Goal: Information Seeking & Learning: Learn about a topic

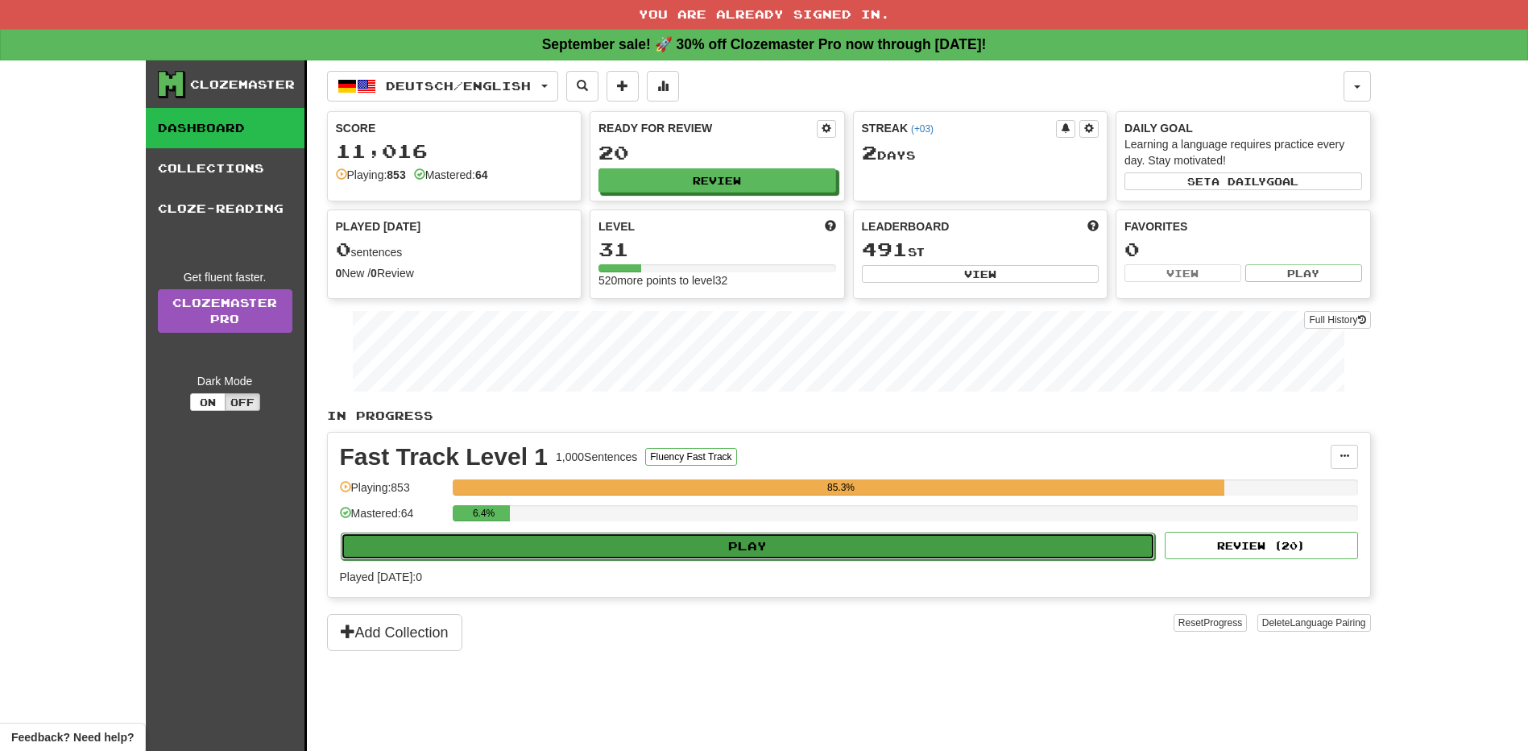
click at [575, 540] on button "Play" at bounding box center [748, 545] width 815 height 27
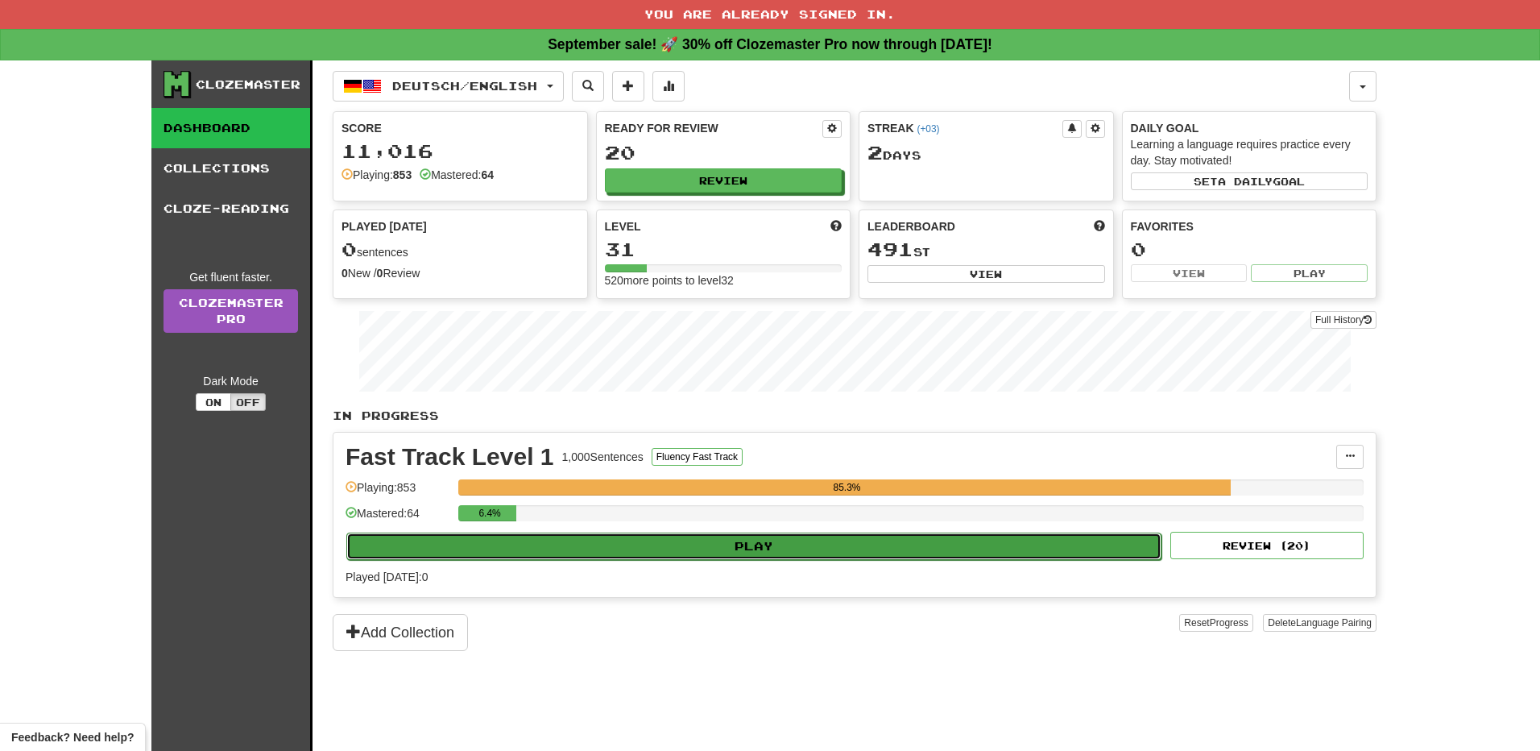
select select "**"
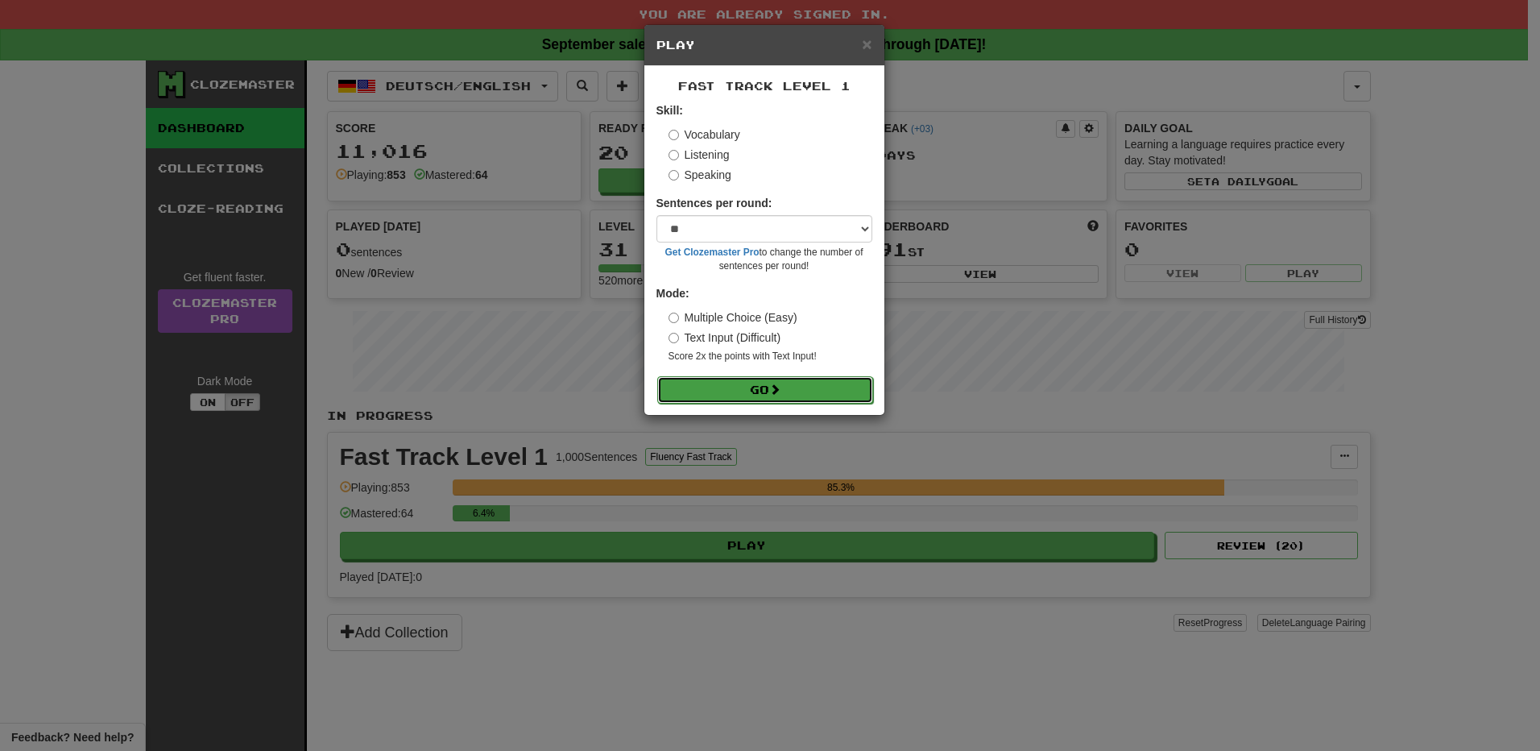
drag, startPoint x: 782, startPoint y: 383, endPoint x: 793, endPoint y: 388, distance: 12.3
click at [781, 384] on span at bounding box center [774, 388] width 11 height 11
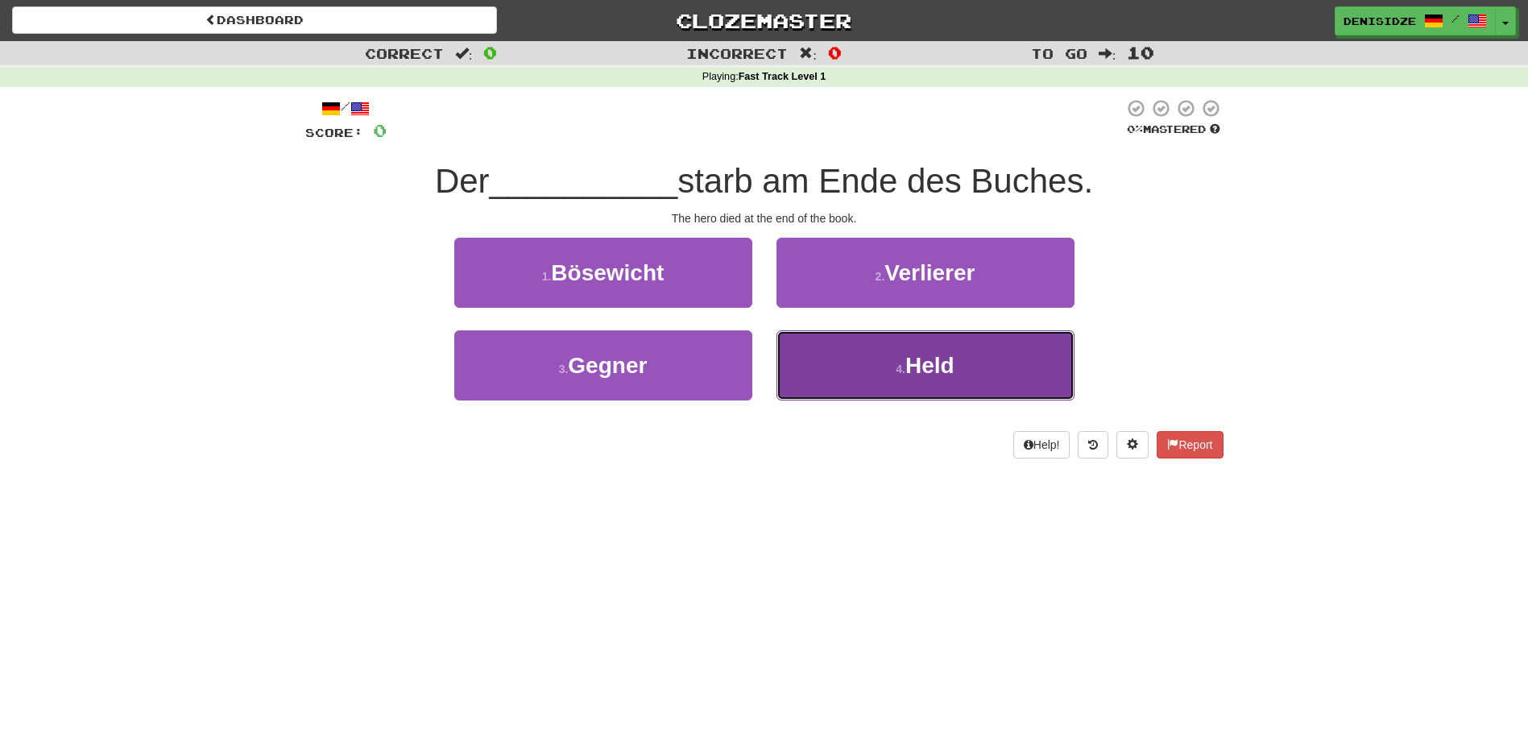
click at [841, 378] on button "4 . Held" at bounding box center [926, 365] width 298 height 70
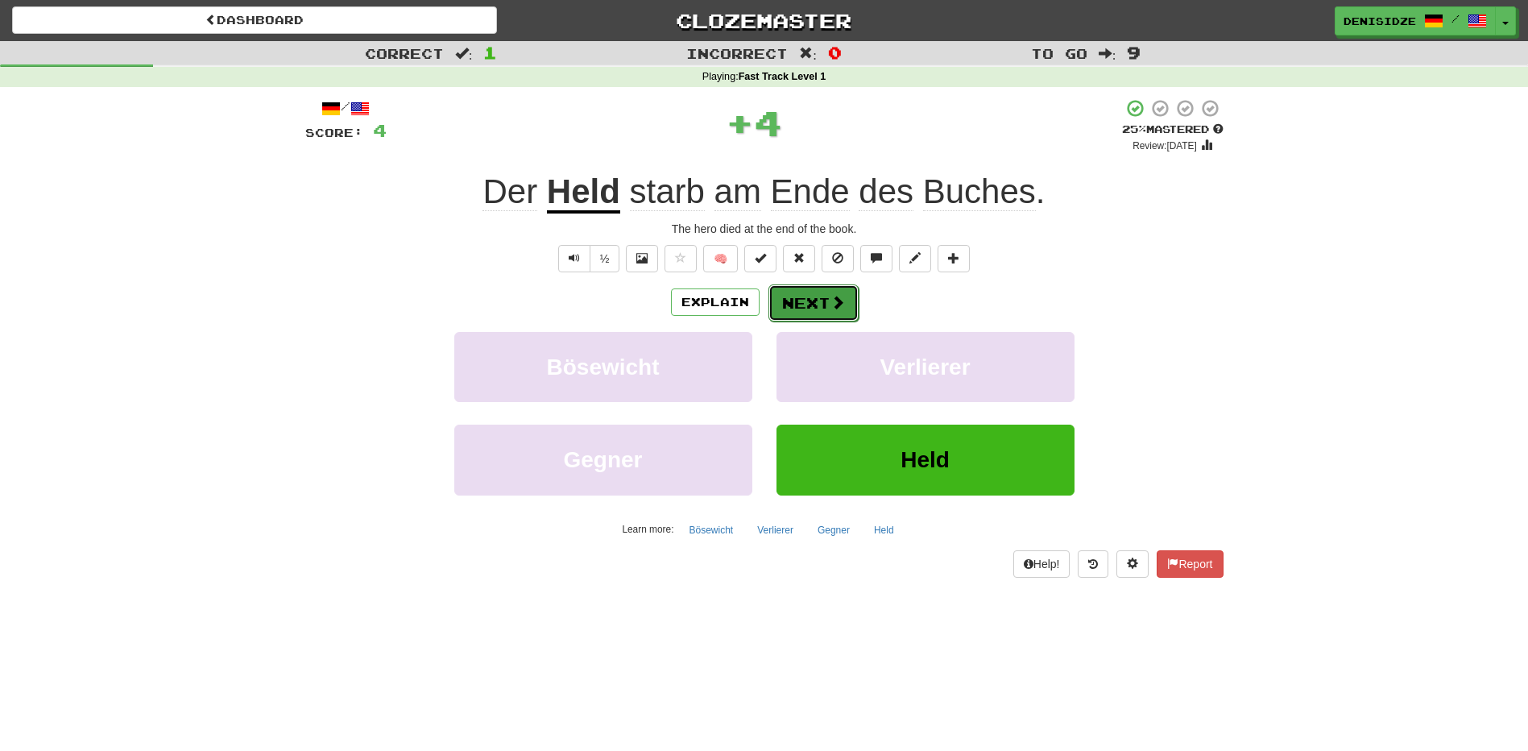
click at [798, 303] on button "Next" at bounding box center [813, 302] width 90 height 37
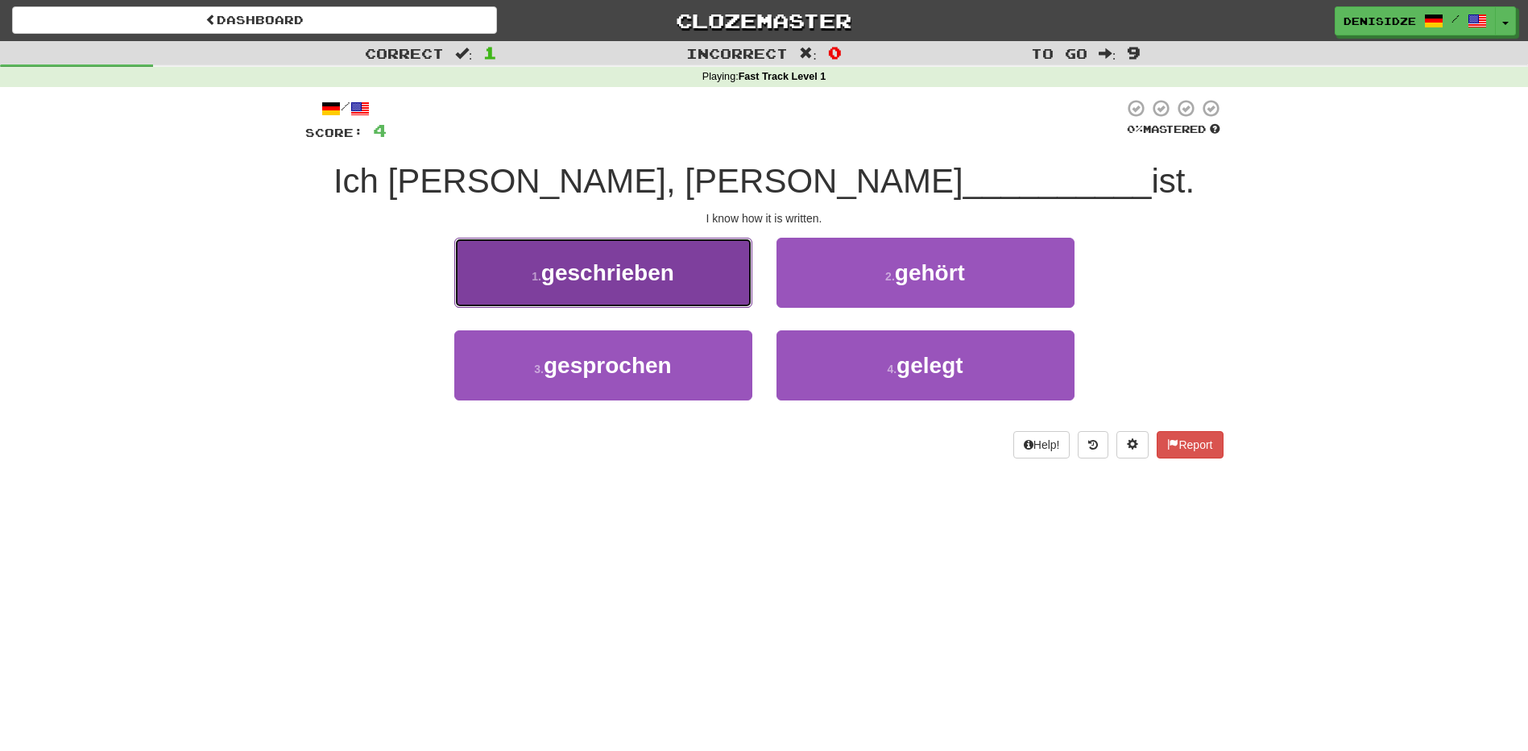
click at [670, 275] on span "geschrieben" at bounding box center [607, 272] width 133 height 25
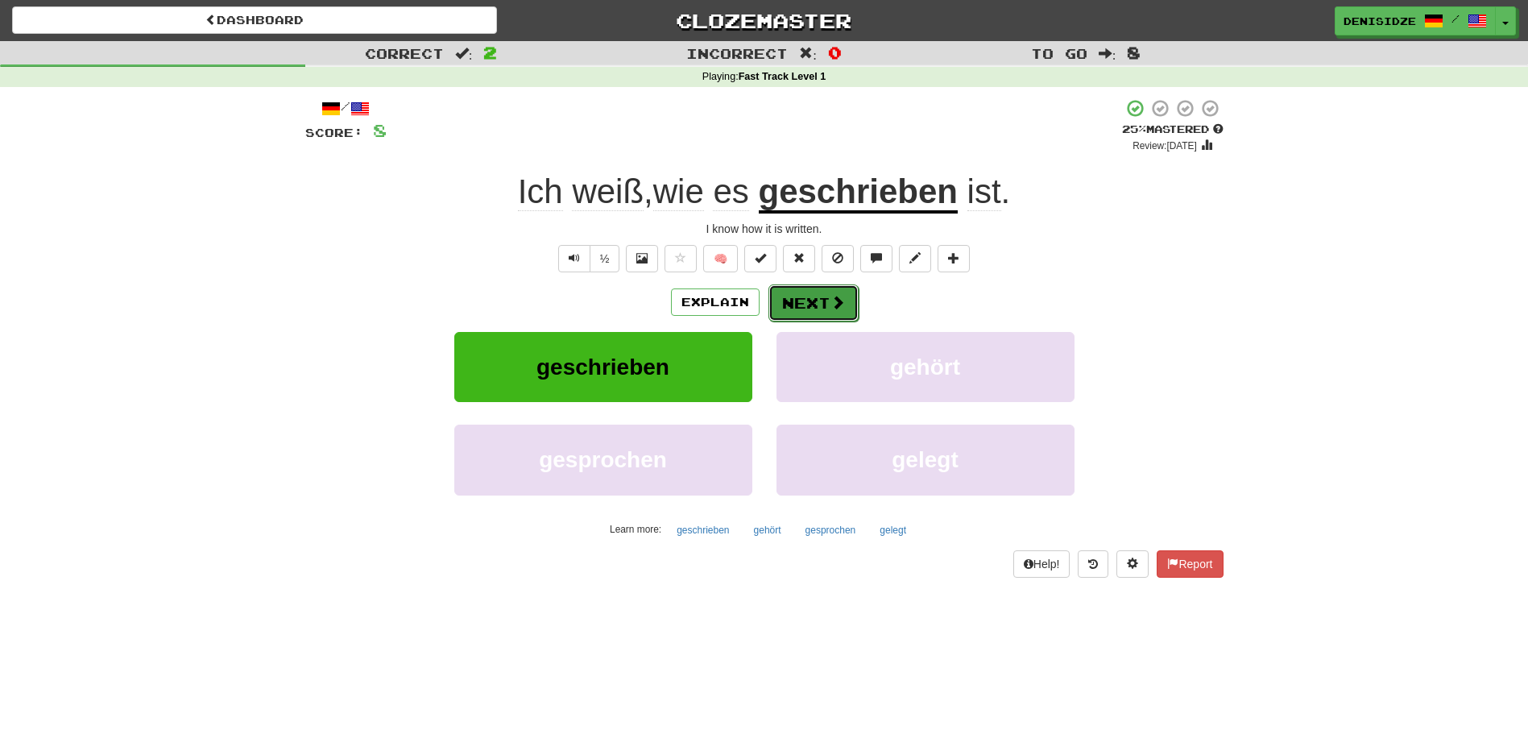
click at [818, 294] on button "Next" at bounding box center [813, 302] width 90 height 37
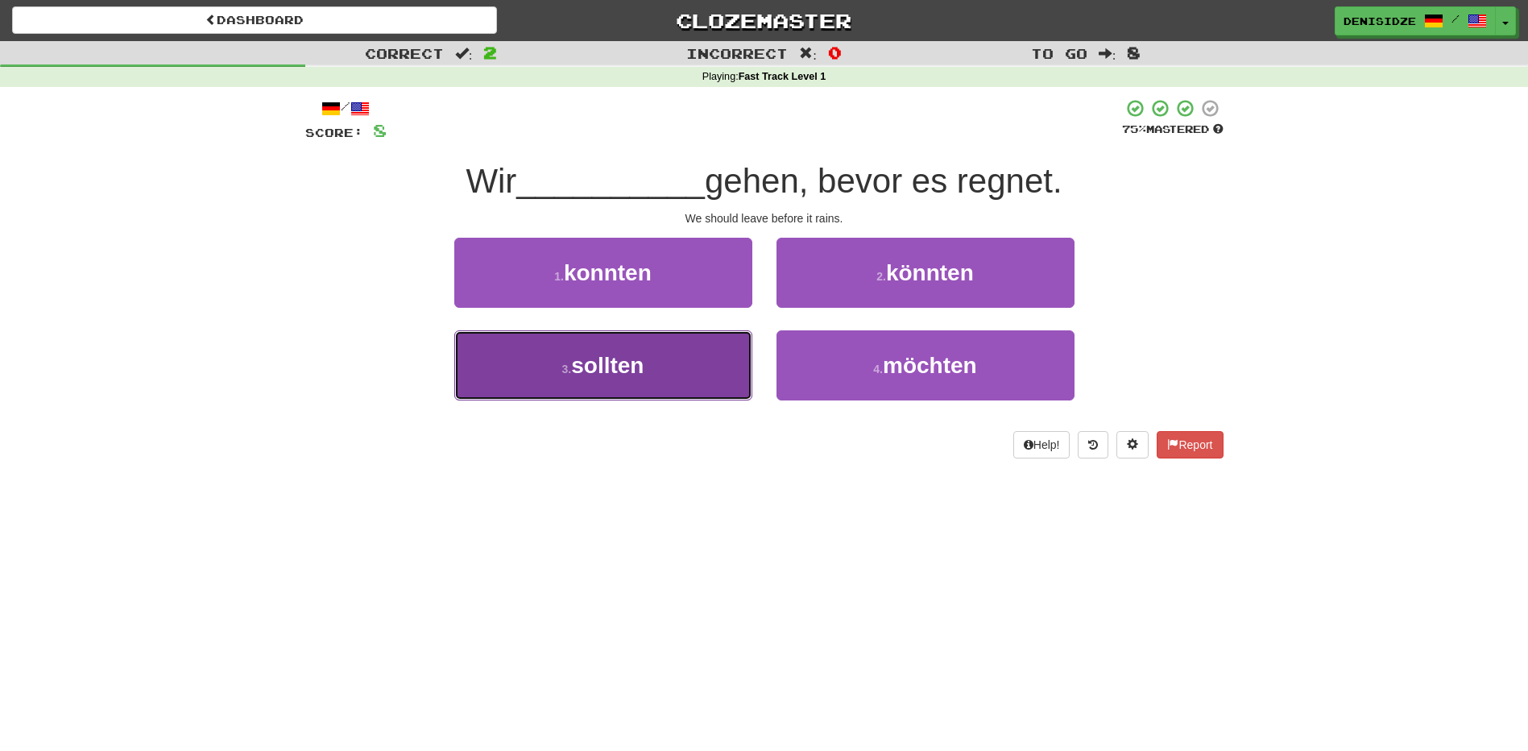
click at [656, 386] on button "3 . sollten" at bounding box center [603, 365] width 298 height 70
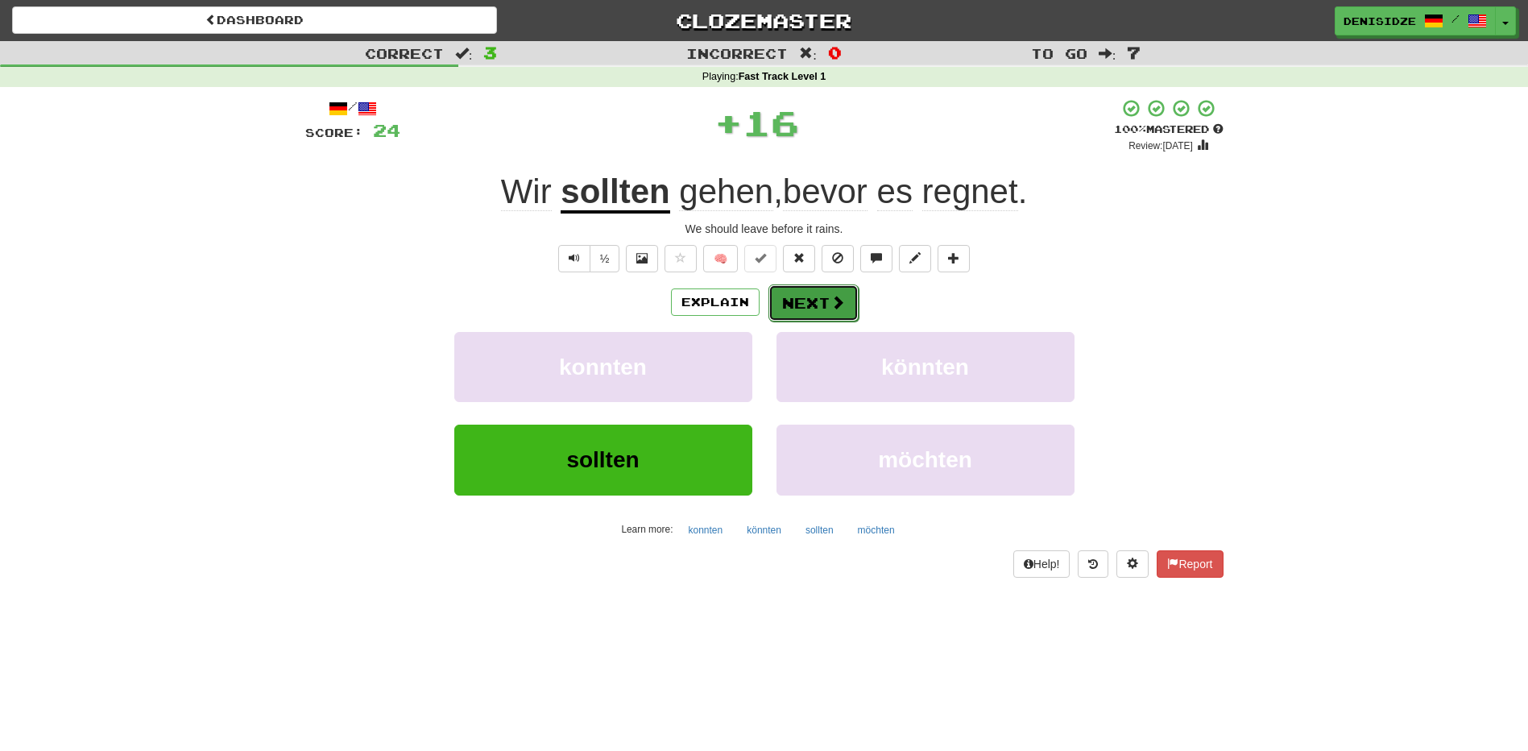
click at [817, 311] on button "Next" at bounding box center [813, 302] width 90 height 37
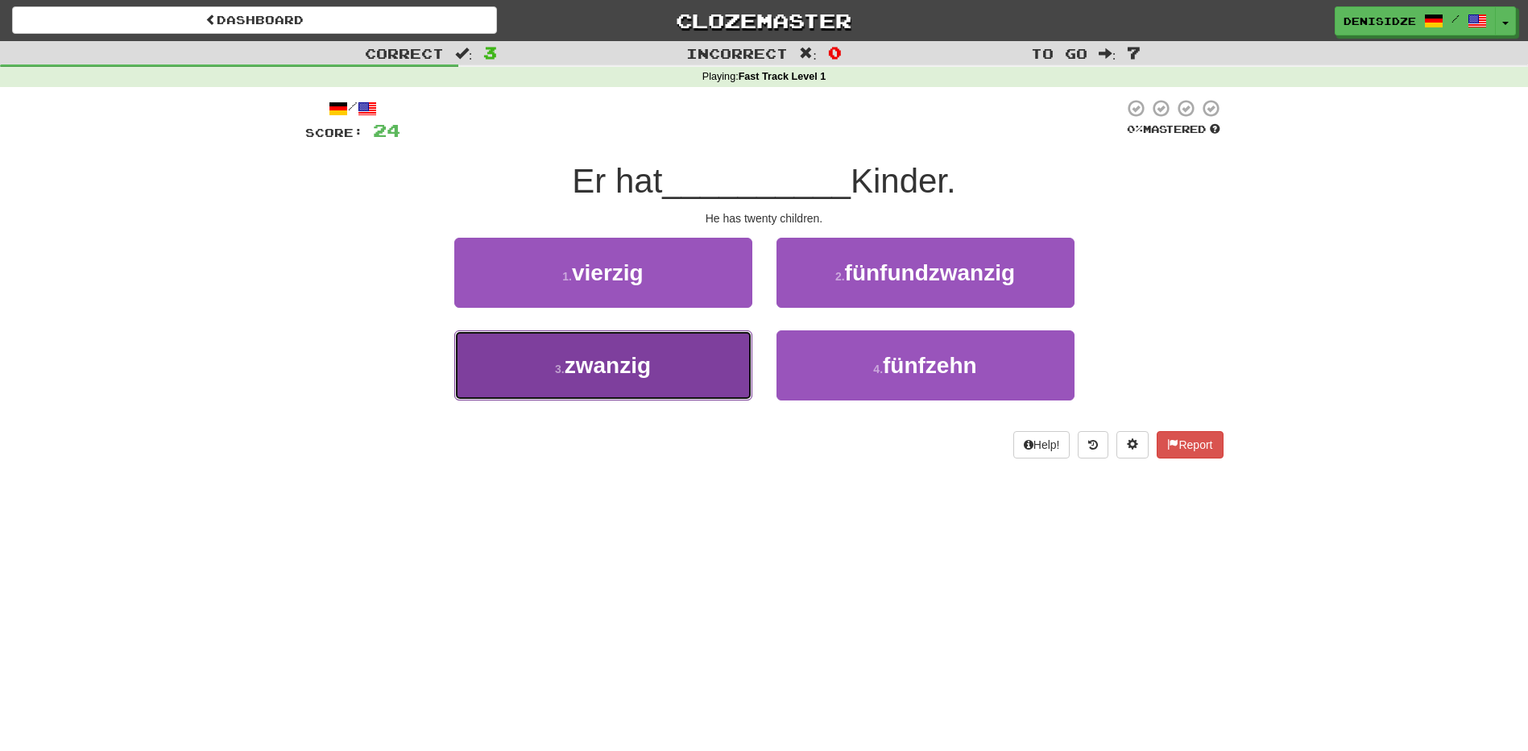
click at [712, 358] on button "3 . zwanzig" at bounding box center [603, 365] width 298 height 70
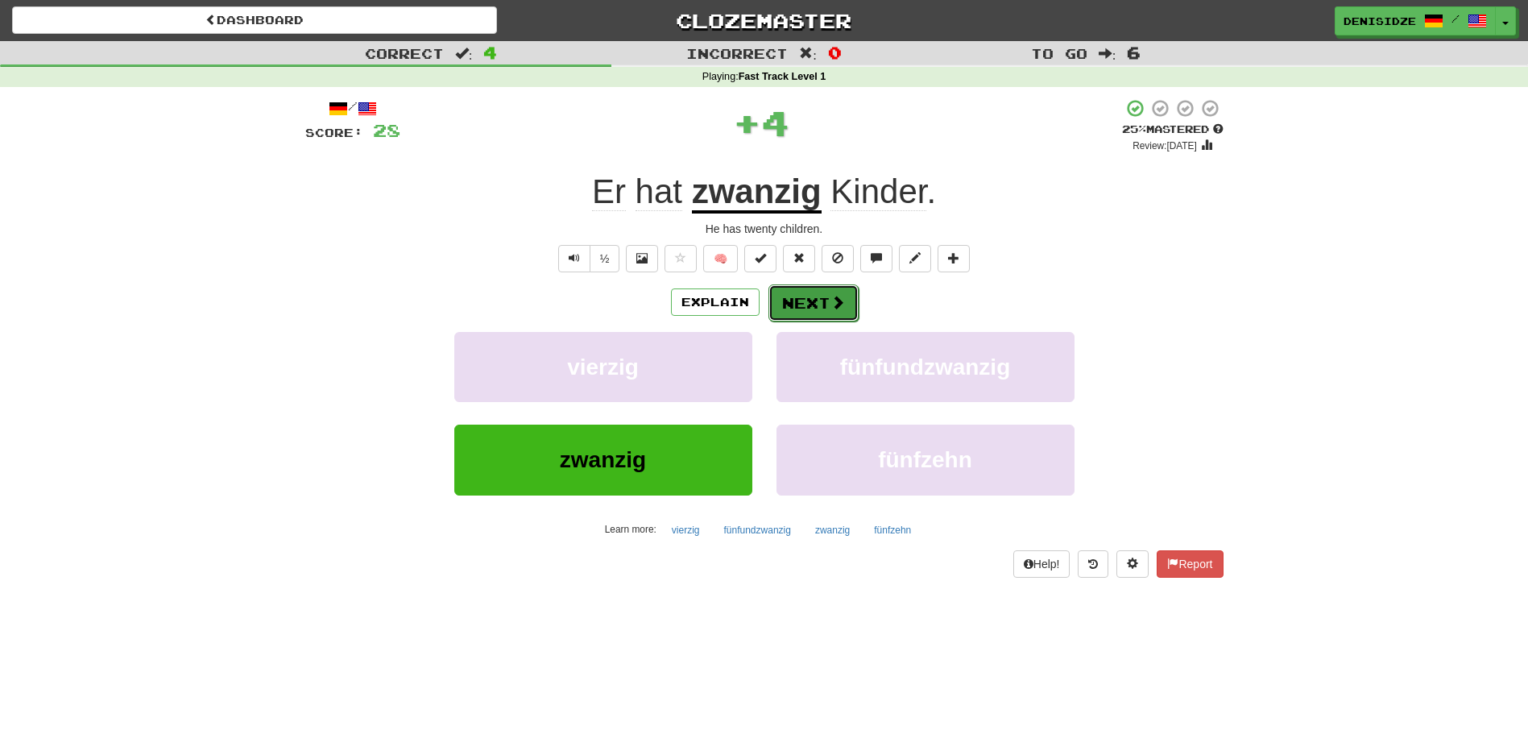
click at [790, 303] on button "Next" at bounding box center [813, 302] width 90 height 37
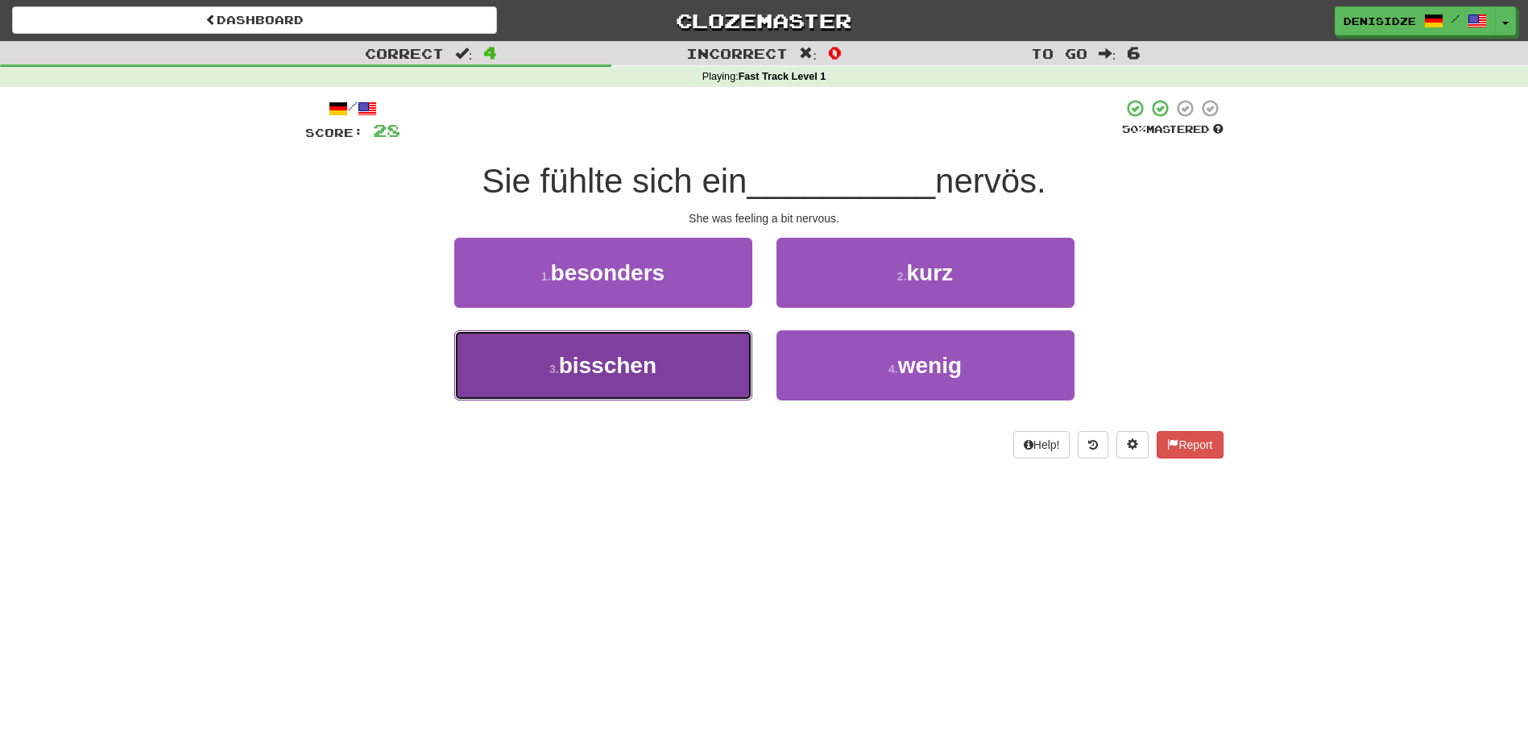
click at [718, 358] on button "3 . [GEOGRAPHIC_DATA]" at bounding box center [603, 365] width 298 height 70
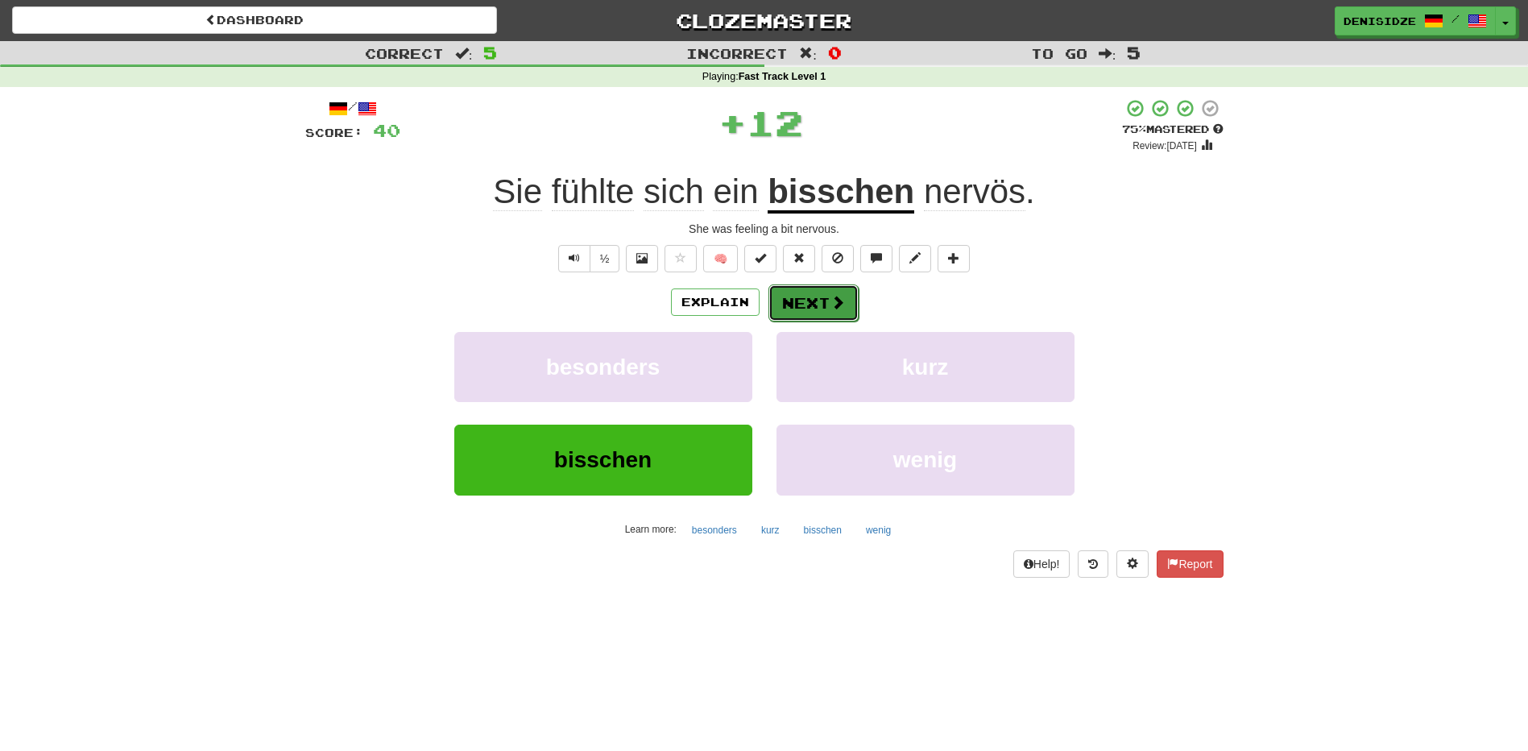
click at [803, 303] on button "Next" at bounding box center [813, 302] width 90 height 37
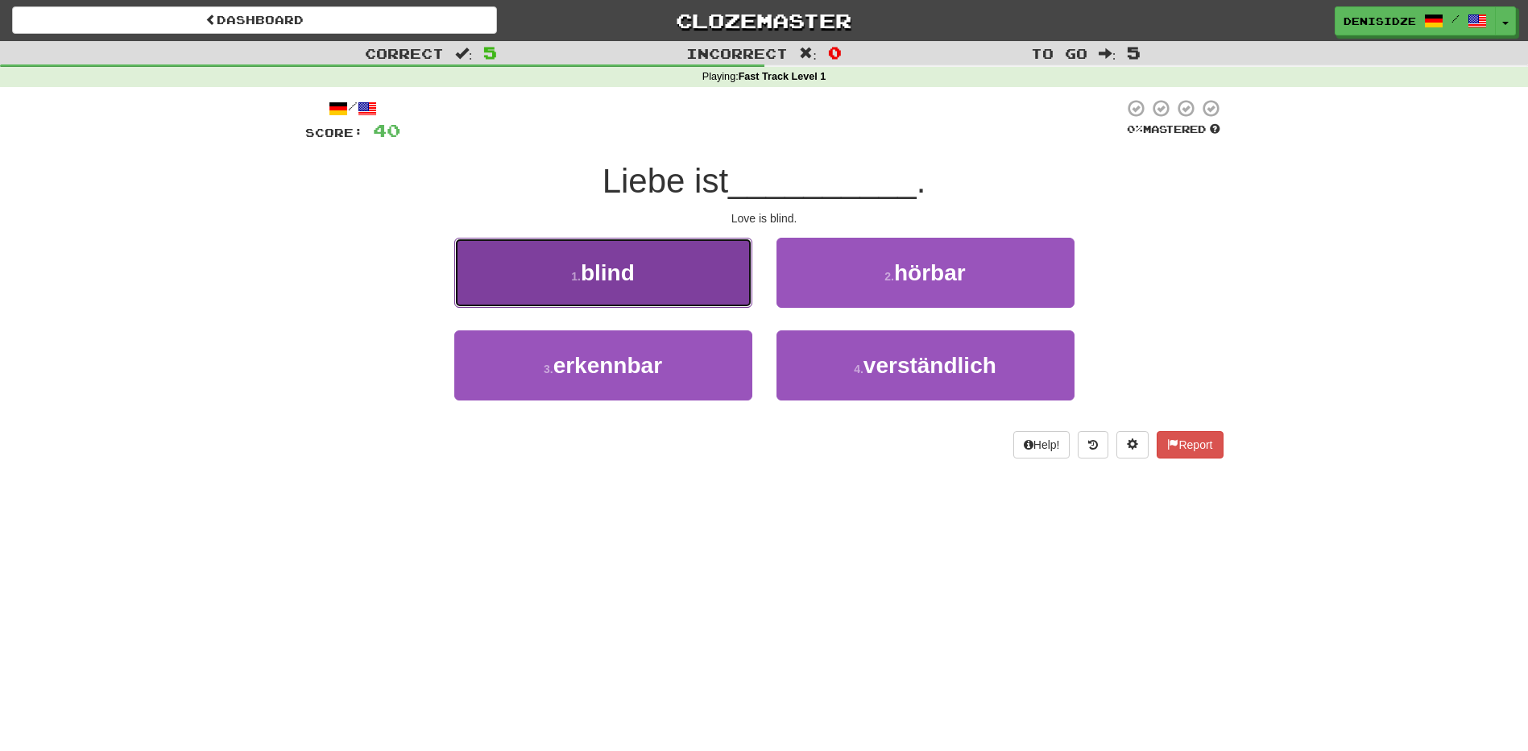
click at [665, 284] on button "1 . blind" at bounding box center [603, 273] width 298 height 70
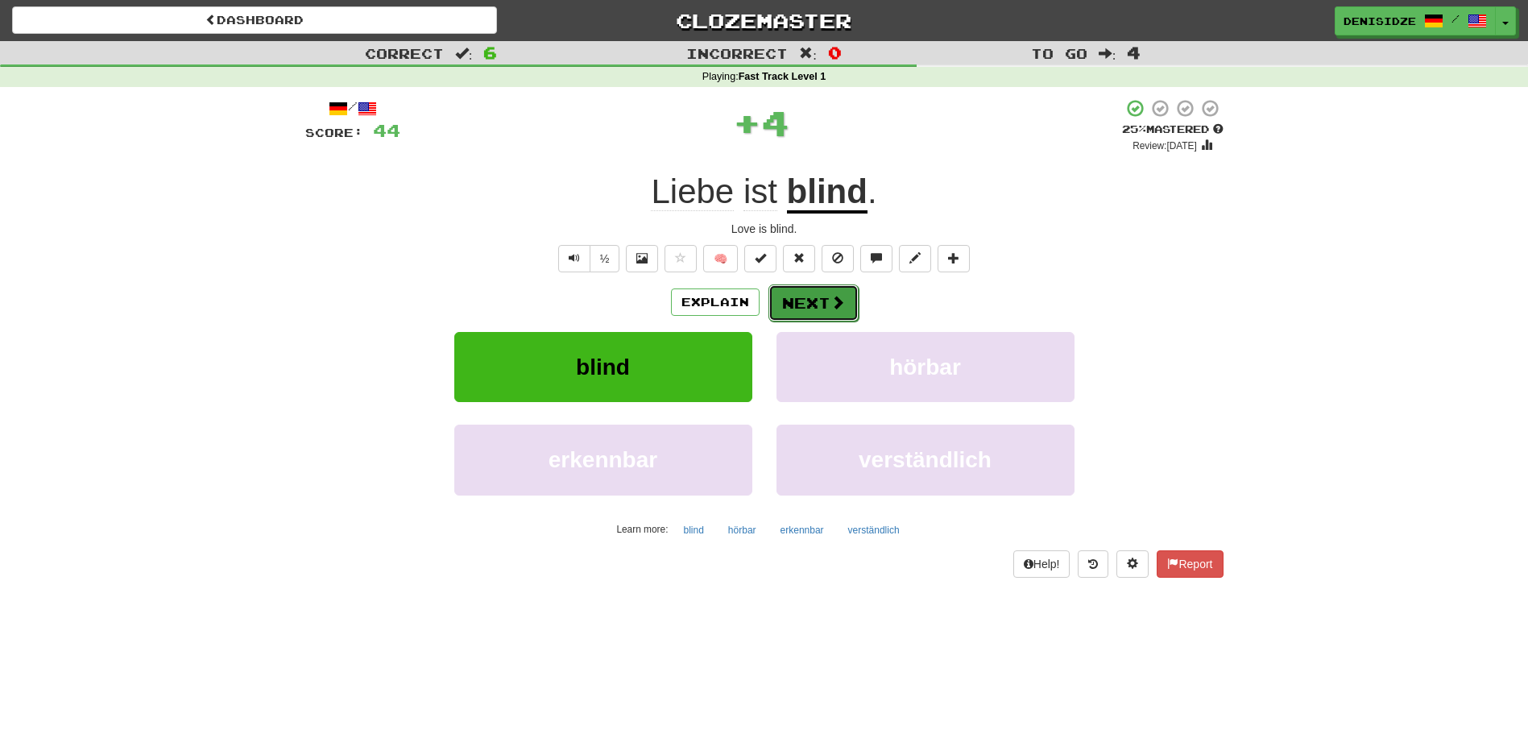
click at [805, 288] on button "Next" at bounding box center [813, 302] width 90 height 37
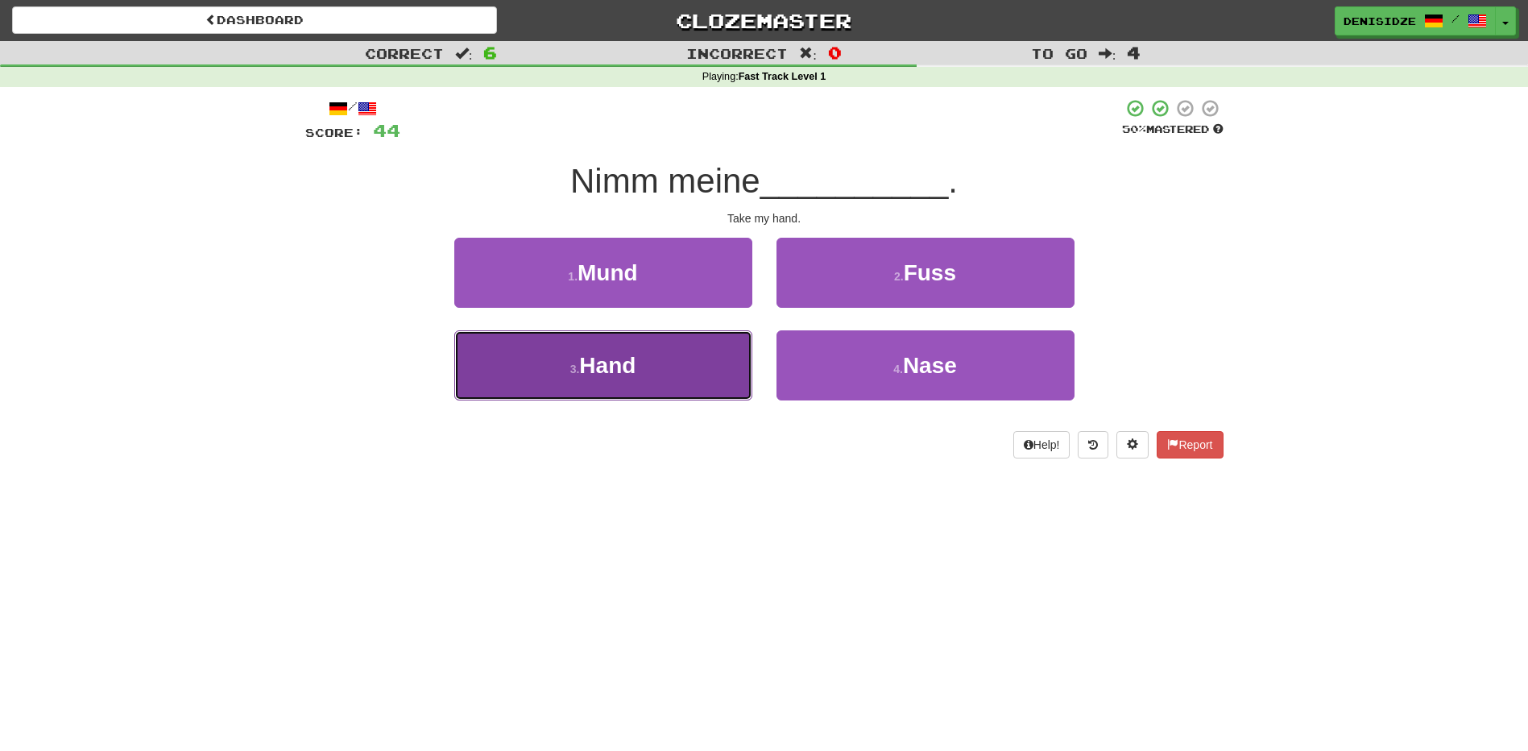
click at [740, 398] on button "3 . Hand" at bounding box center [603, 365] width 298 height 70
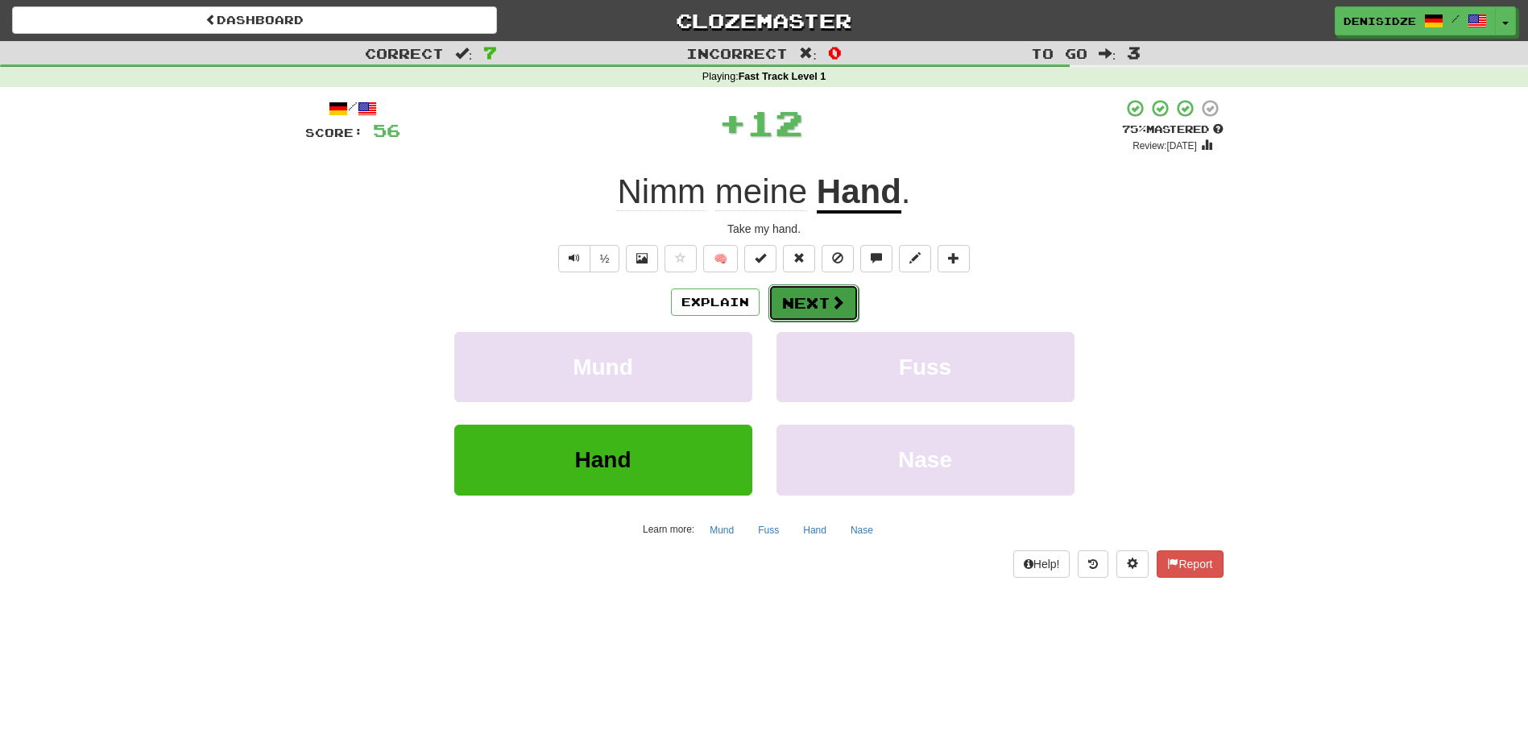
click at [852, 300] on button "Next" at bounding box center [813, 302] width 90 height 37
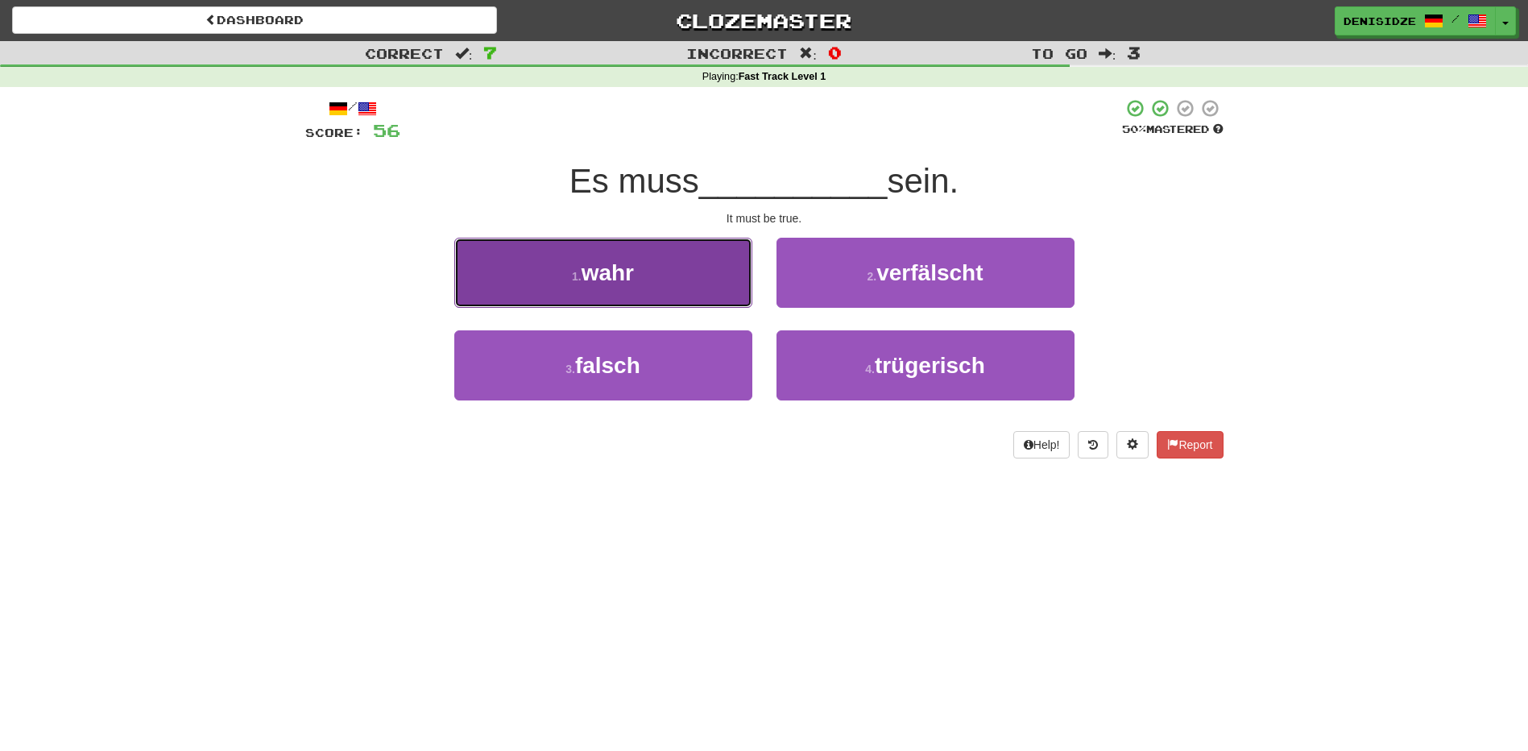
click at [651, 291] on button "1 . wahr" at bounding box center [603, 273] width 298 height 70
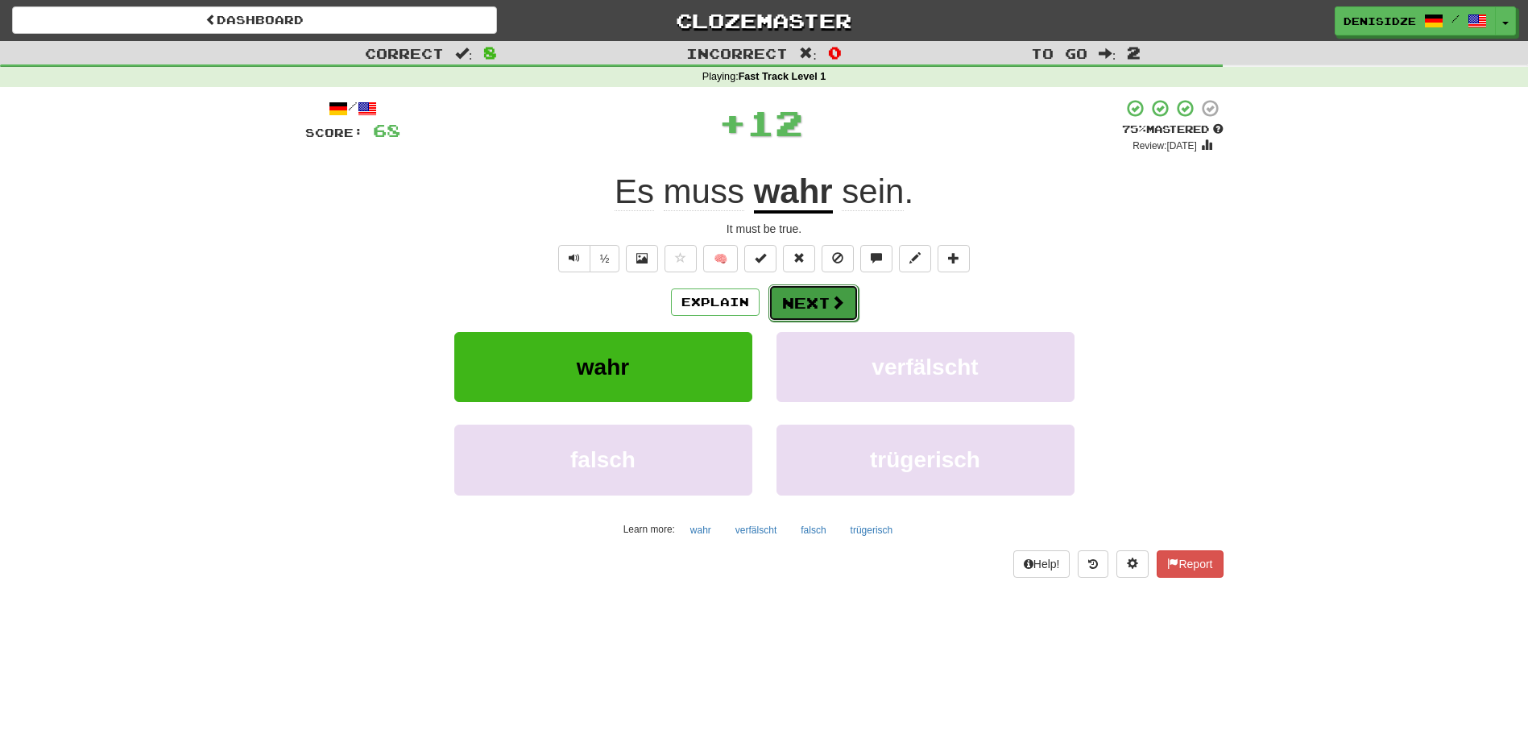
click at [805, 296] on button "Next" at bounding box center [813, 302] width 90 height 37
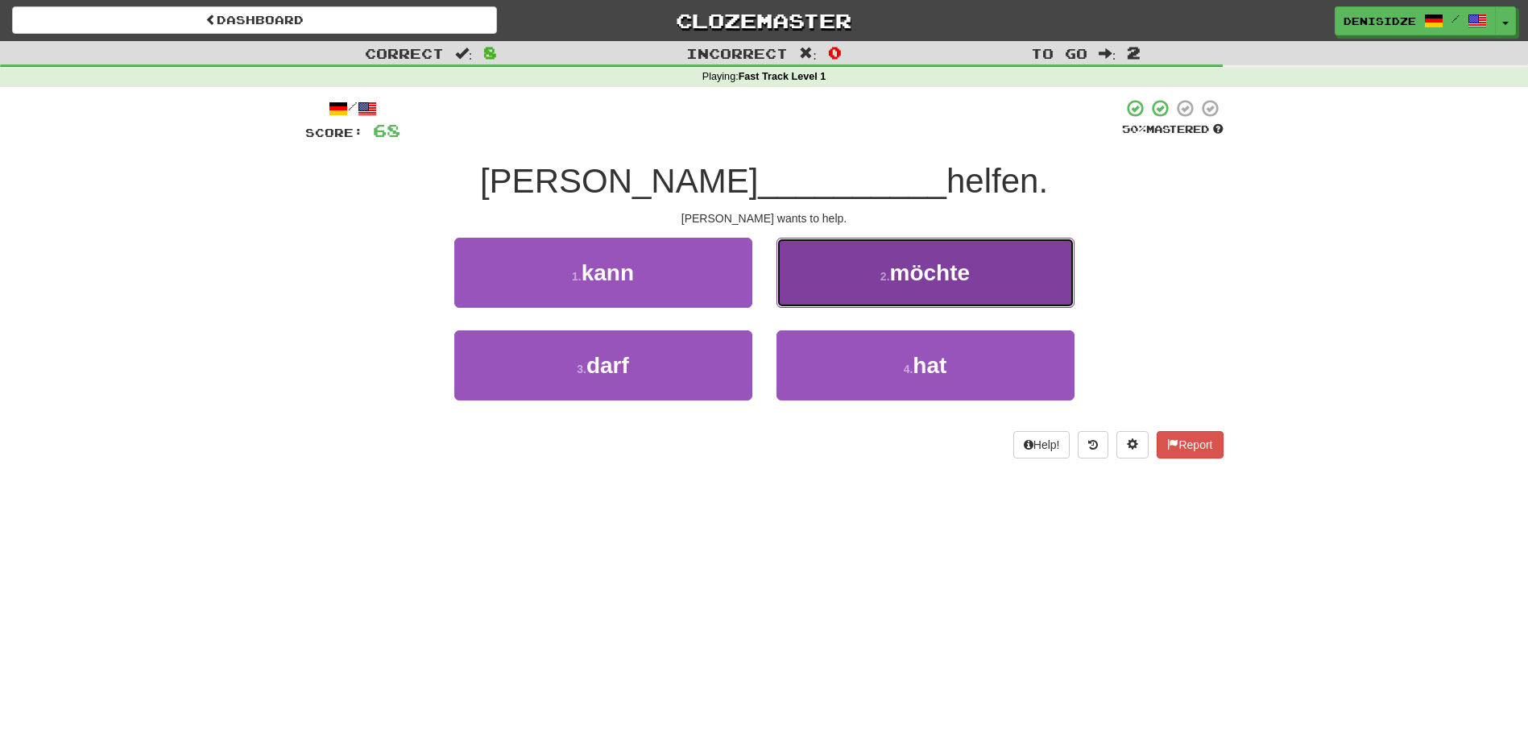
click at [911, 285] on button "2 . möchte" at bounding box center [926, 273] width 298 height 70
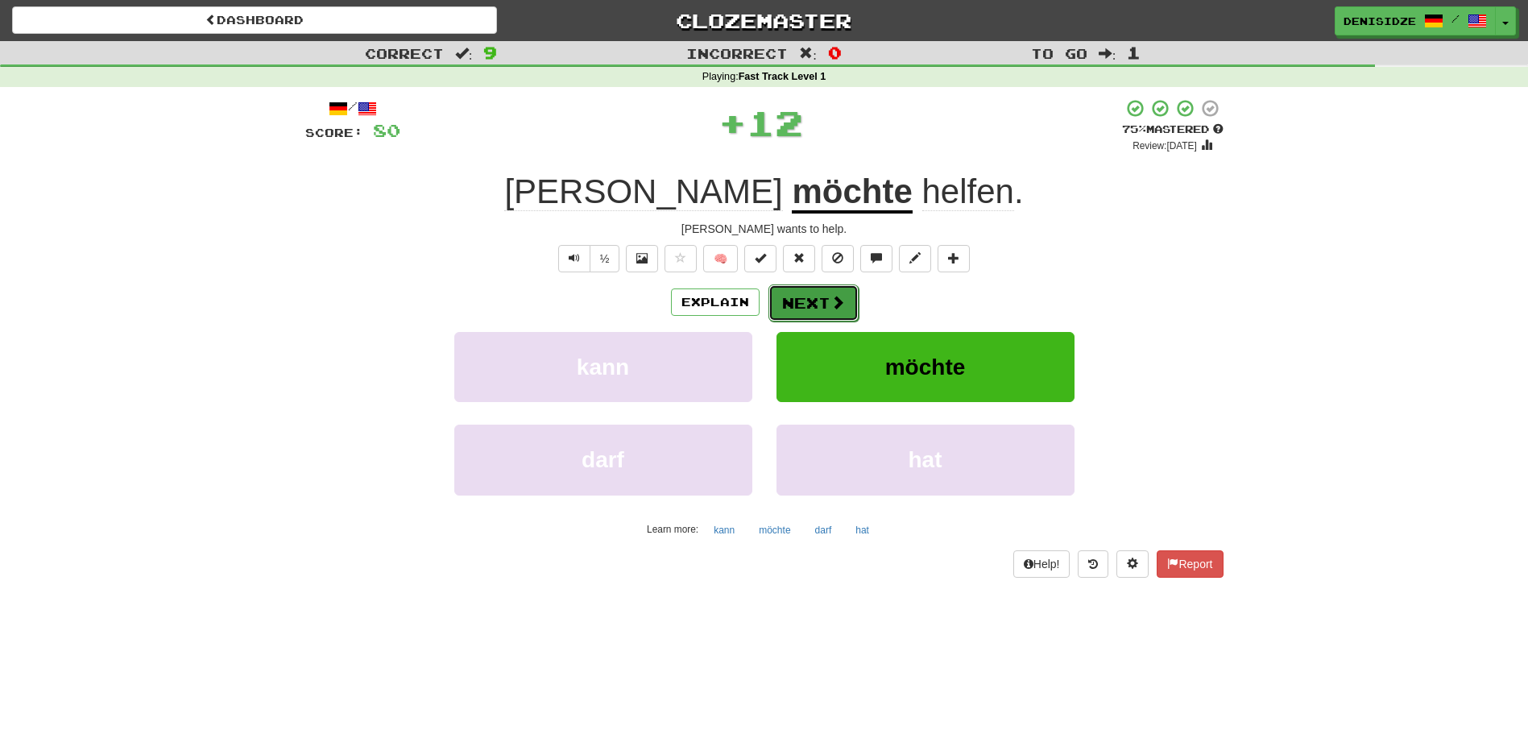
click at [806, 295] on button "Next" at bounding box center [813, 302] width 90 height 37
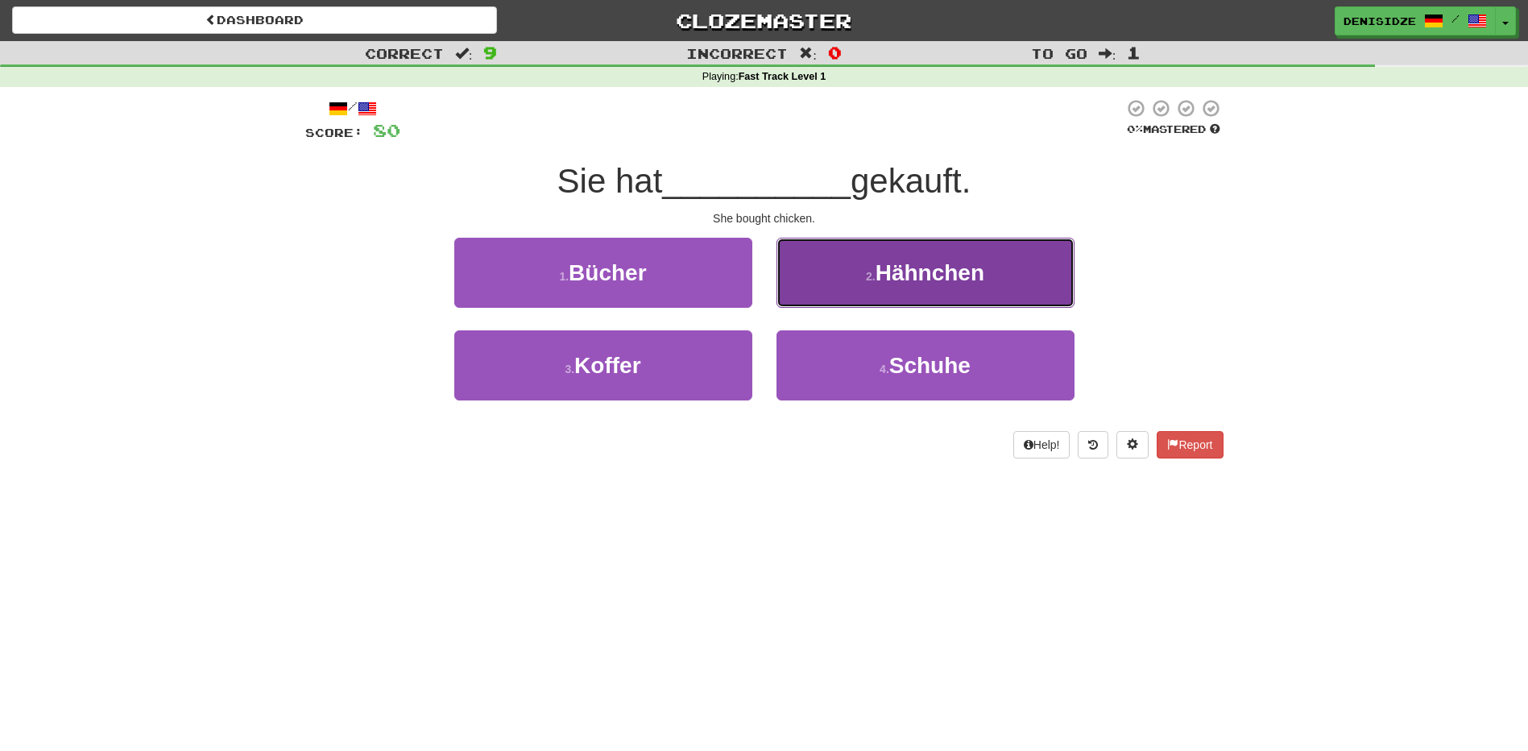
click at [975, 283] on span "Hähnchen" at bounding box center [930, 272] width 109 height 25
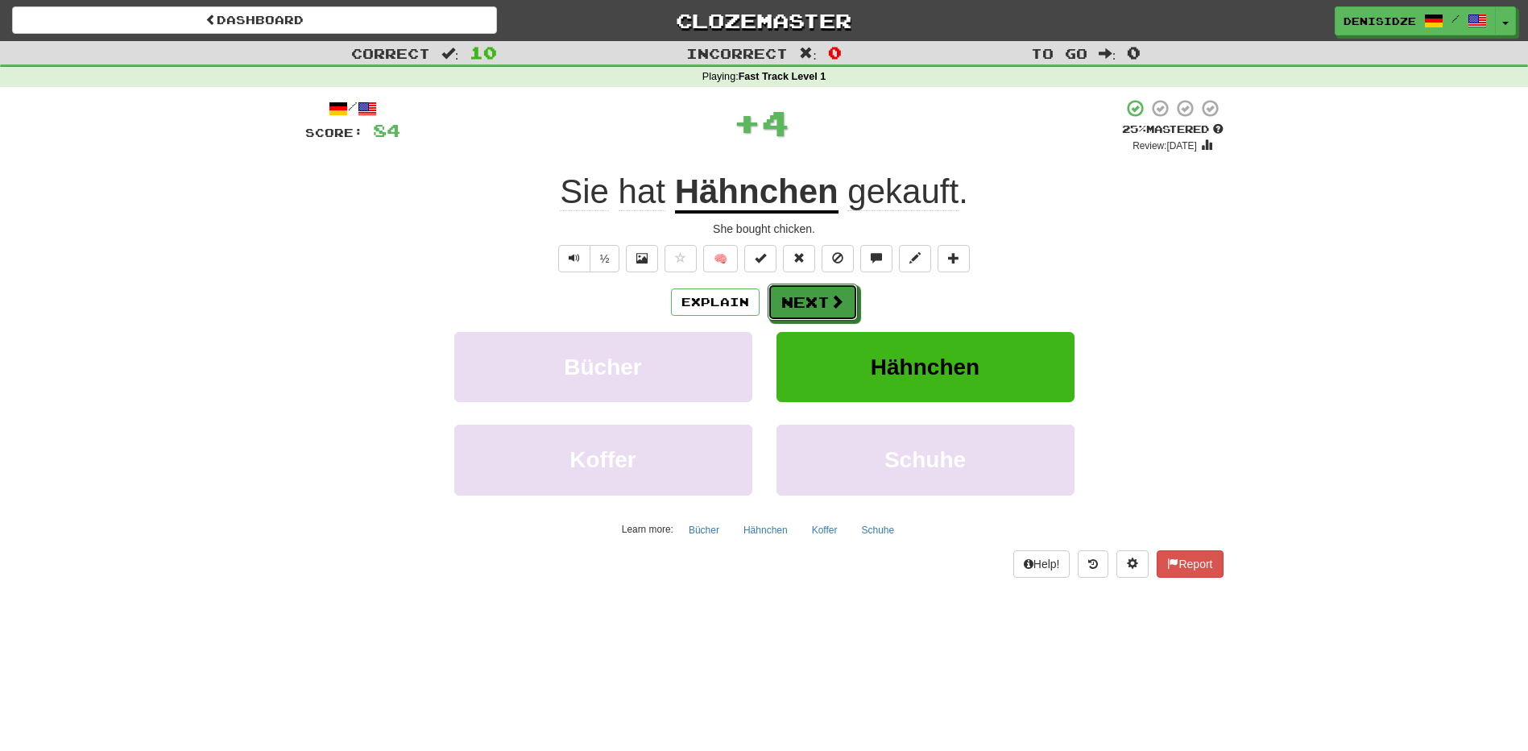
click at [810, 292] on button "Next" at bounding box center [813, 302] width 90 height 37
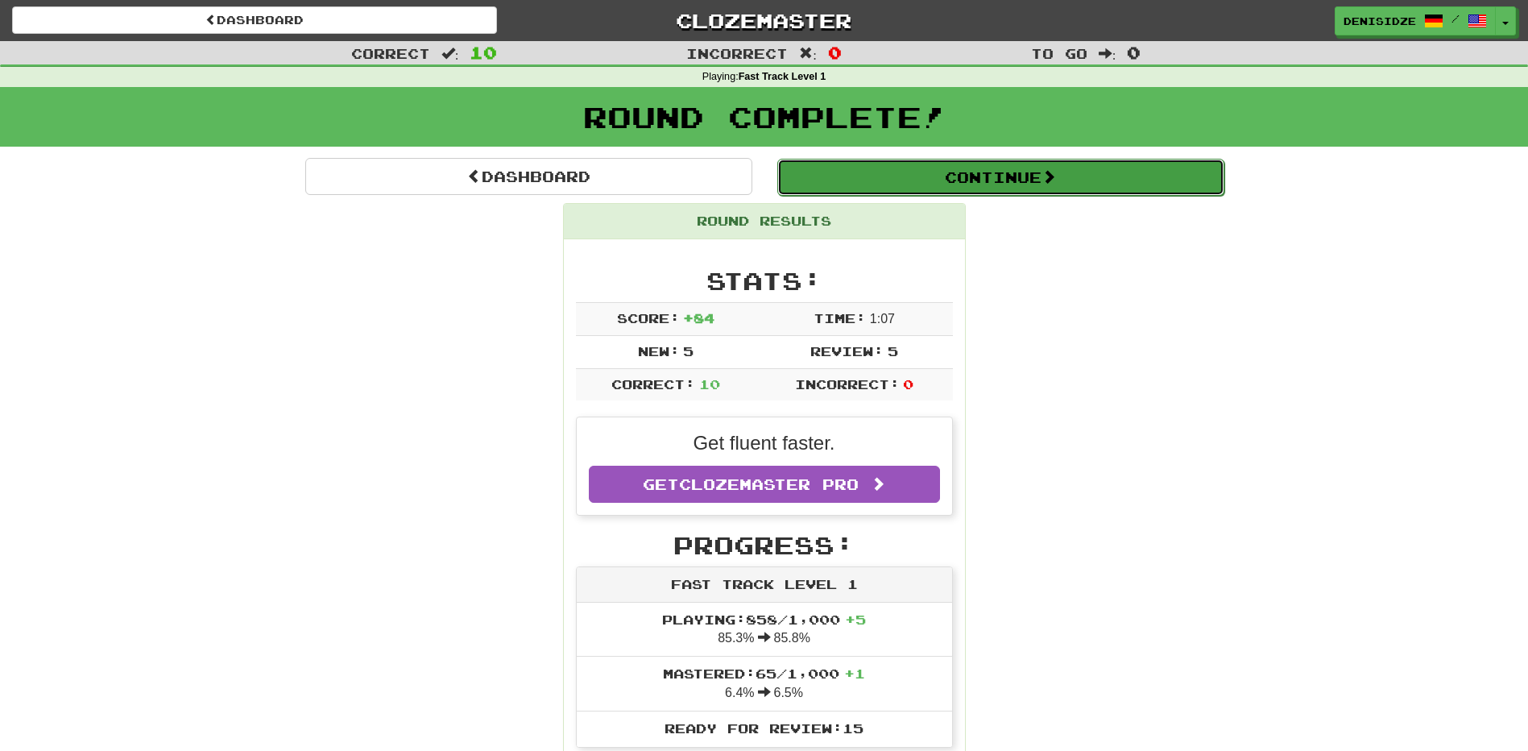
click at [1076, 192] on button "Continue" at bounding box center [1000, 177] width 447 height 37
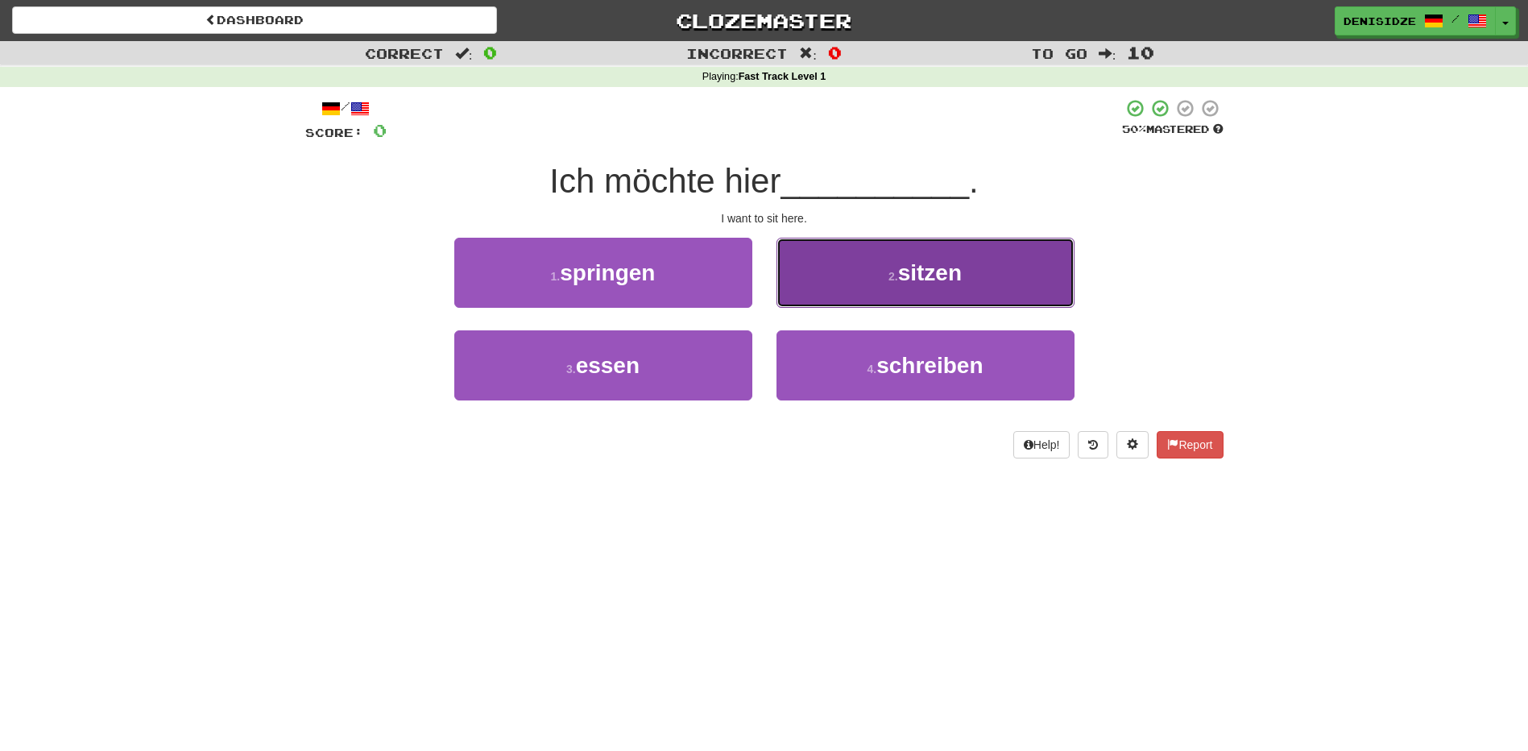
click at [1001, 267] on button "2 . sitzen" at bounding box center [926, 273] width 298 height 70
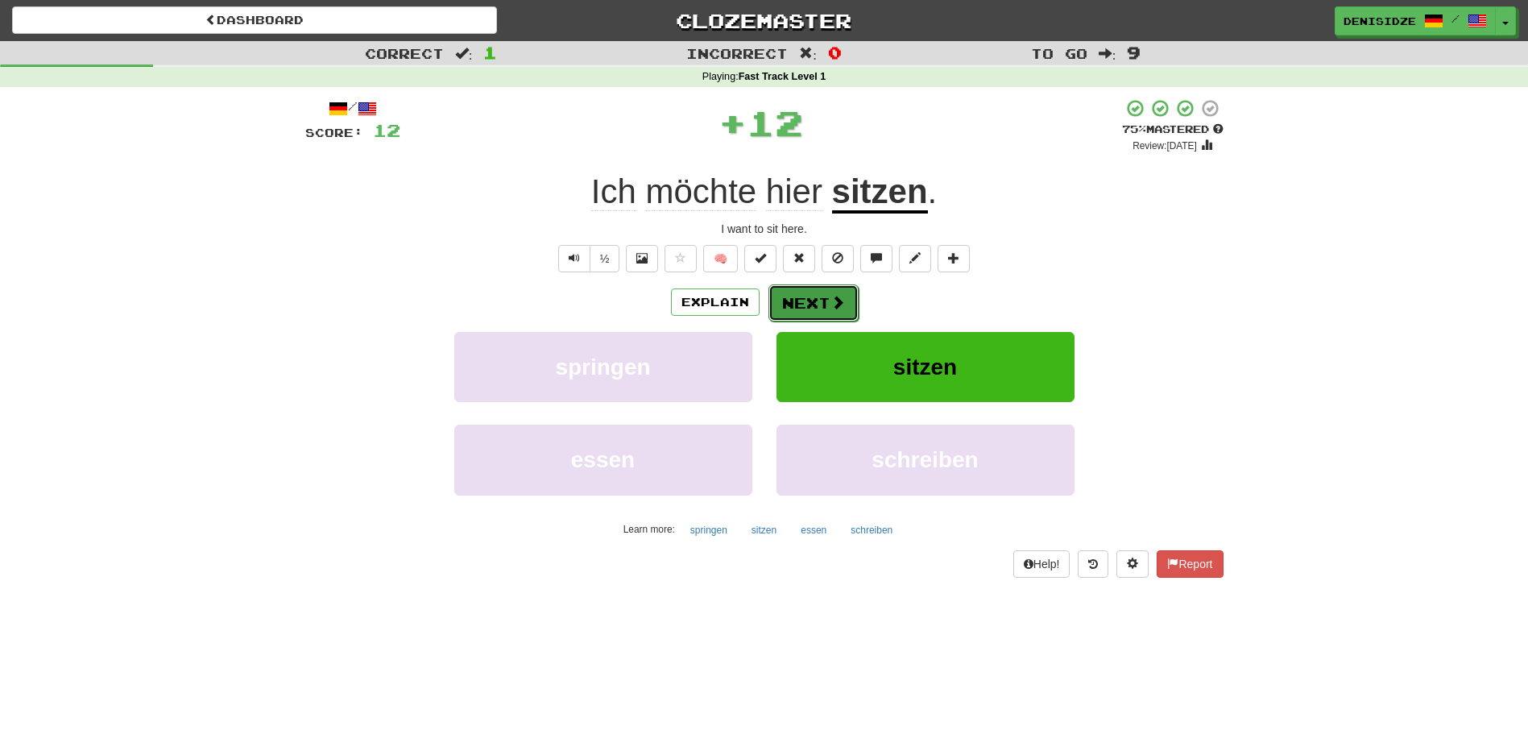
click at [801, 303] on button "Next" at bounding box center [813, 302] width 90 height 37
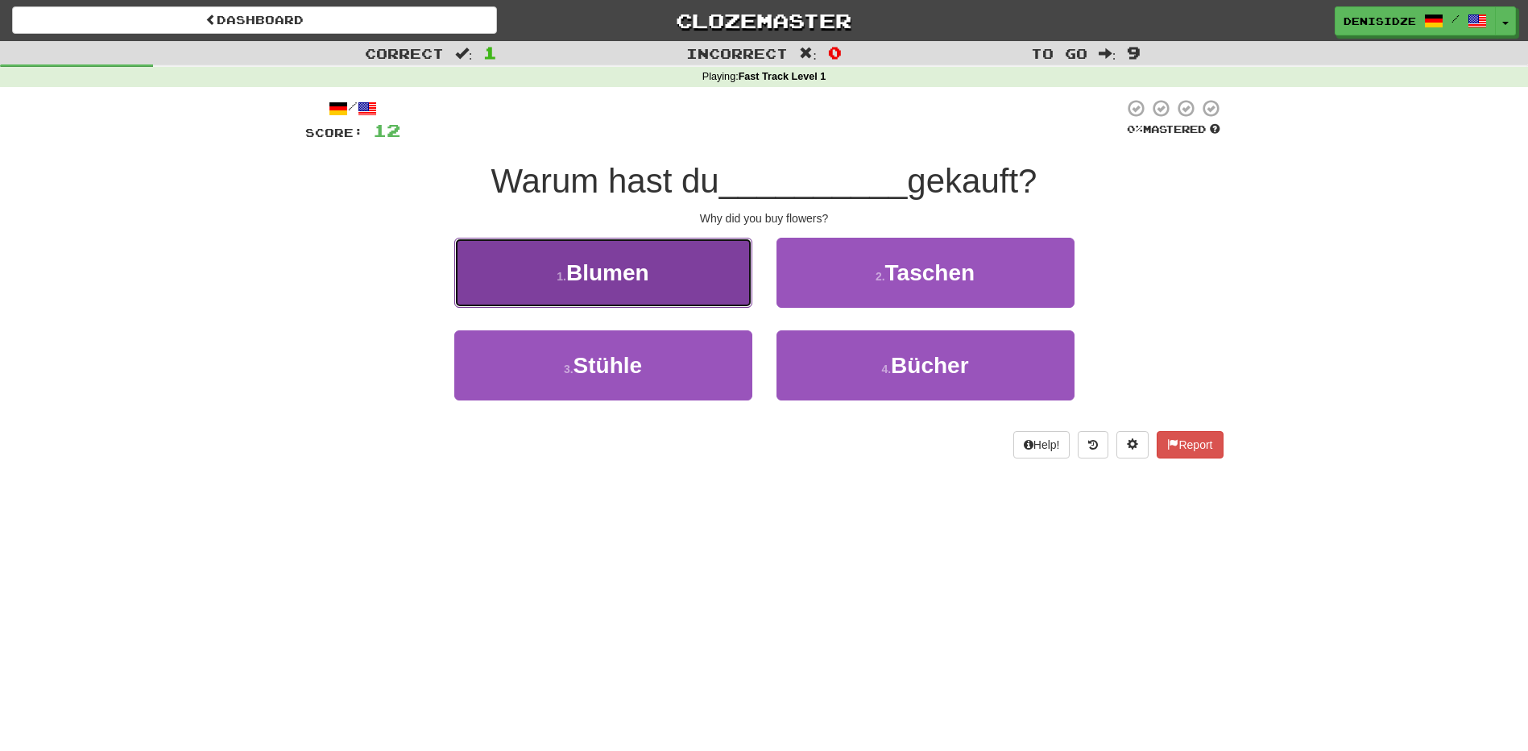
click at [656, 298] on button "1 . Blumen" at bounding box center [603, 273] width 298 height 70
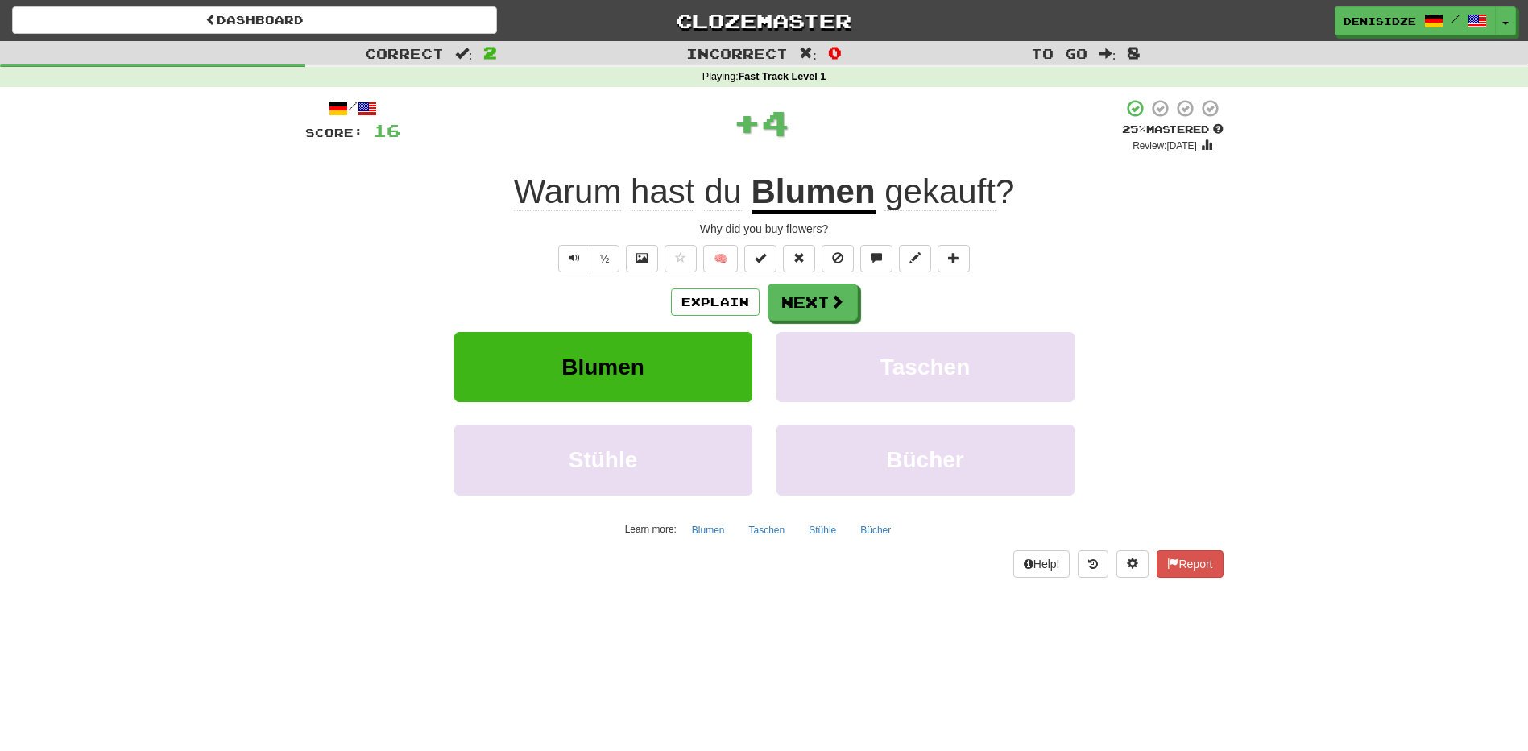
click at [847, 321] on div "Explain Next Blumen Taschen Stühle [PERSON_NAME] Learn more: Blumen Taschen Stü…" at bounding box center [764, 413] width 918 height 259
click at [836, 317] on button "Next" at bounding box center [813, 302] width 90 height 37
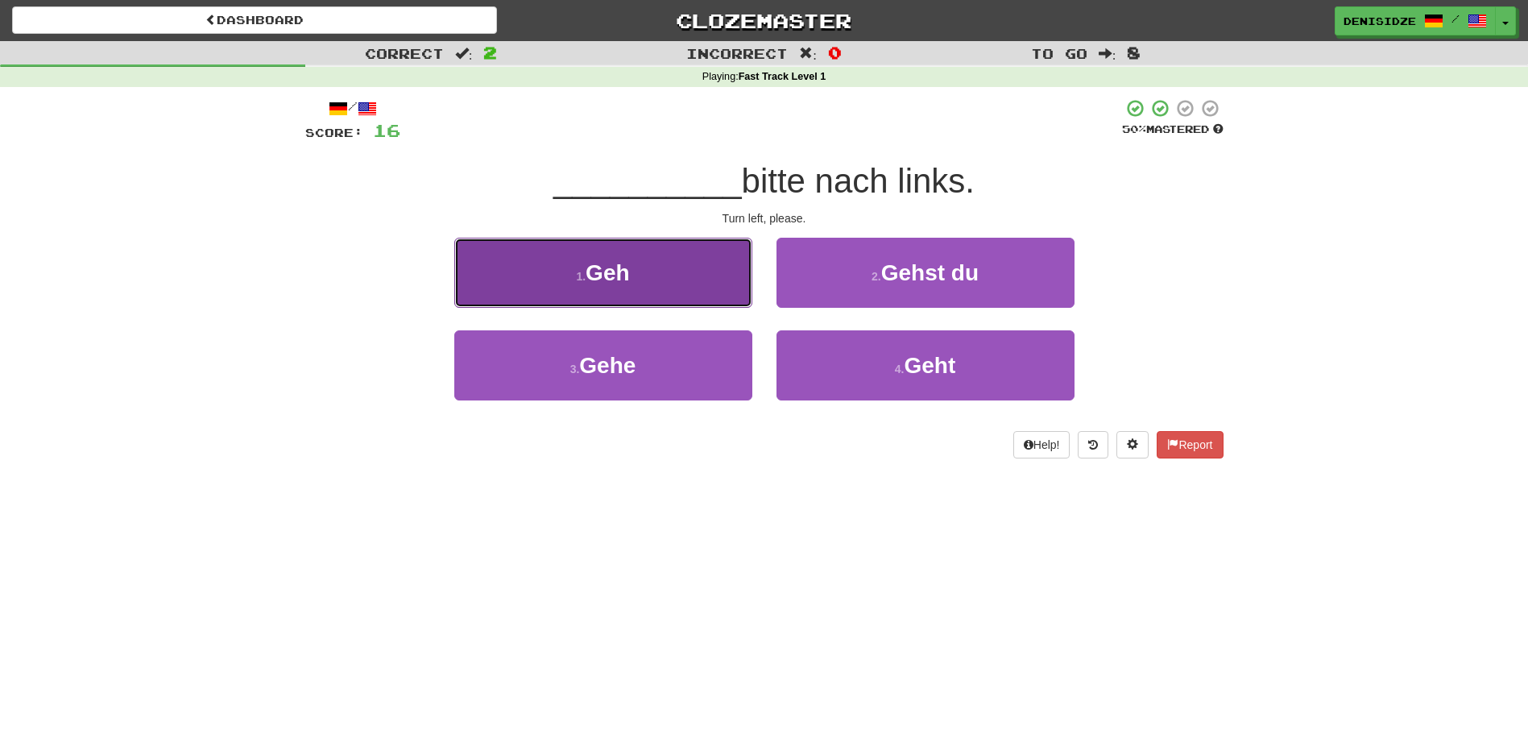
click at [703, 292] on button "1 . Geh" at bounding box center [603, 273] width 298 height 70
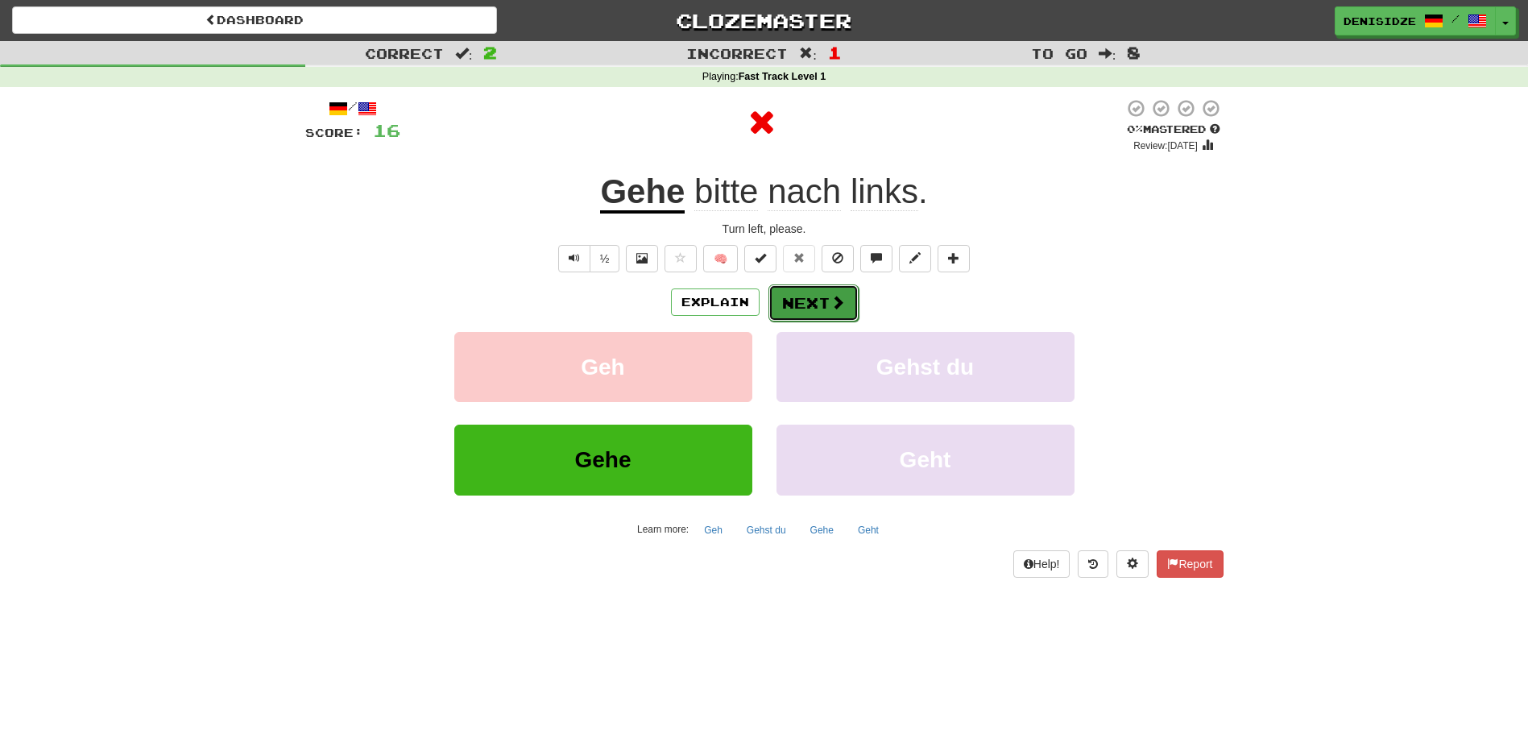
click at [797, 299] on button "Next" at bounding box center [813, 302] width 90 height 37
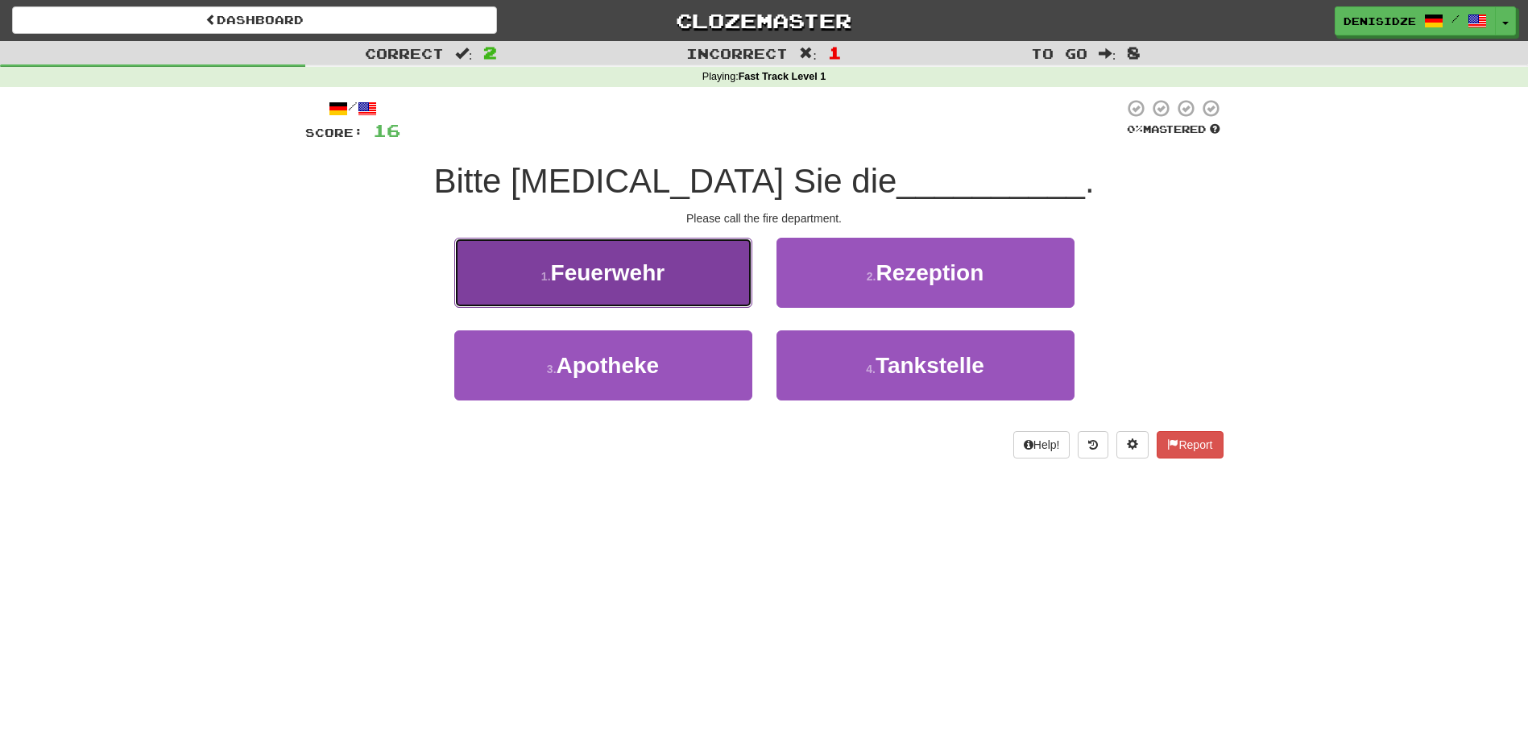
click at [719, 288] on button "1 . Feuerwehr" at bounding box center [603, 273] width 298 height 70
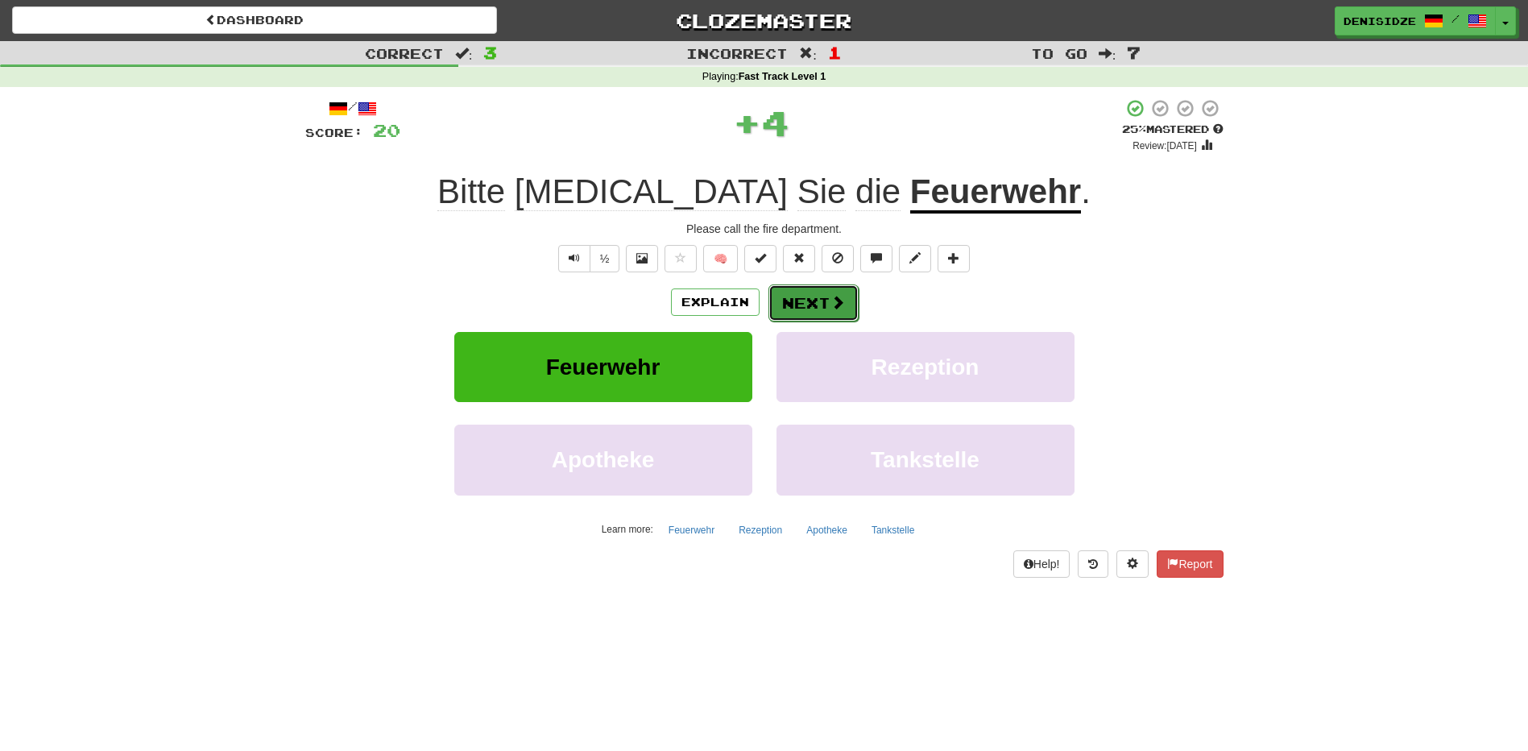
click at [788, 302] on button "Next" at bounding box center [813, 302] width 90 height 37
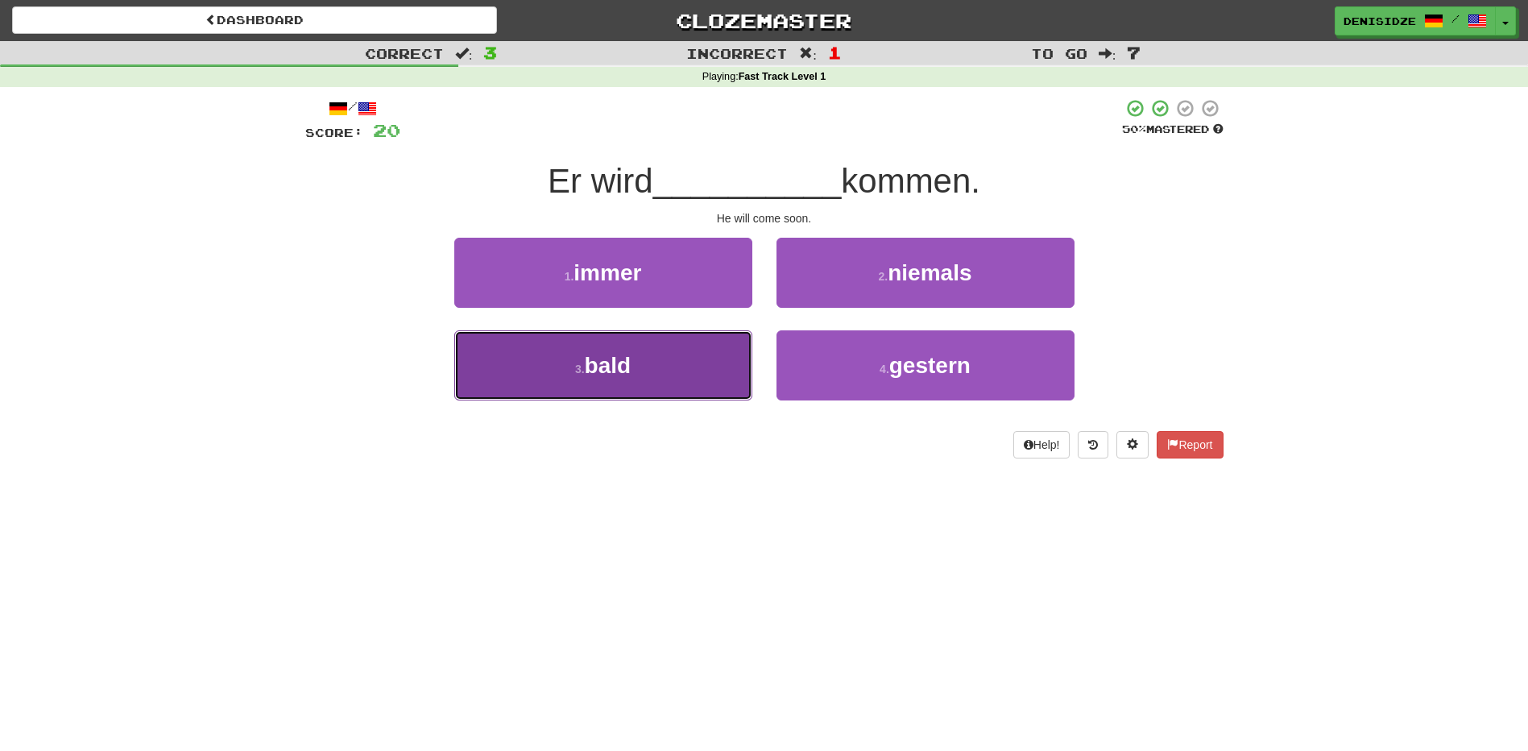
click at [688, 383] on button "3 . bald" at bounding box center [603, 365] width 298 height 70
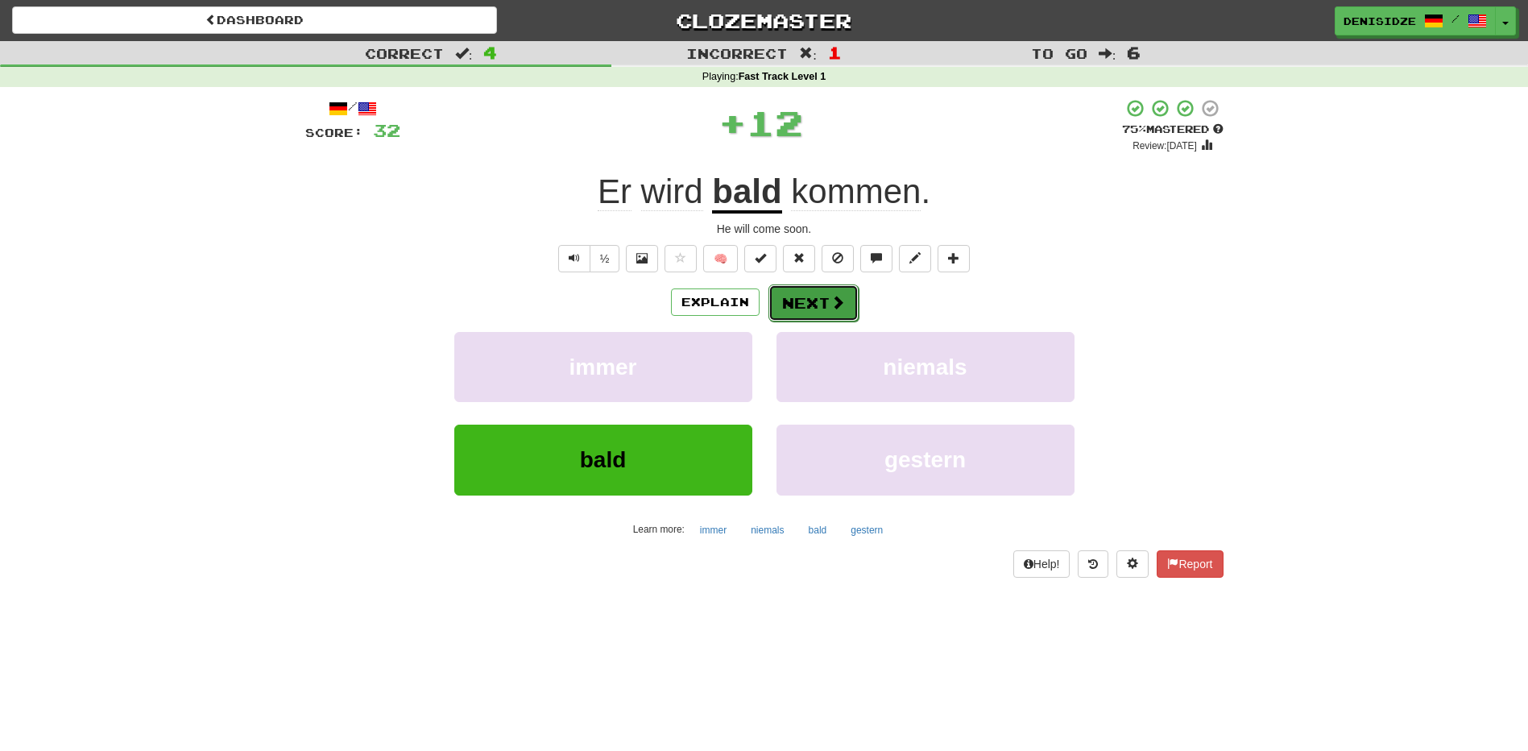
click at [836, 302] on span at bounding box center [837, 302] width 14 height 14
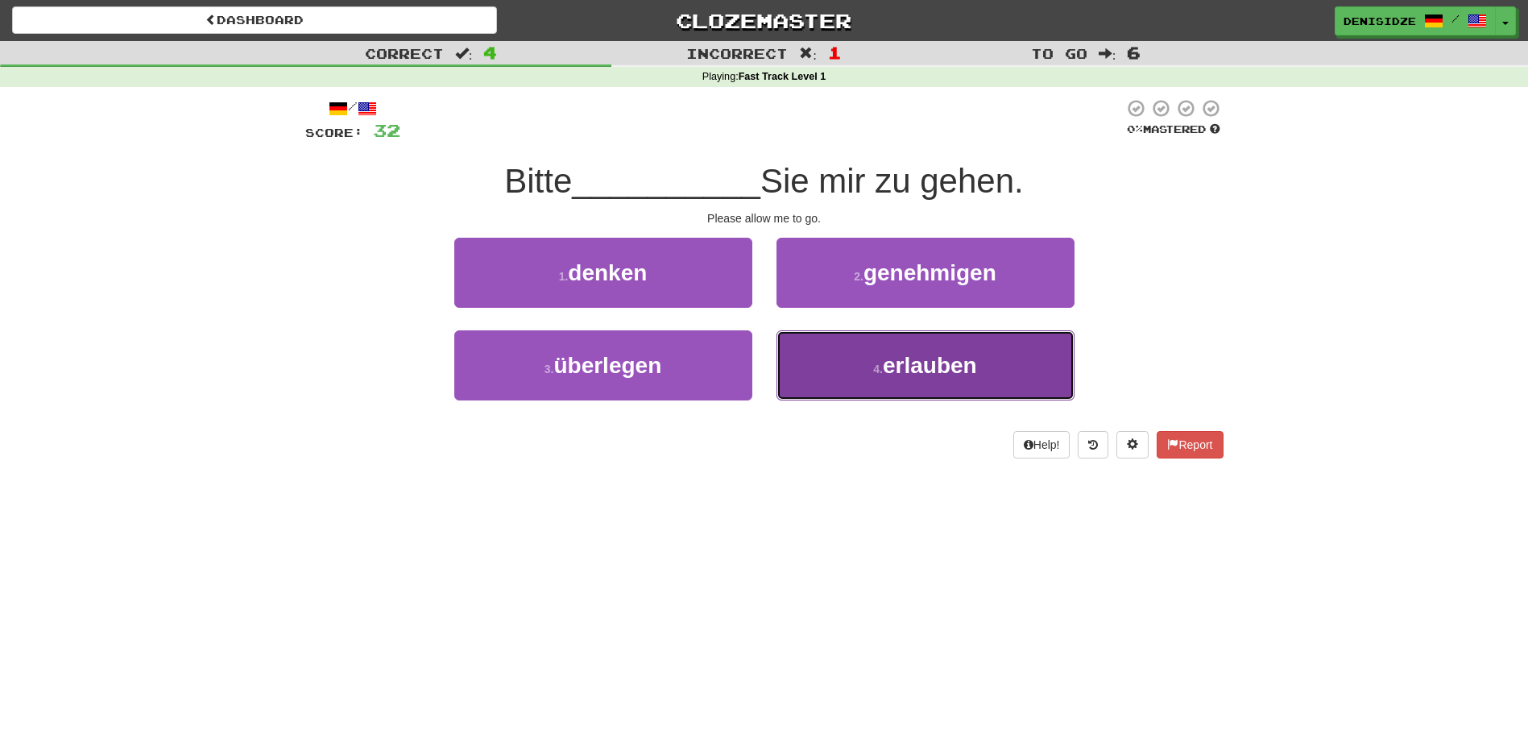
click at [855, 393] on button "4 . erlauben" at bounding box center [926, 365] width 298 height 70
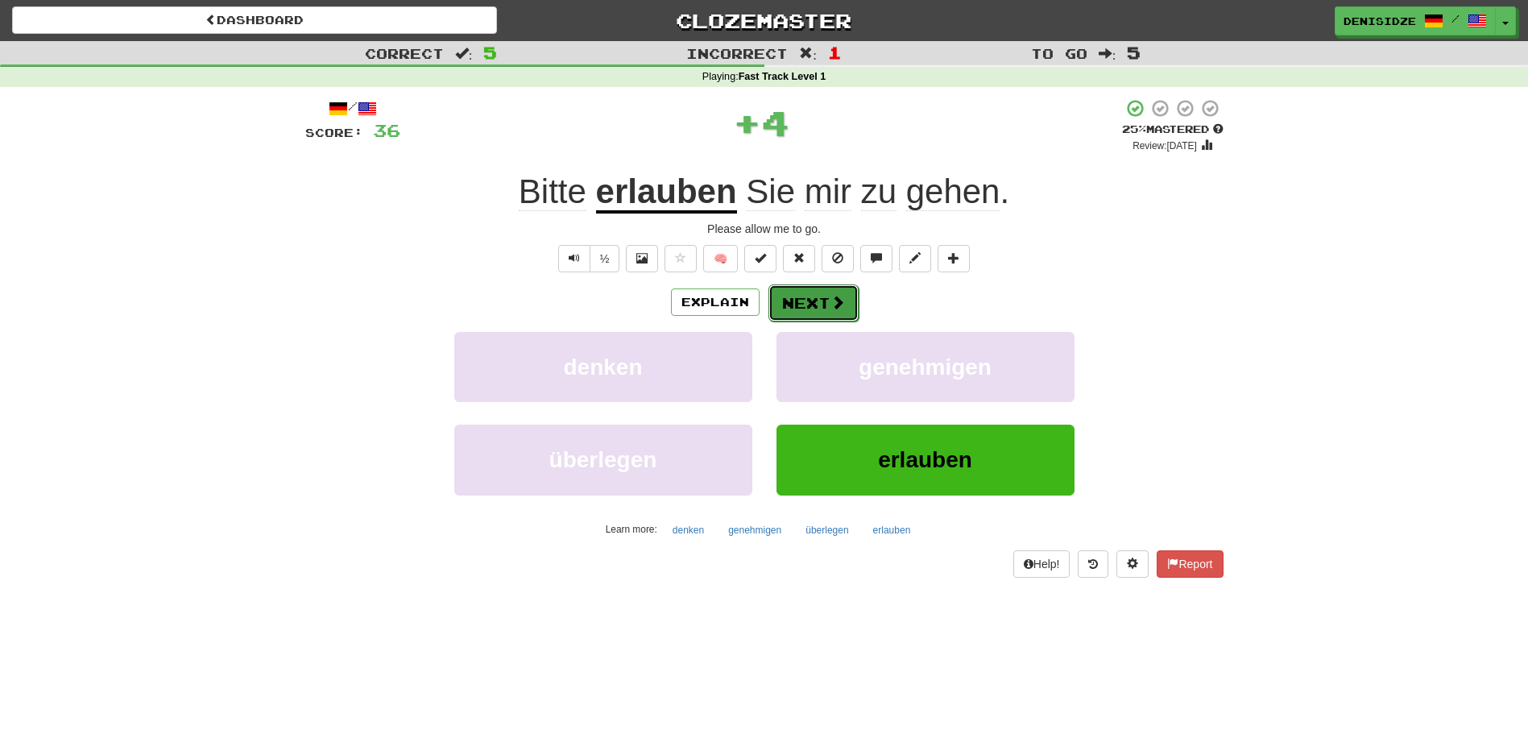
click at [820, 296] on button "Next" at bounding box center [813, 302] width 90 height 37
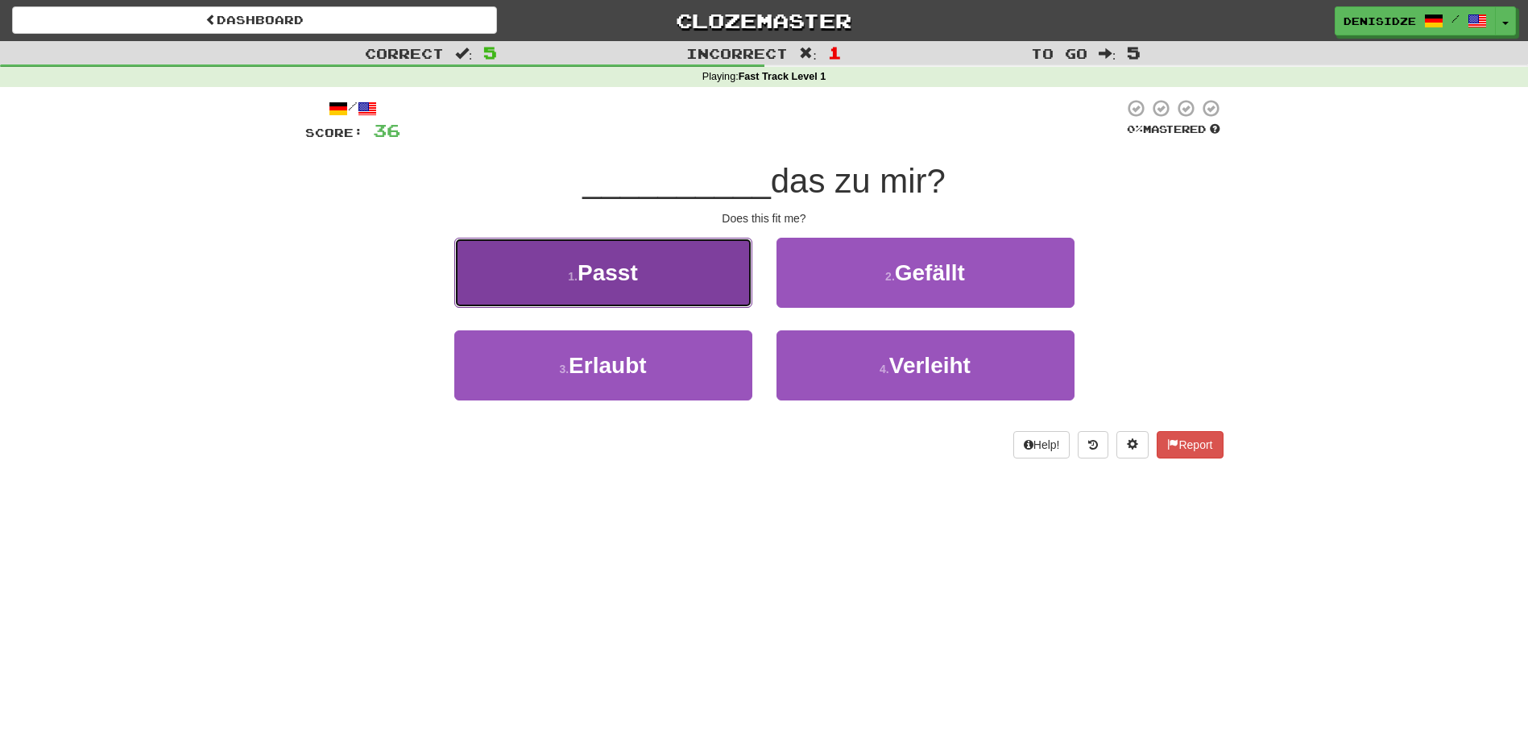
click at [721, 275] on button "1 . Passt" at bounding box center [603, 273] width 298 height 70
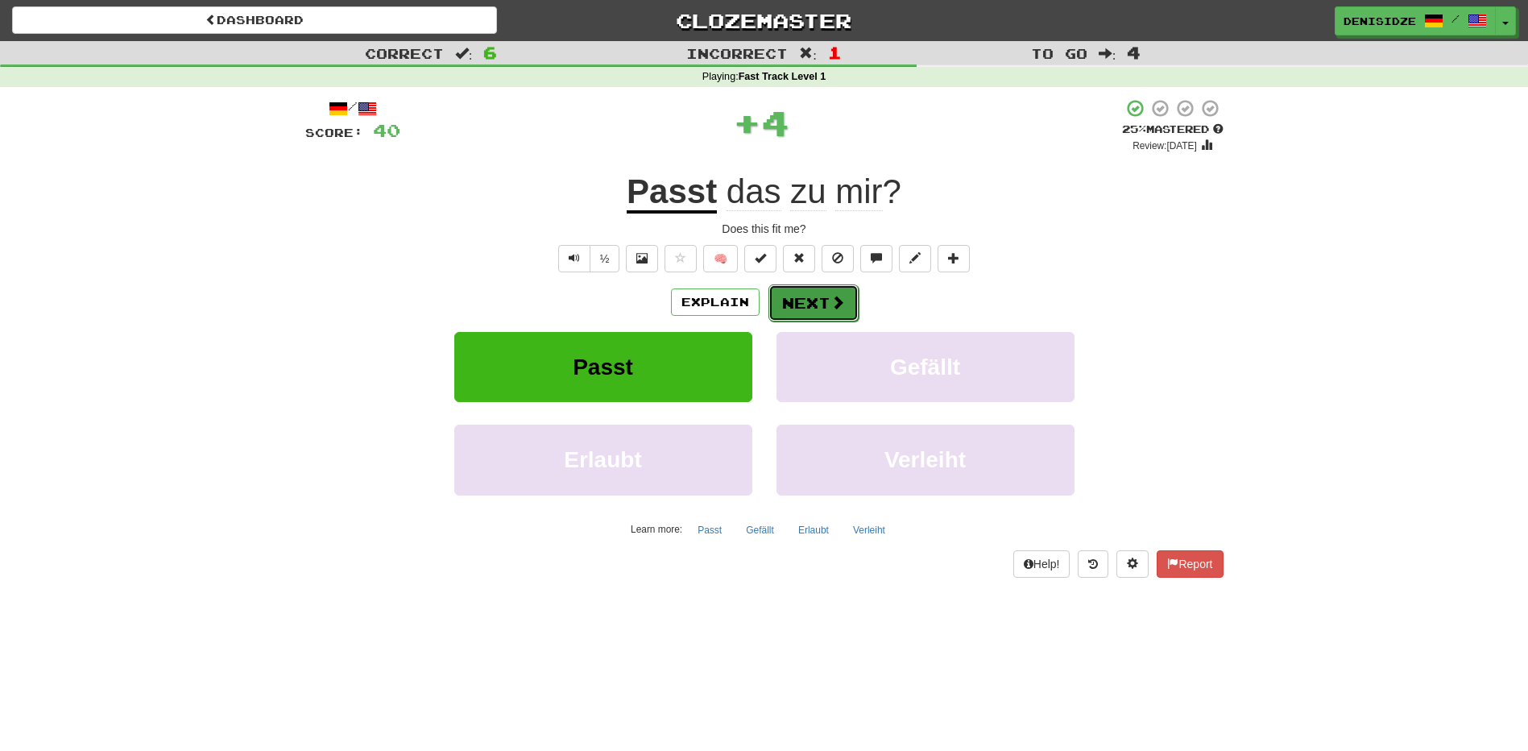
click at [804, 302] on button "Next" at bounding box center [813, 302] width 90 height 37
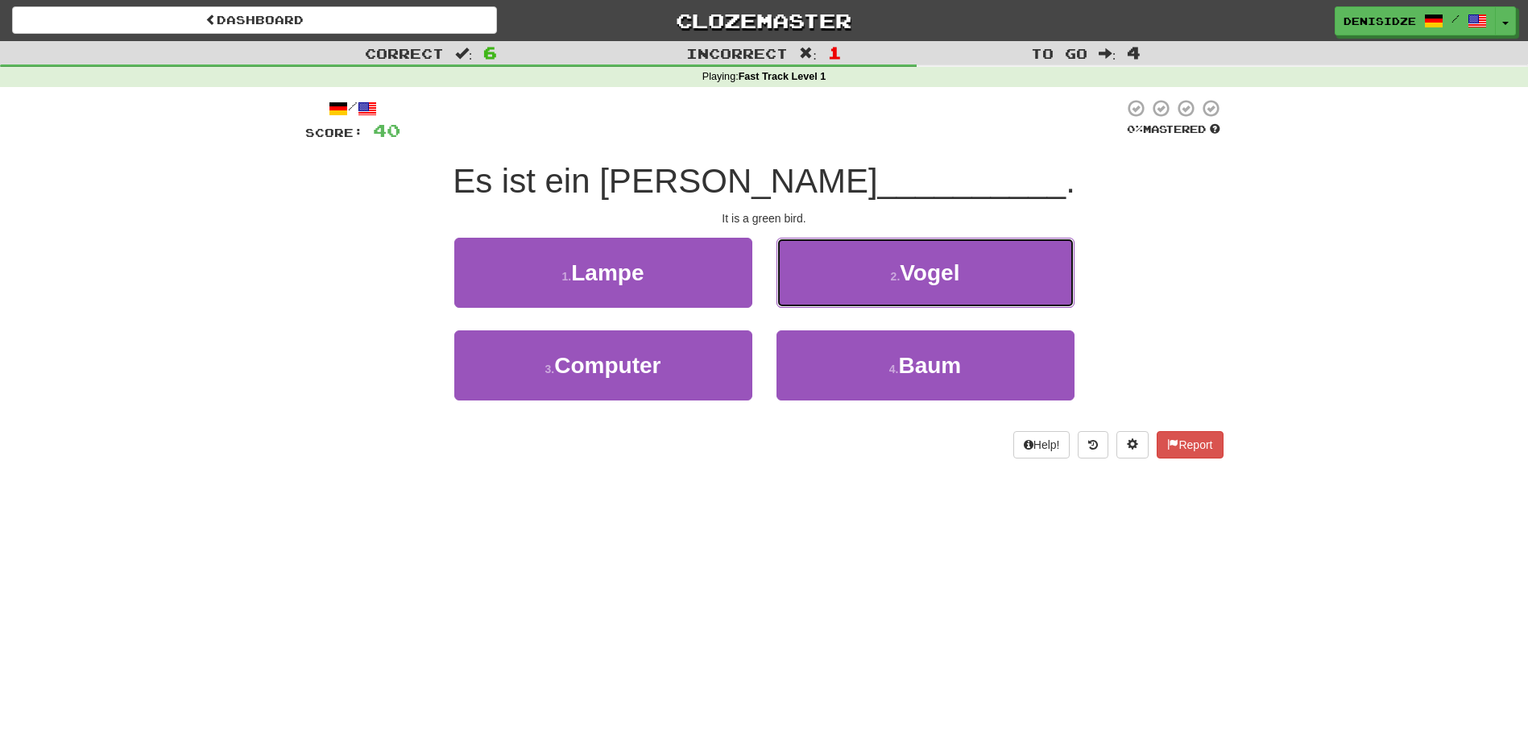
click at [804, 302] on button "2 . [PERSON_NAME]" at bounding box center [926, 273] width 298 height 70
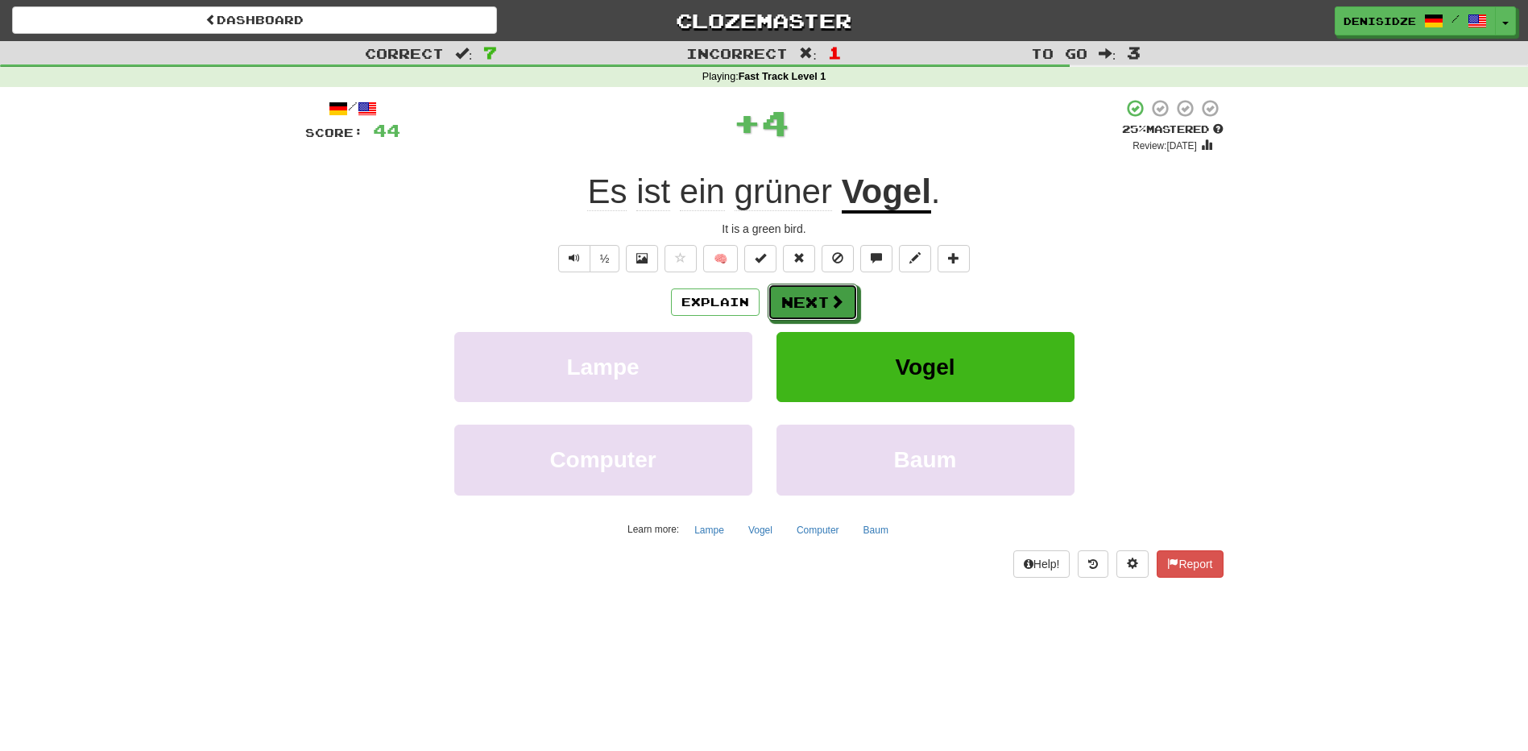
click at [804, 302] on button "Next" at bounding box center [813, 302] width 90 height 37
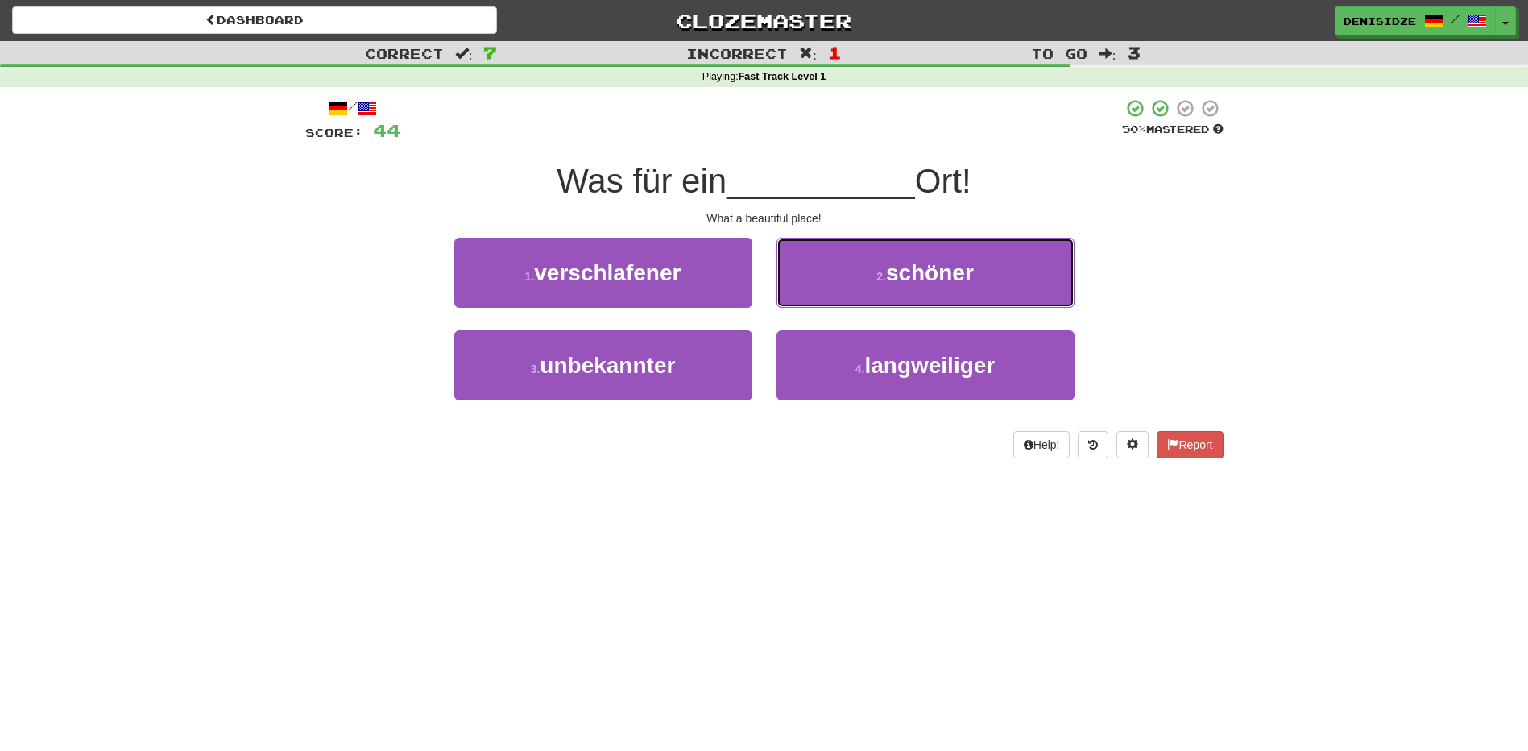
click at [804, 302] on button "2 . [GEOGRAPHIC_DATA]" at bounding box center [926, 273] width 298 height 70
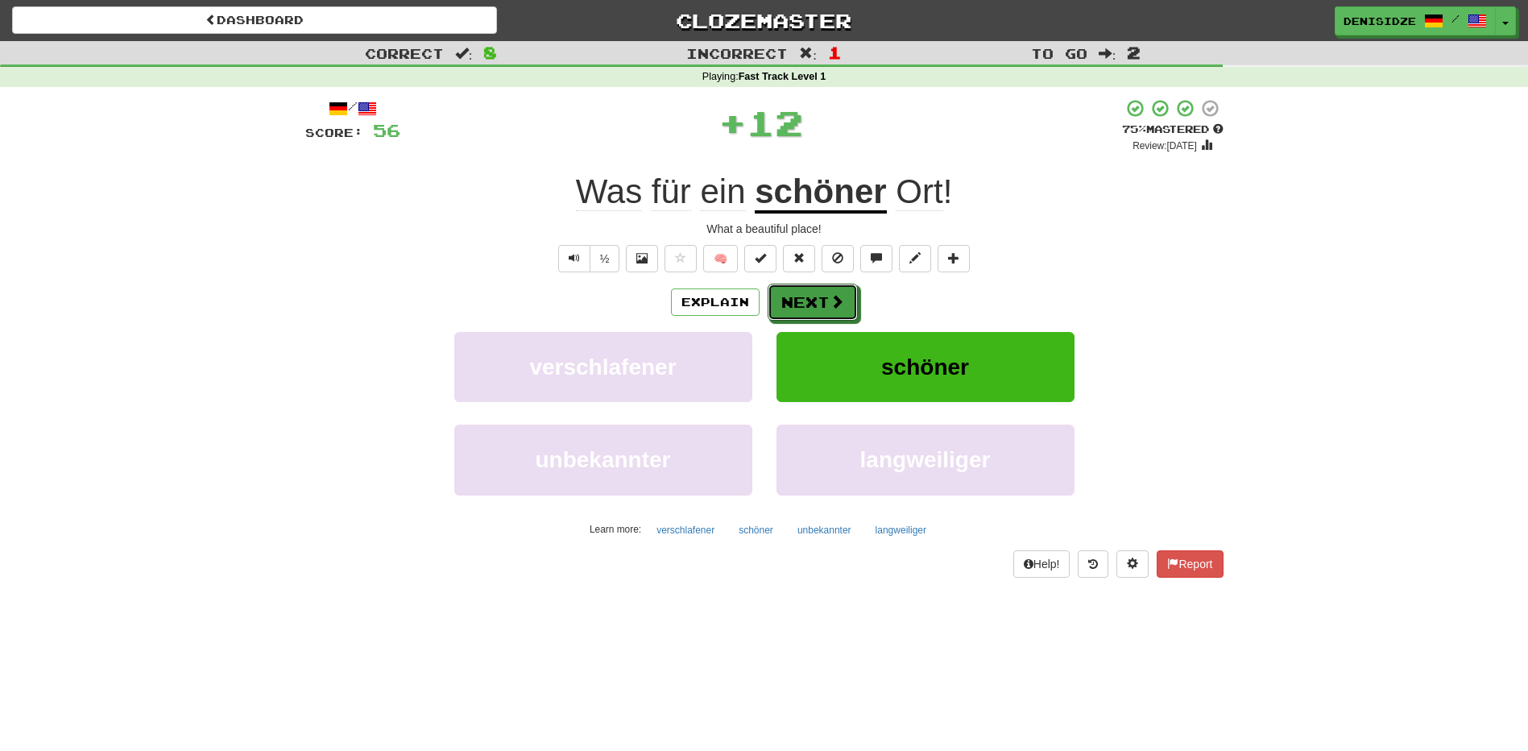
click at [804, 302] on button "Next" at bounding box center [813, 302] width 90 height 37
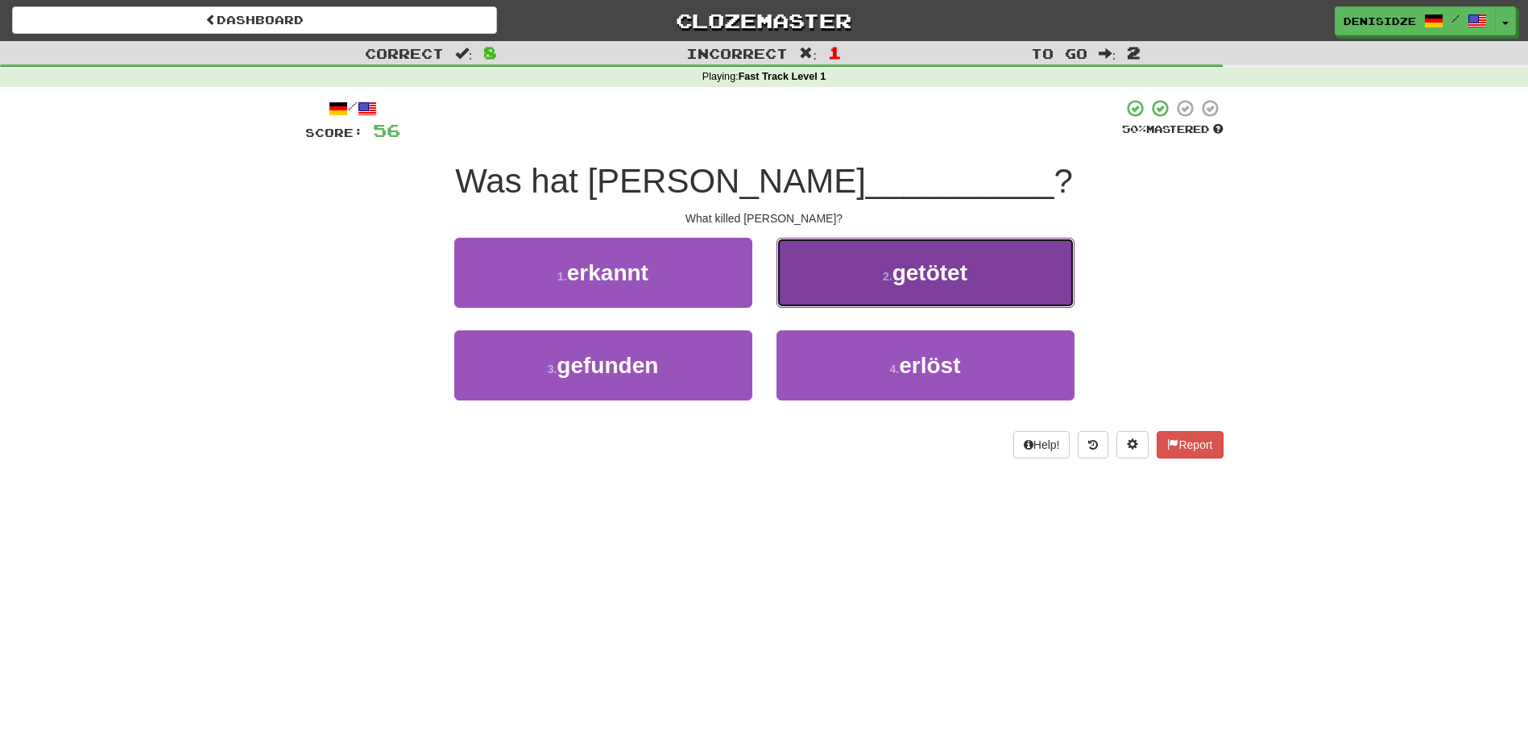
click at [869, 279] on button "2 . getötet" at bounding box center [926, 273] width 298 height 70
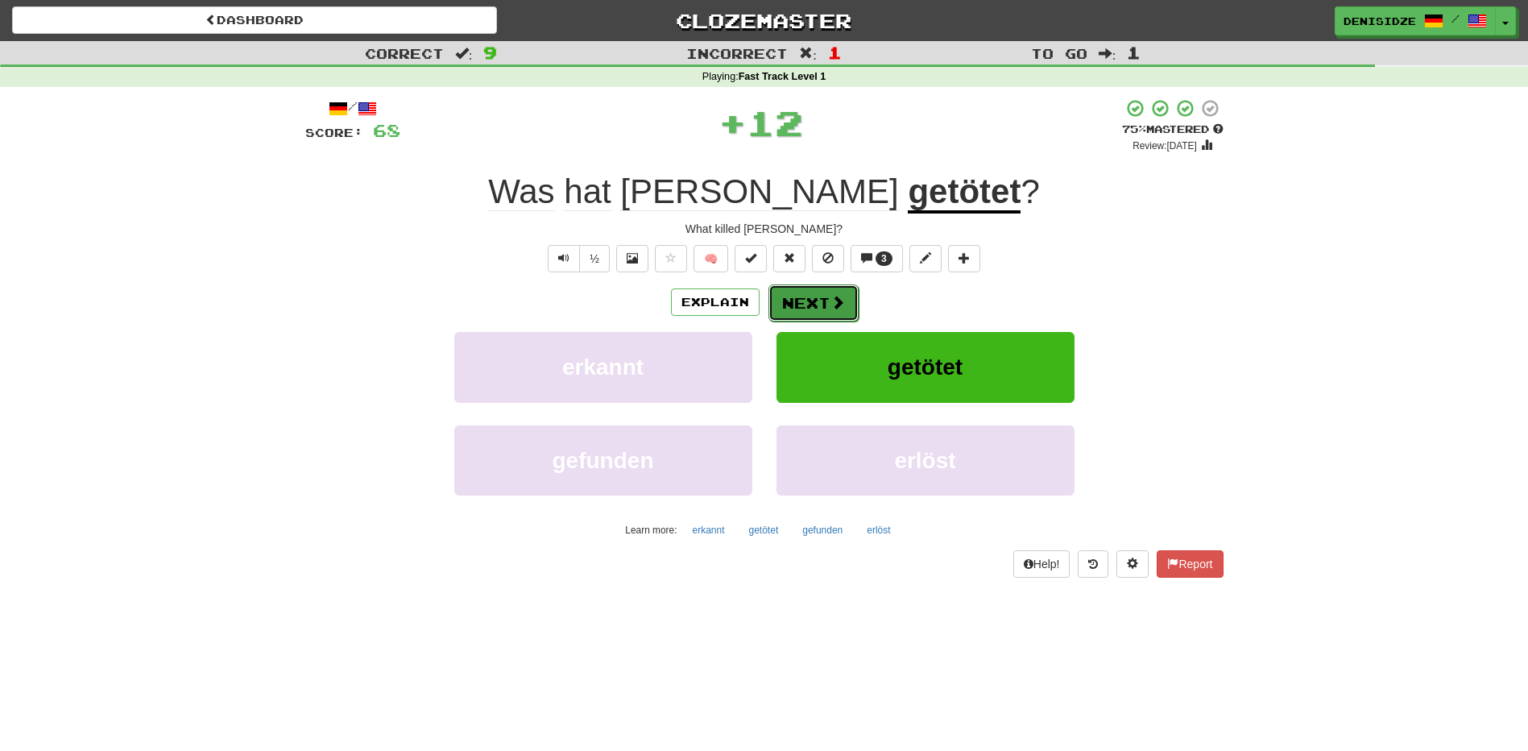
click at [806, 302] on button "Next" at bounding box center [813, 302] width 90 height 37
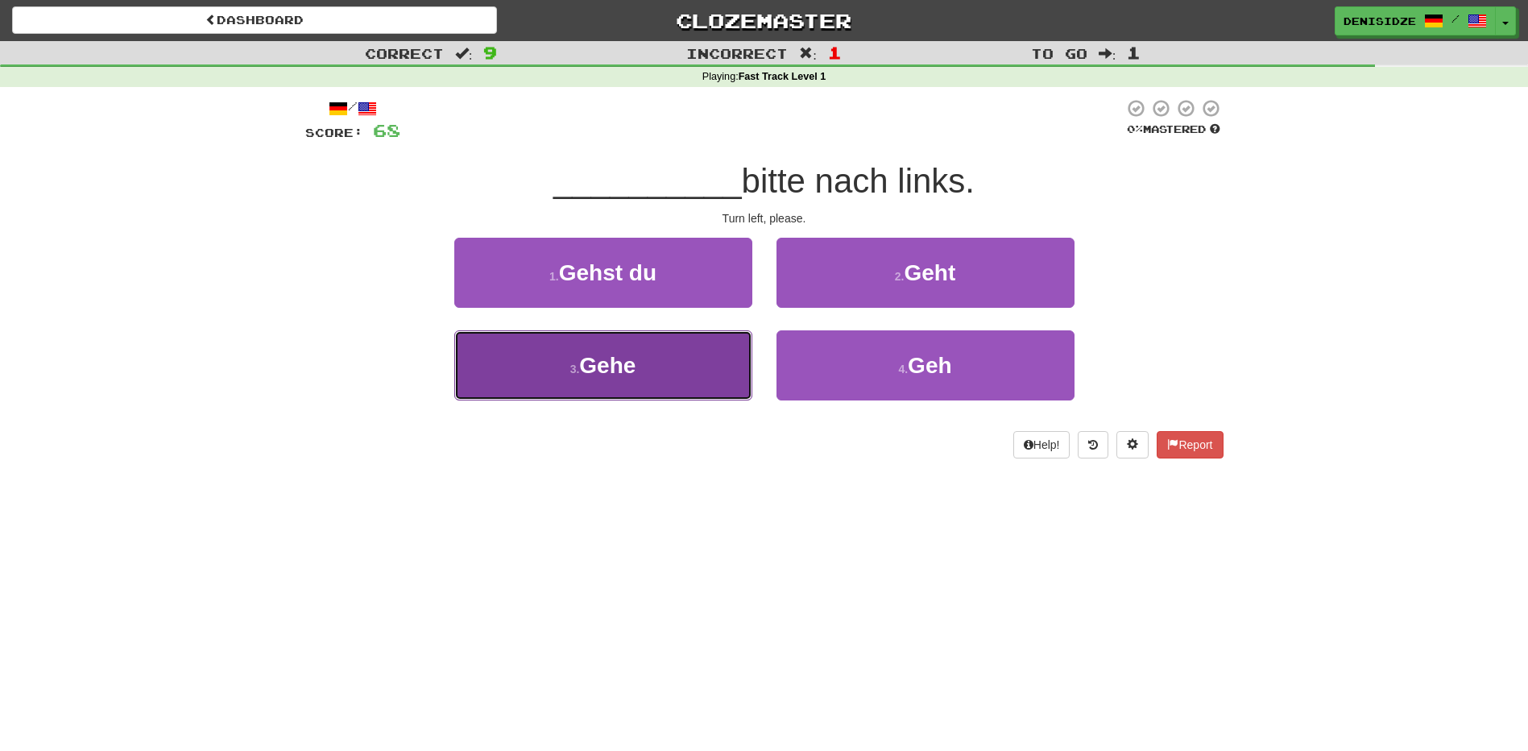
click at [703, 355] on button "3 . Gehe" at bounding box center [603, 365] width 298 height 70
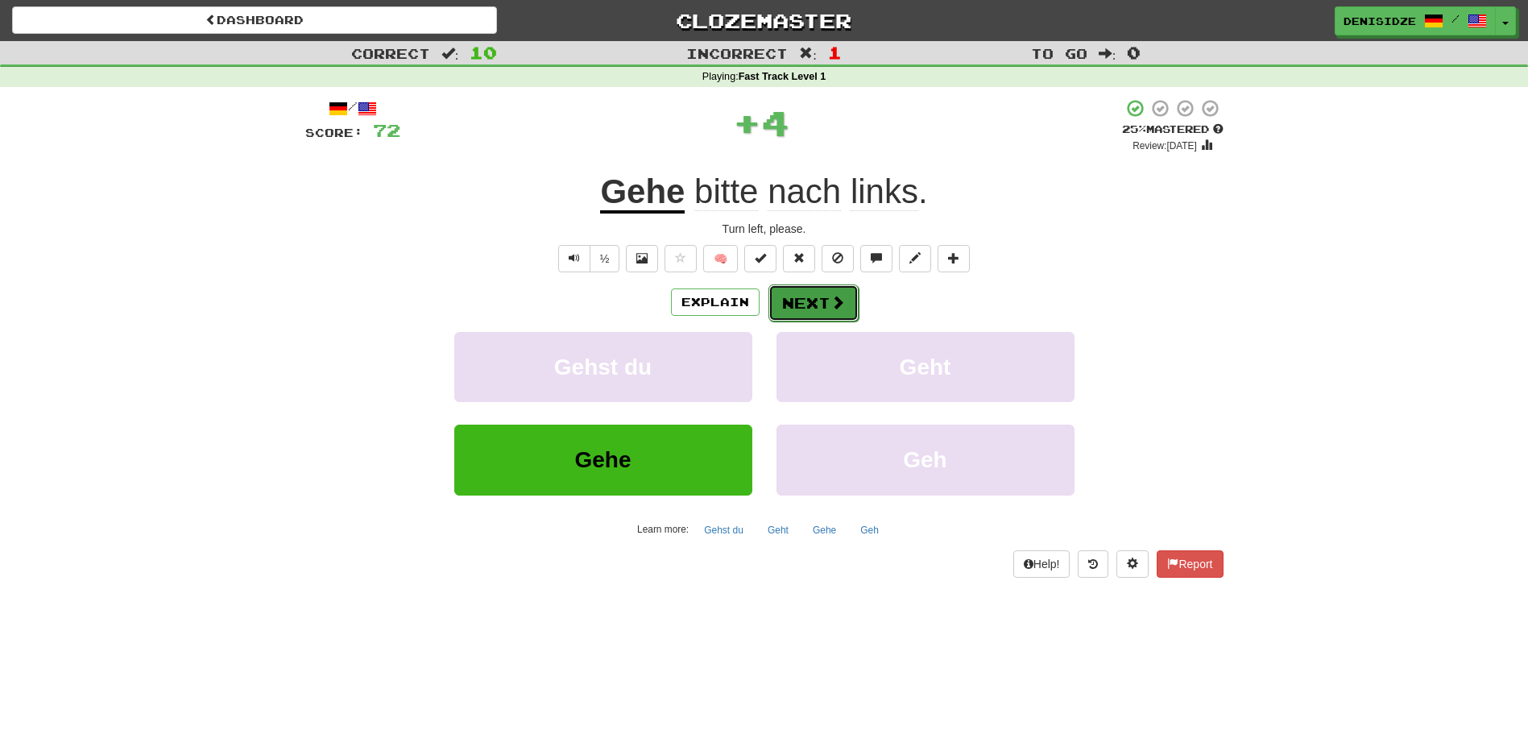
click at [793, 308] on button "Next" at bounding box center [813, 302] width 90 height 37
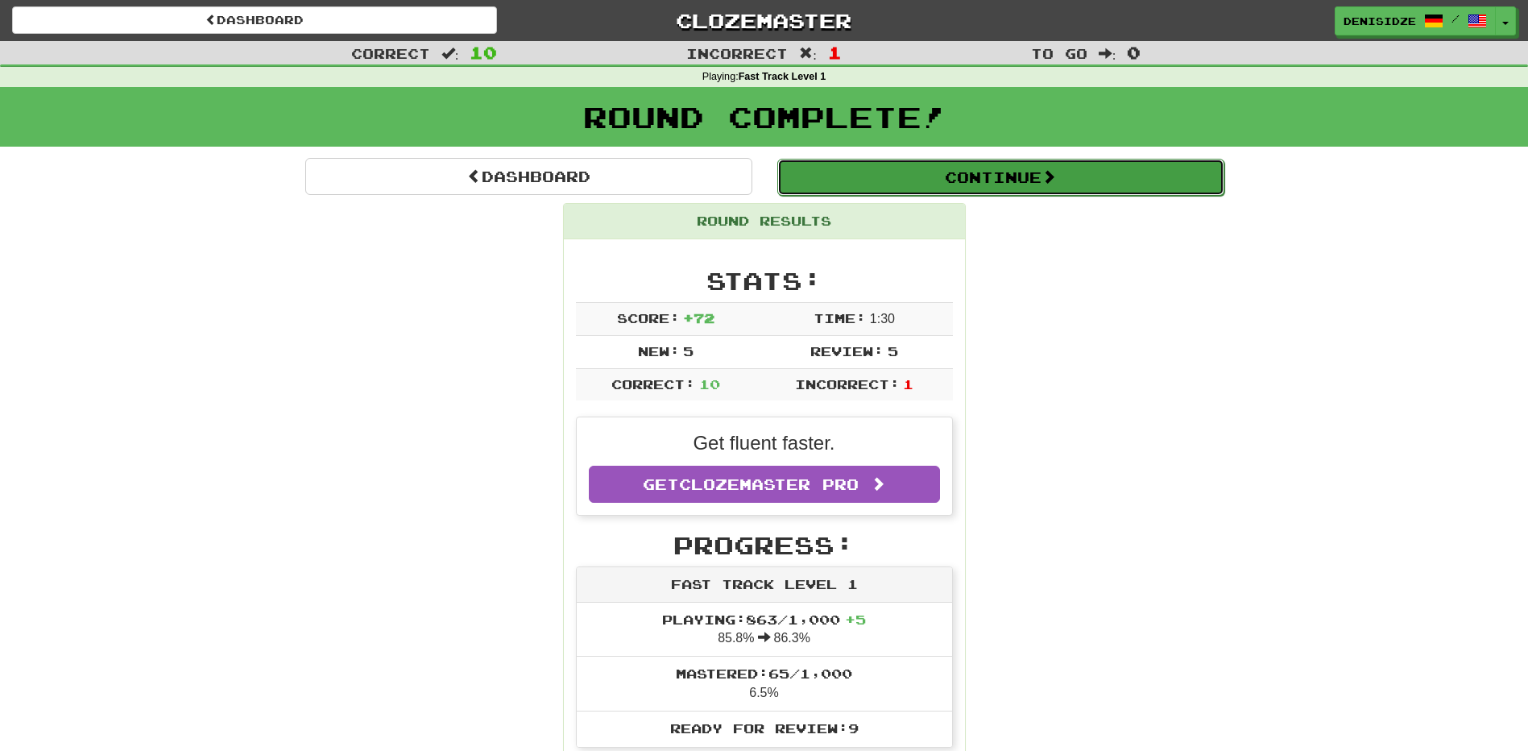
click at [1052, 181] on span at bounding box center [1049, 176] width 14 height 14
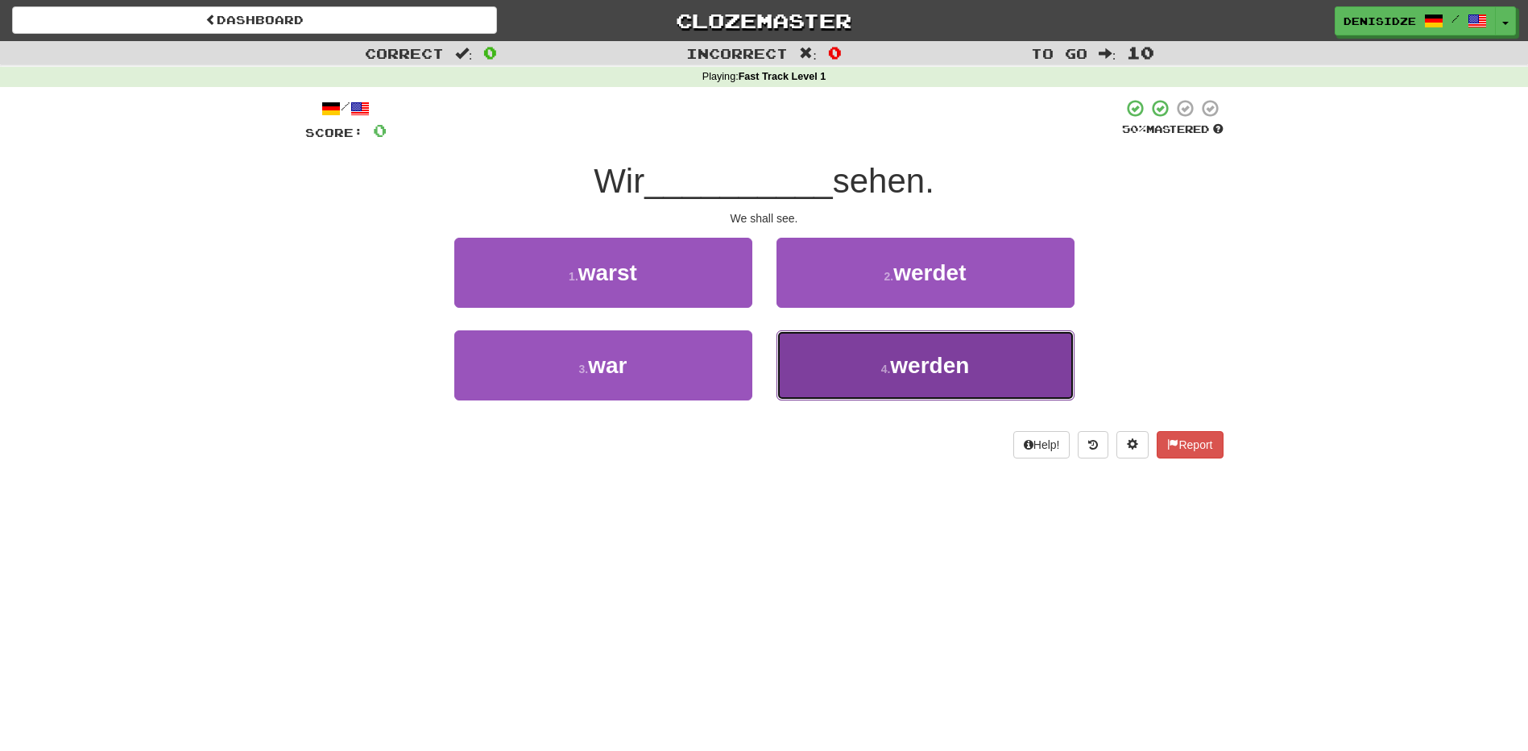
click at [945, 353] on button "4 . werden" at bounding box center [926, 365] width 298 height 70
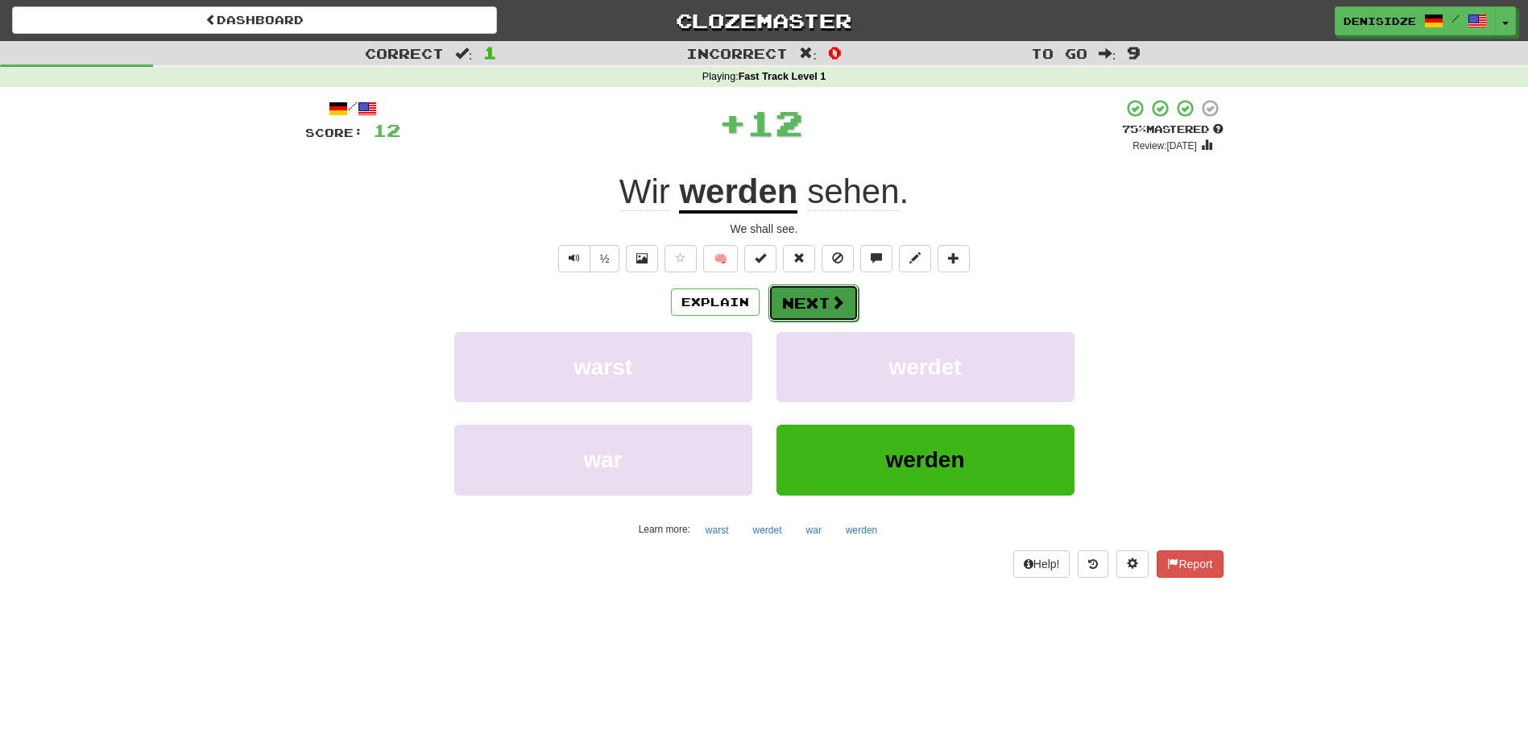
click at [810, 305] on button "Next" at bounding box center [813, 302] width 90 height 37
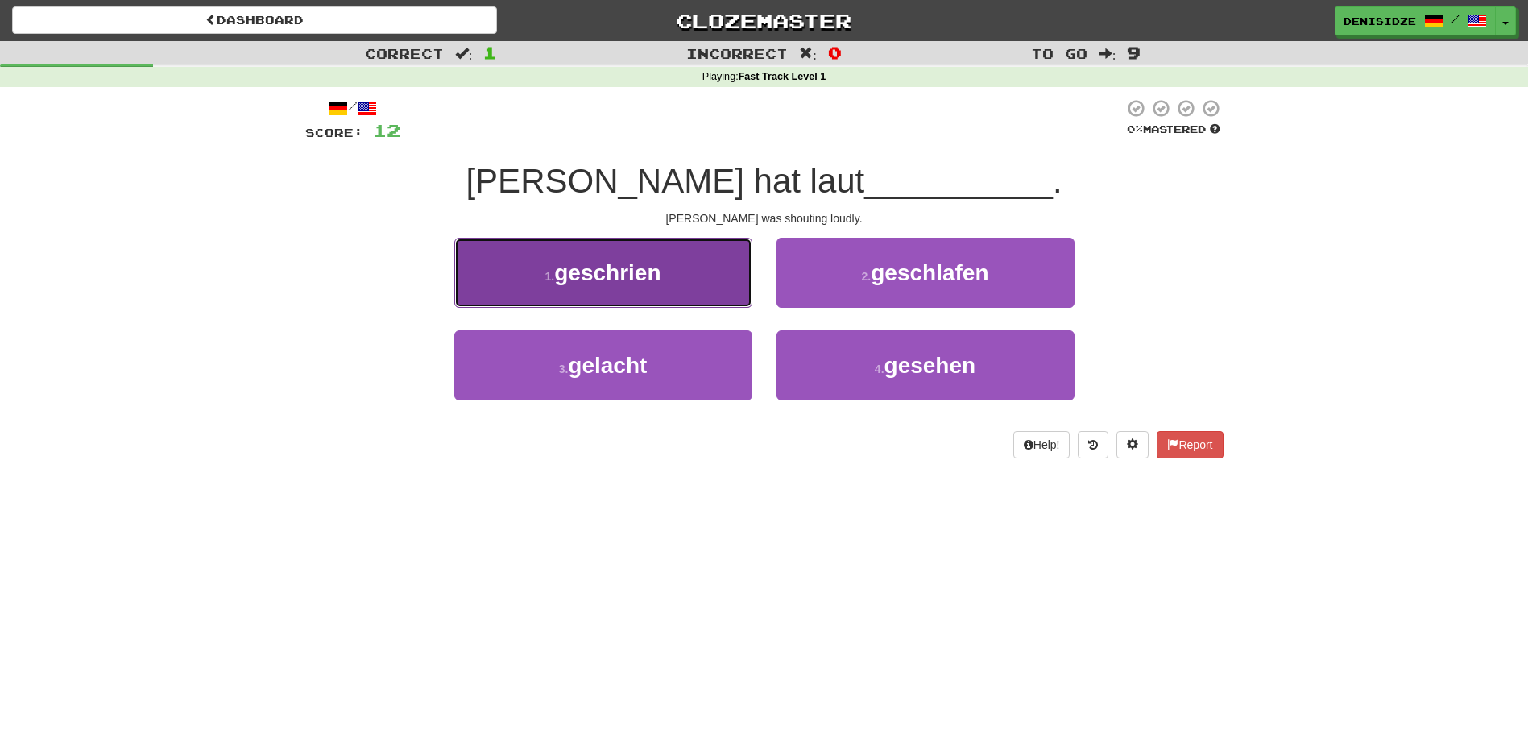
click at [718, 283] on button "1 . geschrien" at bounding box center [603, 273] width 298 height 70
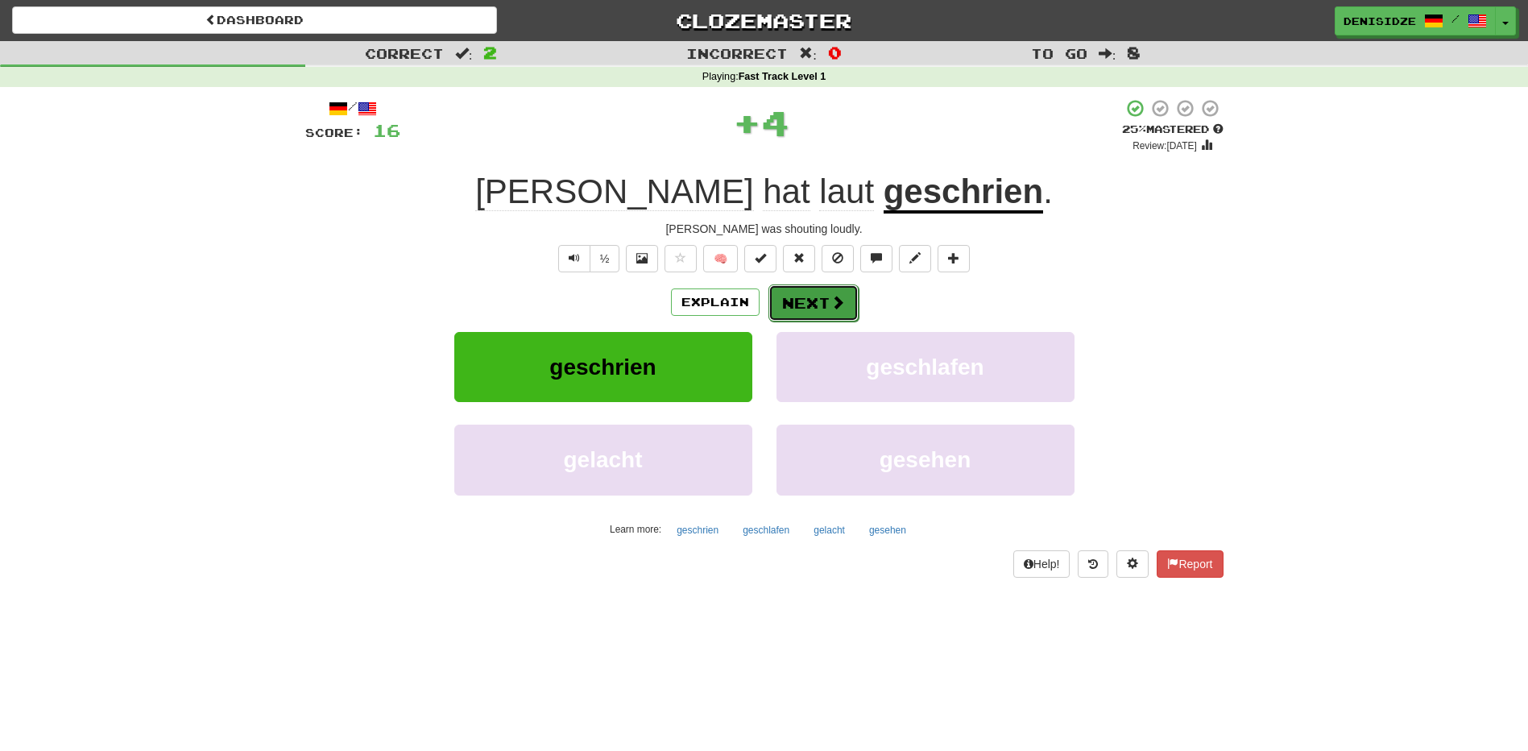
click at [827, 300] on button "Next" at bounding box center [813, 302] width 90 height 37
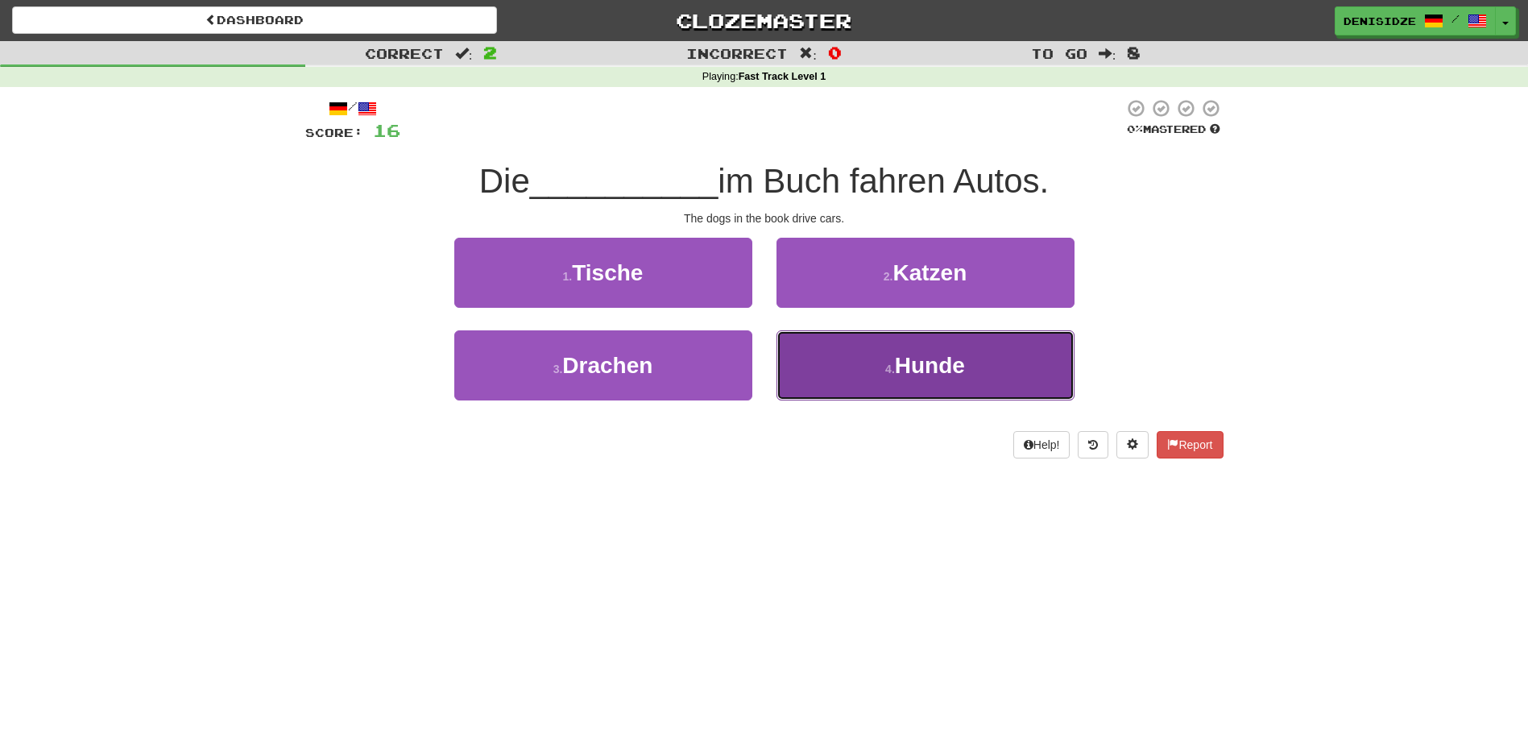
click at [979, 352] on button "4 . [GEOGRAPHIC_DATA]" at bounding box center [926, 365] width 298 height 70
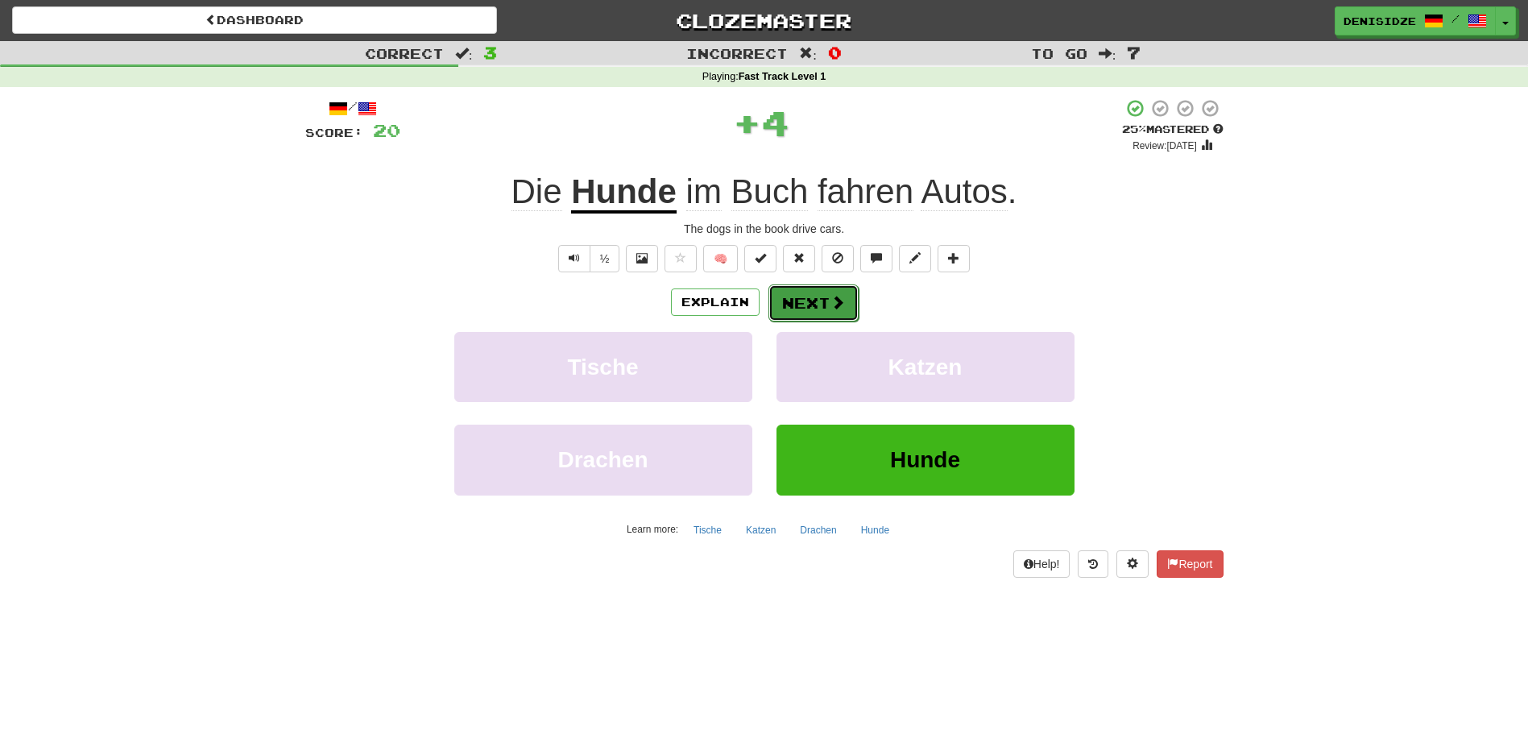
click at [848, 319] on button "Next" at bounding box center [813, 302] width 90 height 37
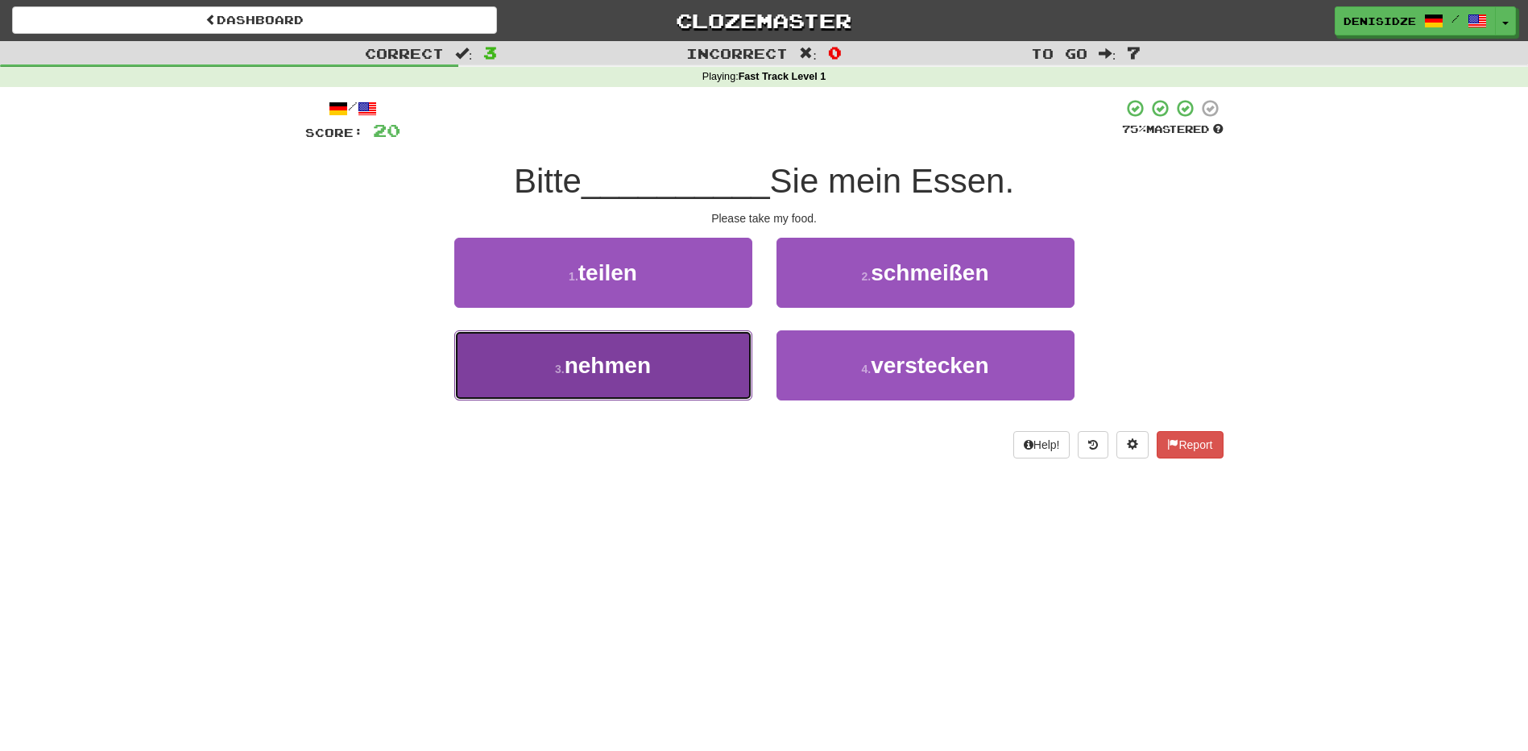
click at [666, 349] on button "3 . nehmen" at bounding box center [603, 365] width 298 height 70
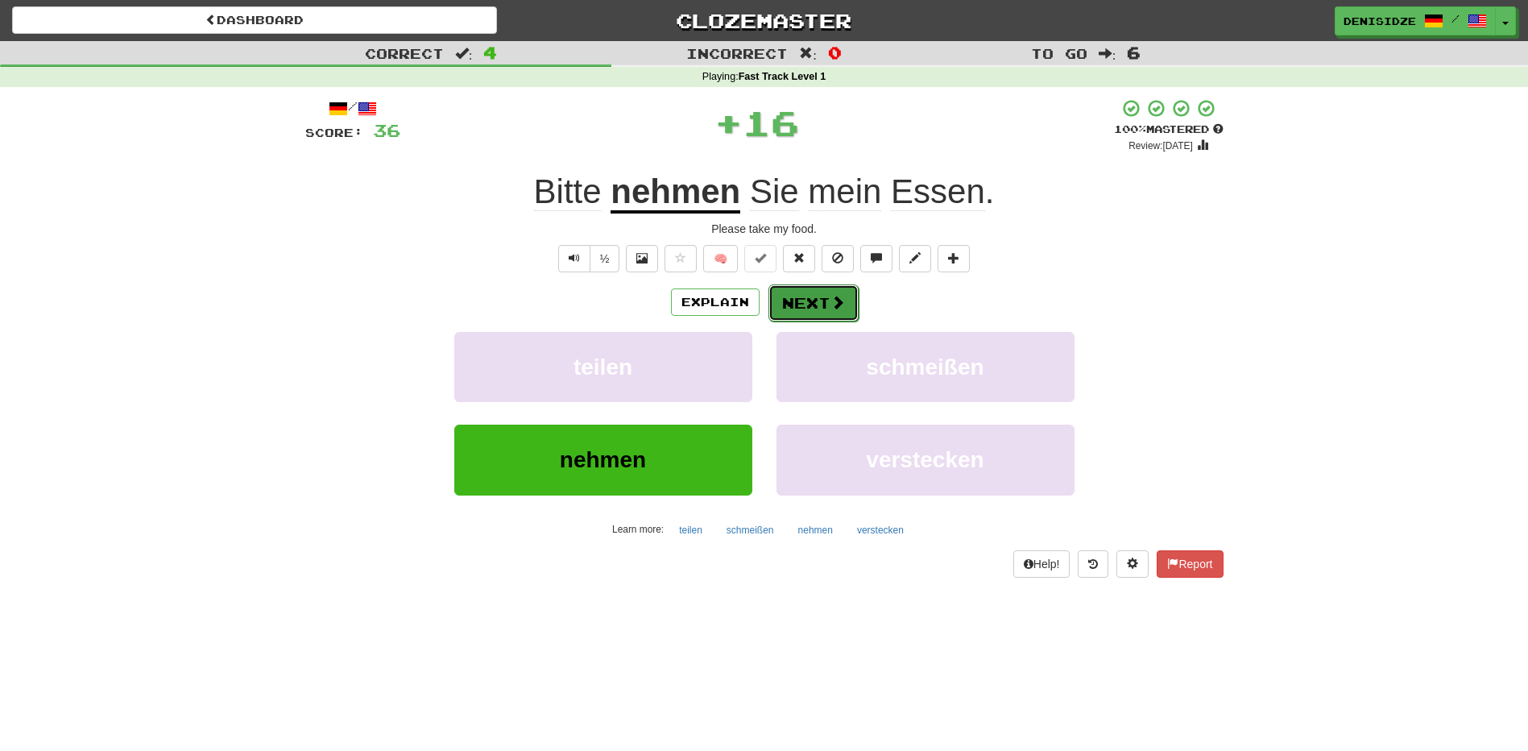
click at [809, 307] on button "Next" at bounding box center [813, 302] width 90 height 37
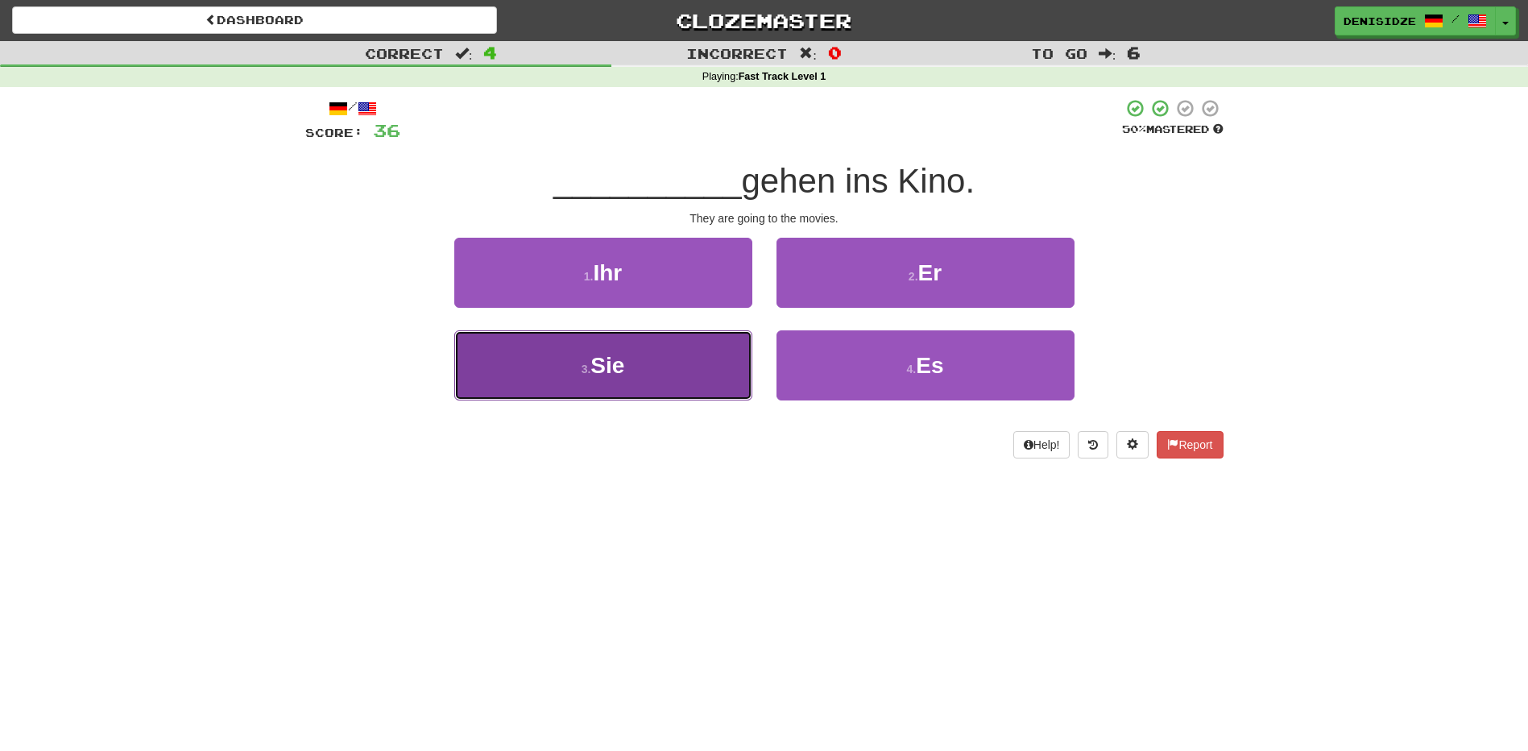
click at [648, 367] on button "3 . Sie" at bounding box center [603, 365] width 298 height 70
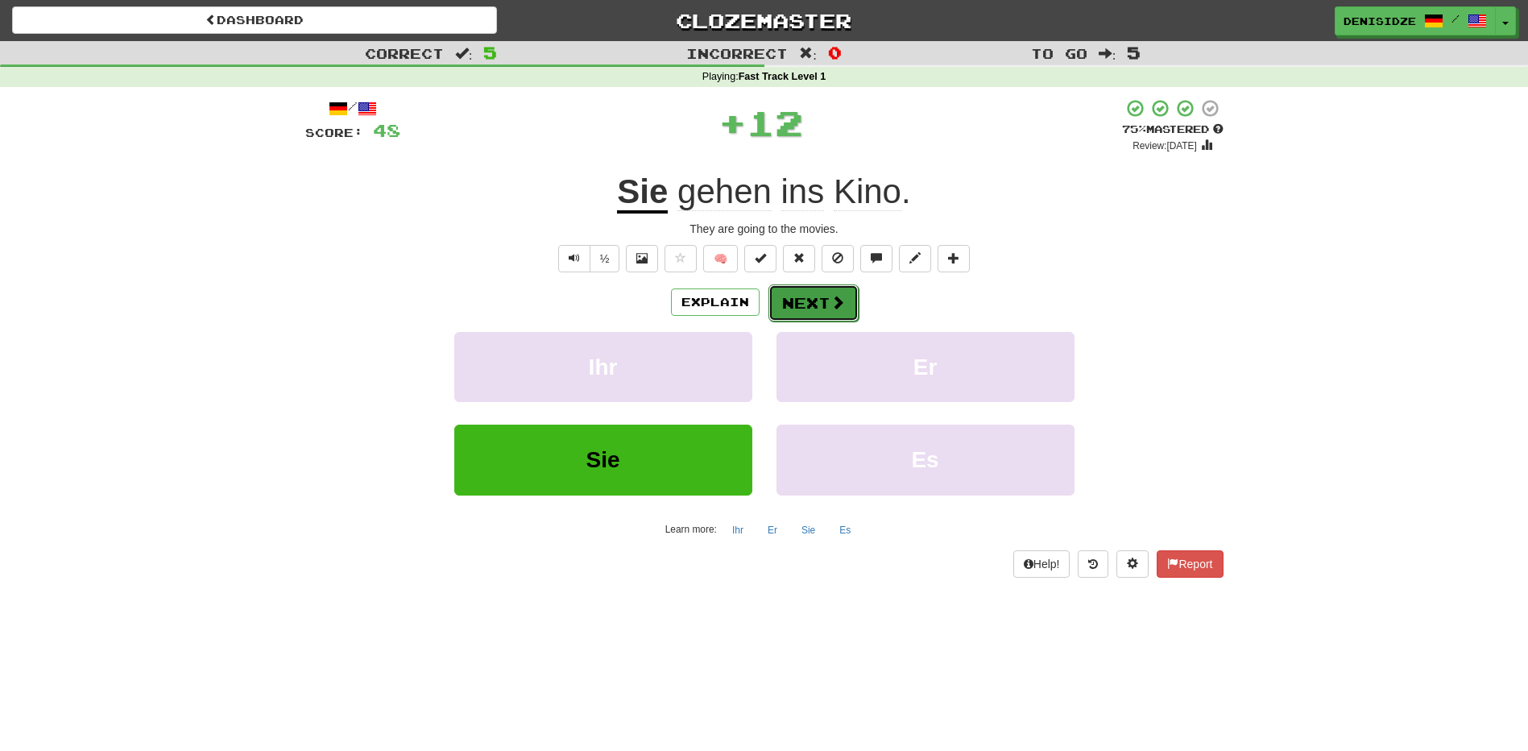
click at [776, 310] on button "Next" at bounding box center [813, 302] width 90 height 37
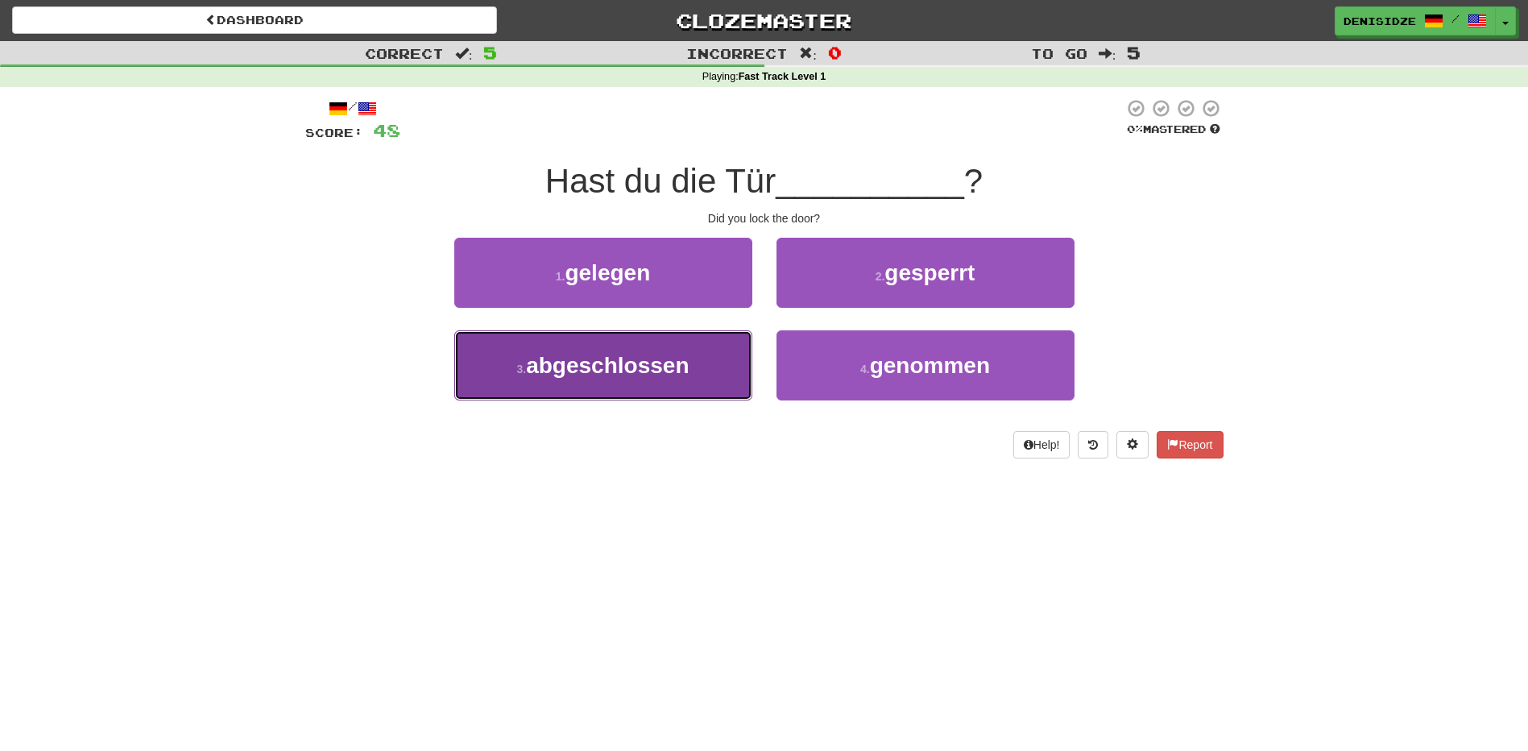
click at [699, 374] on button "3 . abgeschlossen" at bounding box center [603, 365] width 298 height 70
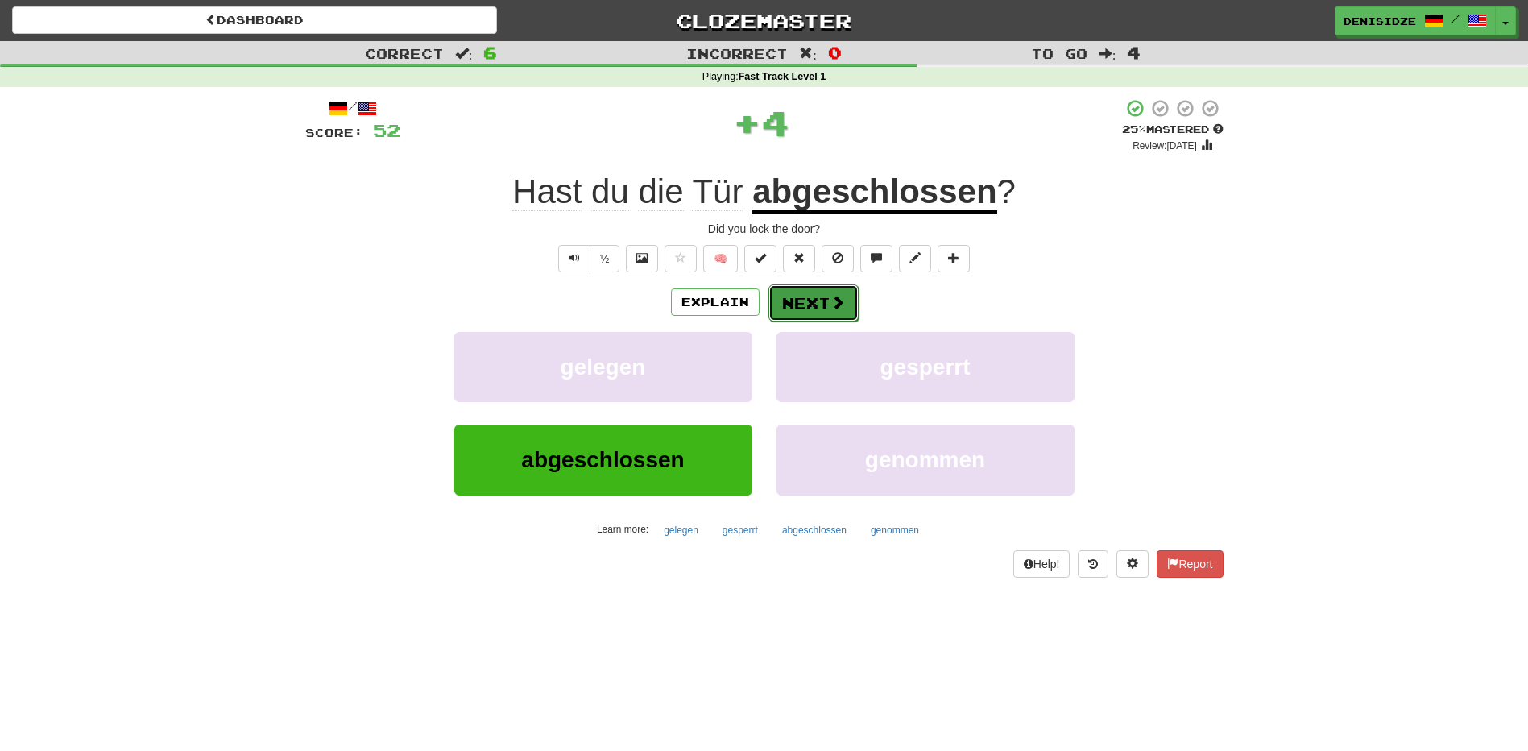
click at [811, 313] on button "Next" at bounding box center [813, 302] width 90 height 37
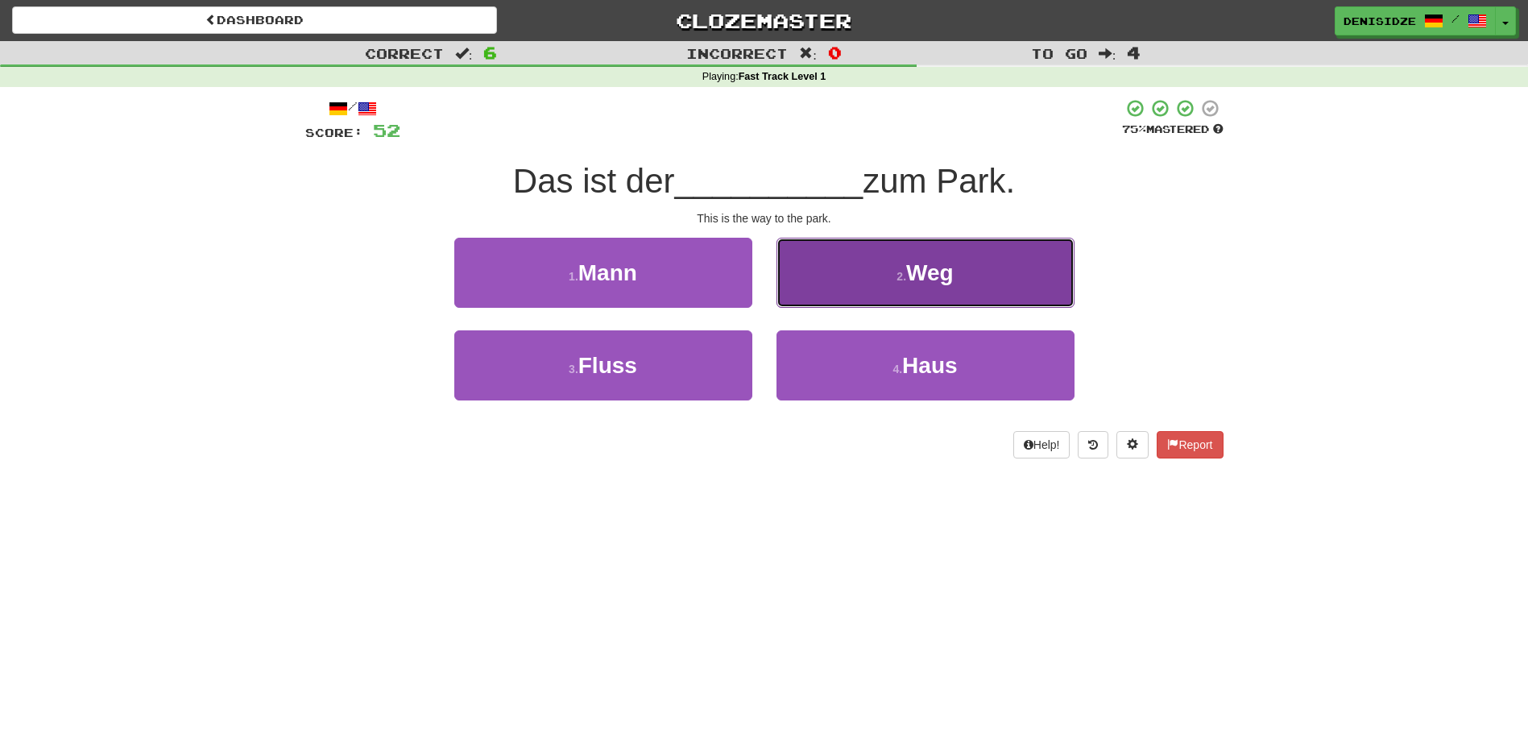
click at [984, 285] on button "2 . Weg" at bounding box center [926, 273] width 298 height 70
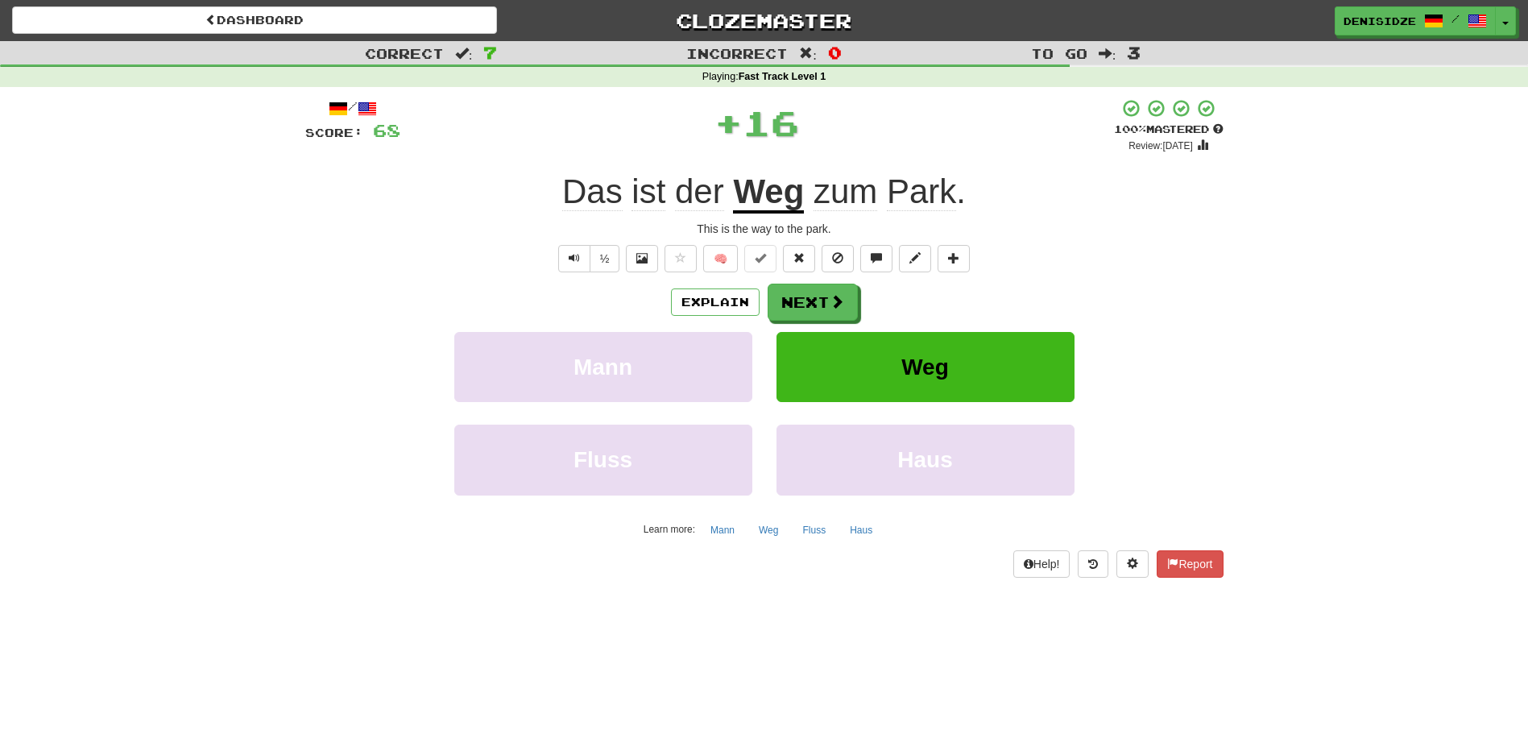
click at [863, 308] on div "Explain Next" at bounding box center [764, 302] width 918 height 37
click at [846, 308] on button "Next" at bounding box center [813, 302] width 90 height 37
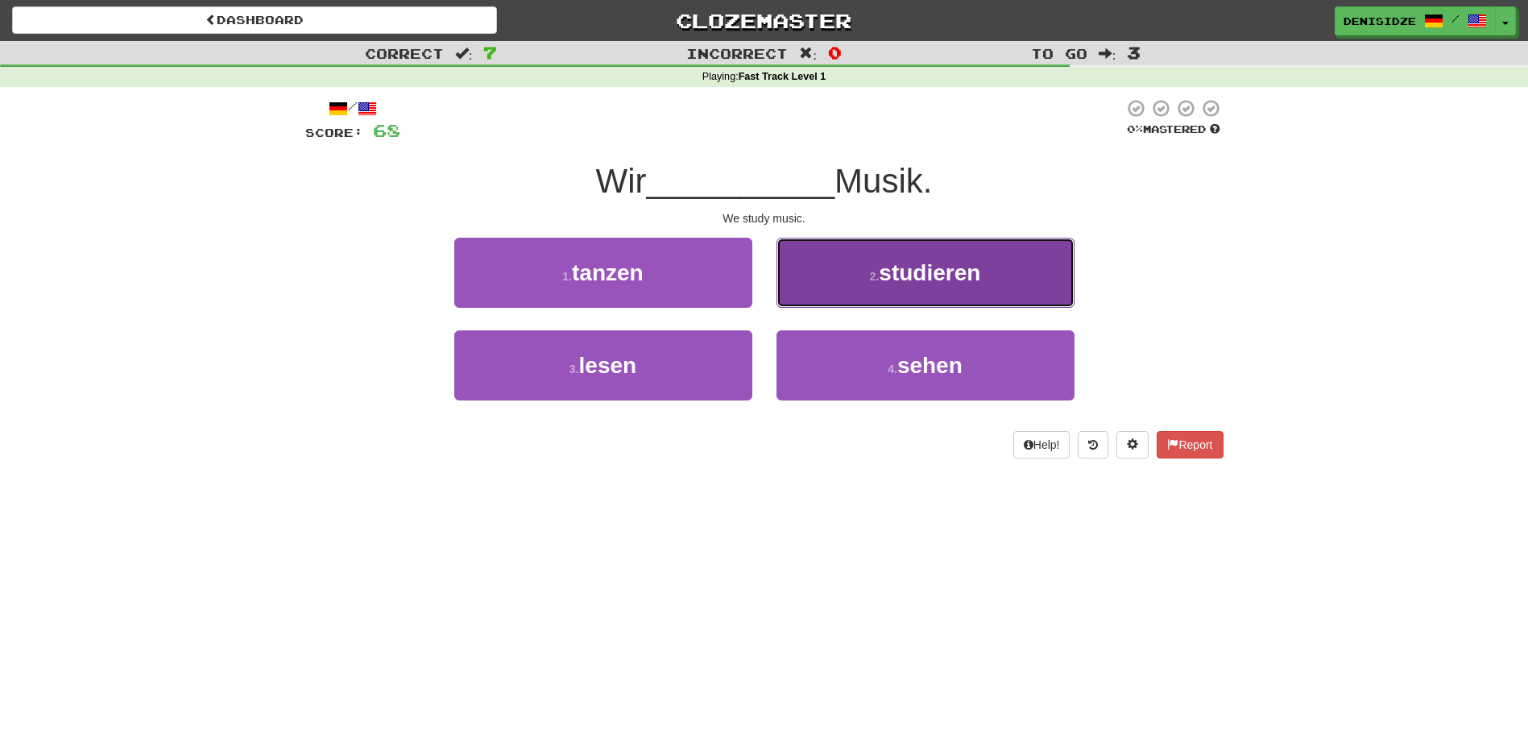
click at [987, 275] on button "2 . studieren" at bounding box center [926, 273] width 298 height 70
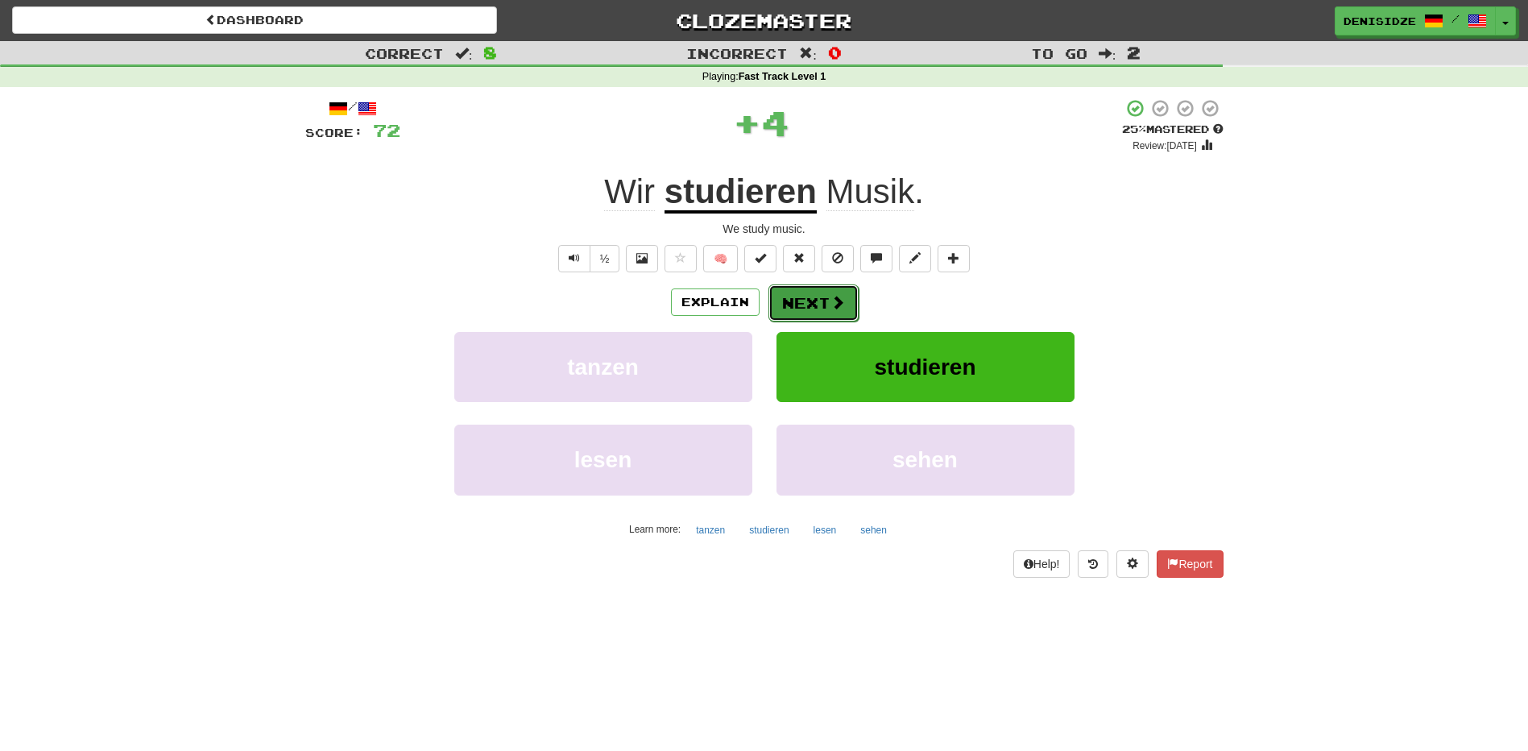
click at [814, 299] on button "Next" at bounding box center [813, 302] width 90 height 37
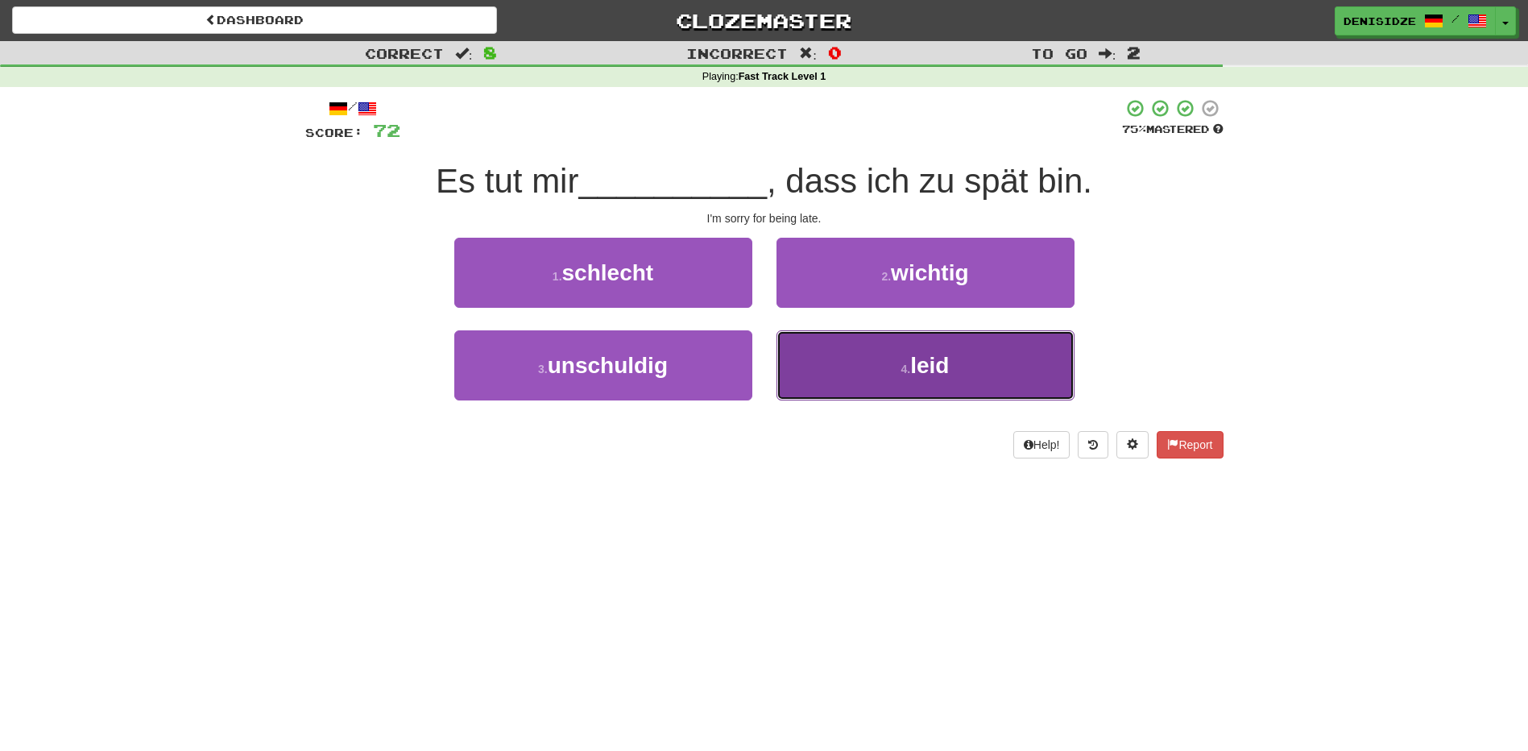
click at [847, 360] on button "4 . leid" at bounding box center [926, 365] width 298 height 70
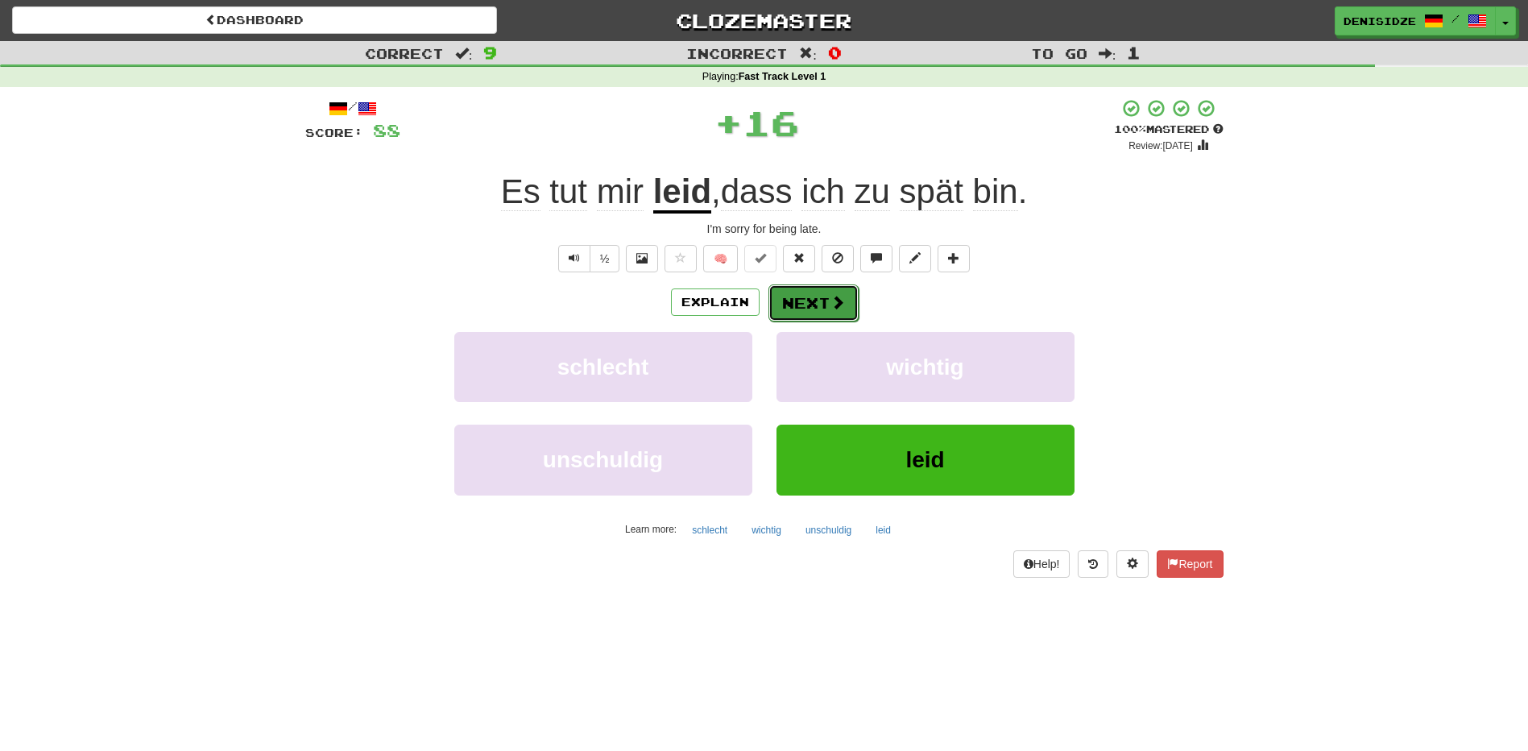
click at [821, 314] on button "Next" at bounding box center [813, 302] width 90 height 37
